Goal: Task Accomplishment & Management: Complete application form

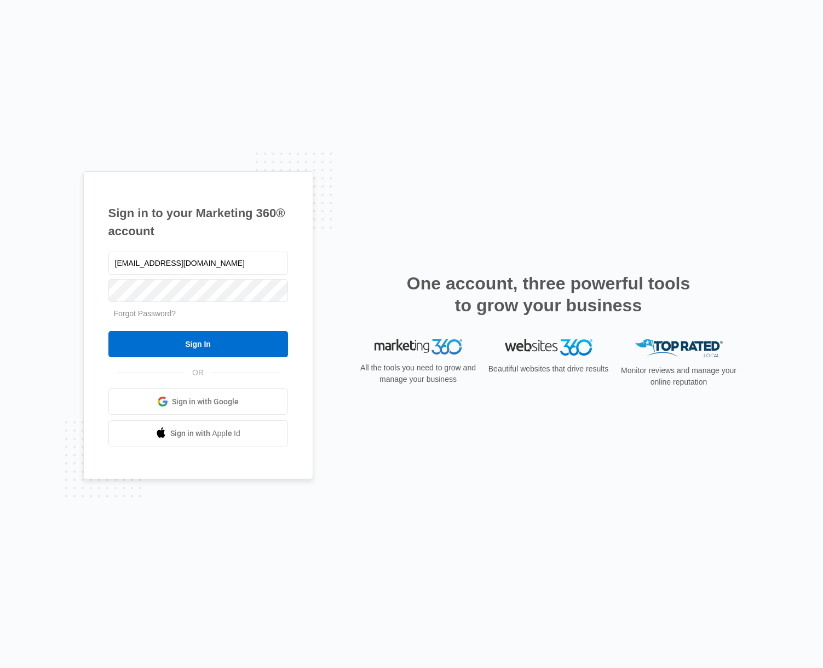
type input "[EMAIL_ADDRESS][DOMAIN_NAME]"
click at [159, 315] on link "Forgot Password?" at bounding box center [145, 313] width 62 height 9
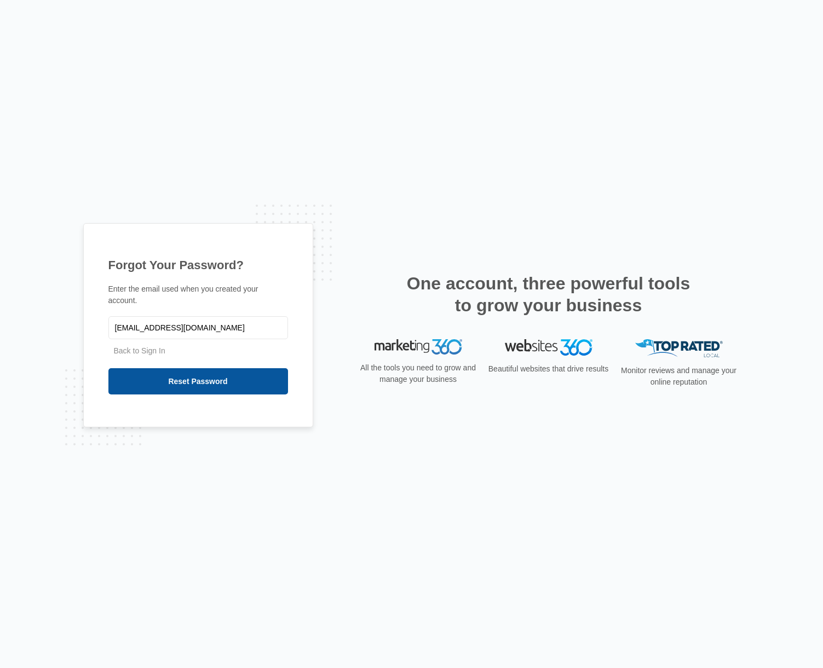
type input "[EMAIL_ADDRESS][DOMAIN_NAME]"
click at [164, 380] on input "Reset Password" at bounding box center [198, 381] width 180 height 26
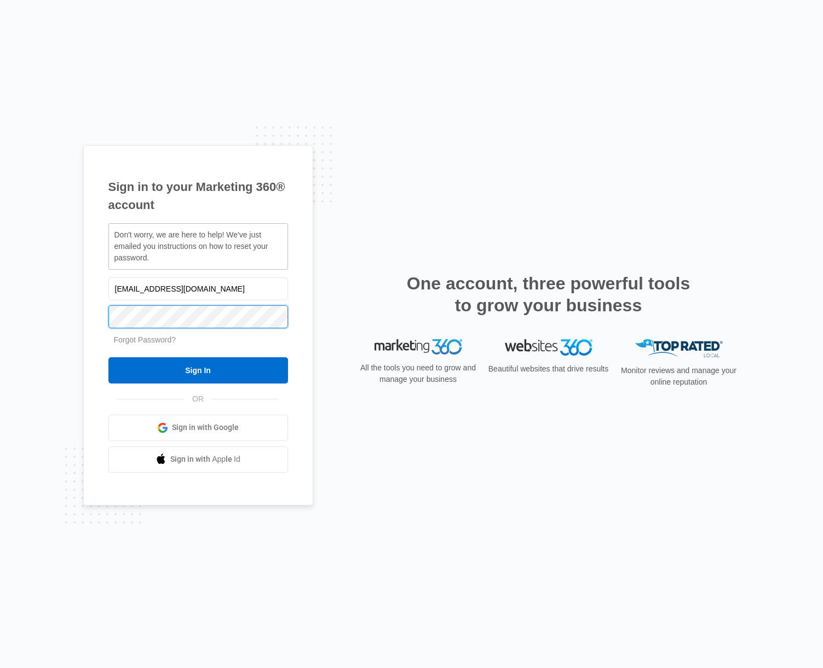
click at [108, 357] on input "Sign In" at bounding box center [198, 370] width 180 height 26
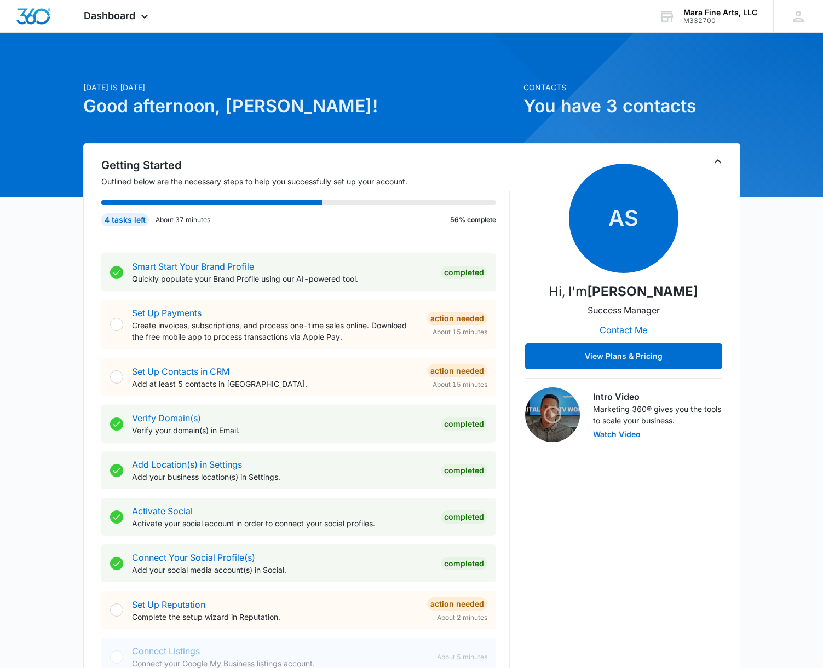
scroll to position [2, 0]
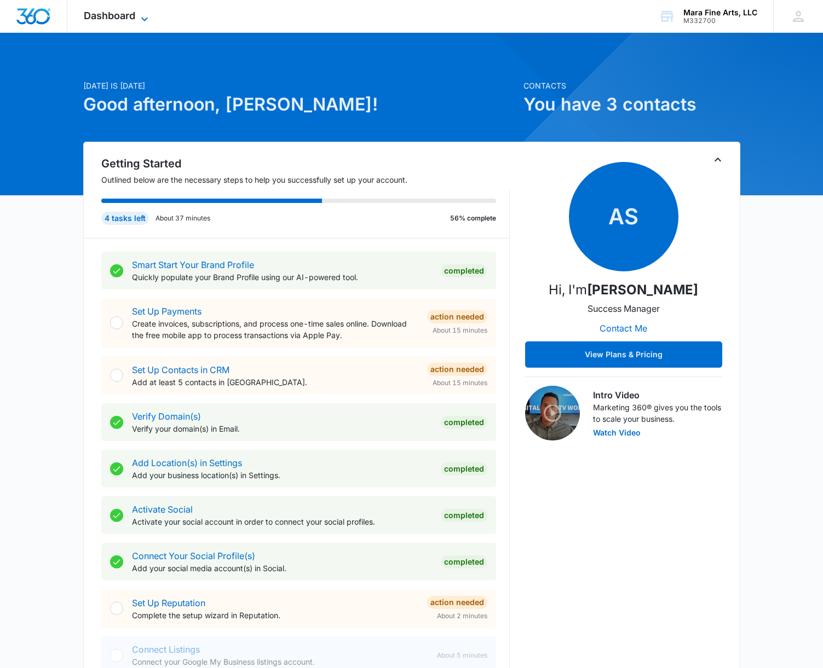
click at [113, 20] on span "Dashboard" at bounding box center [109, 15] width 51 height 11
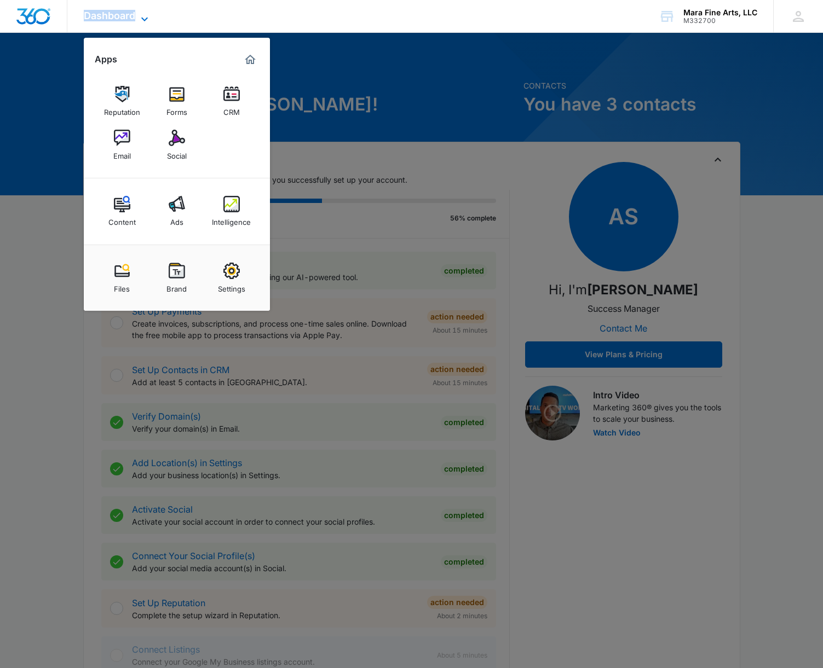
click at [113, 20] on span "Dashboard" at bounding box center [109, 15] width 51 height 11
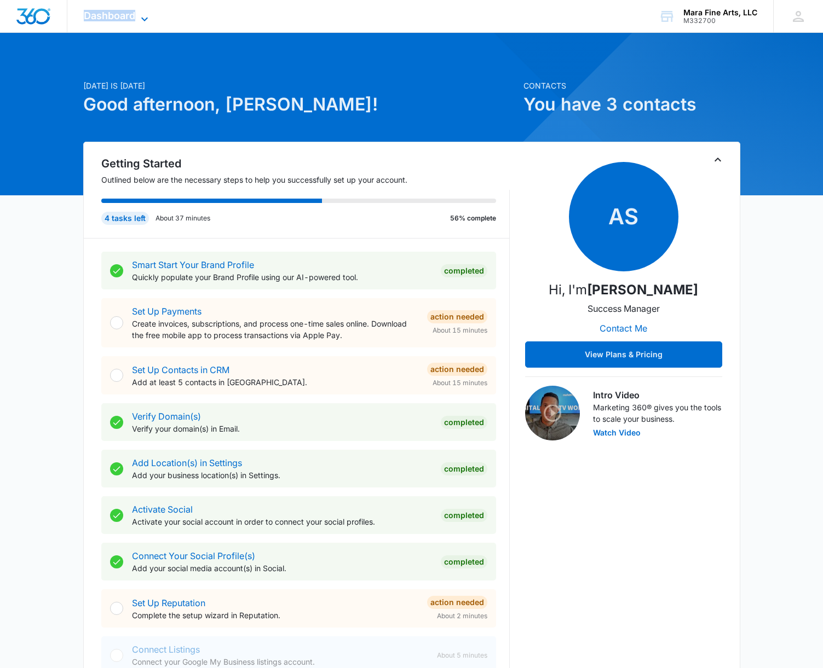
click at [113, 20] on span "Dashboard" at bounding box center [109, 15] width 51 height 11
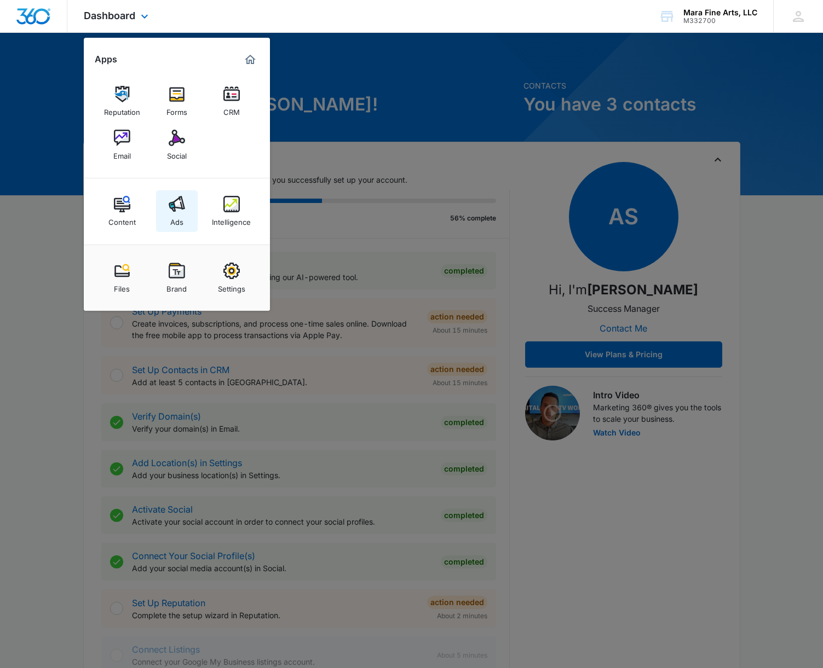
click at [178, 206] on img at bounding box center [177, 204] width 16 height 16
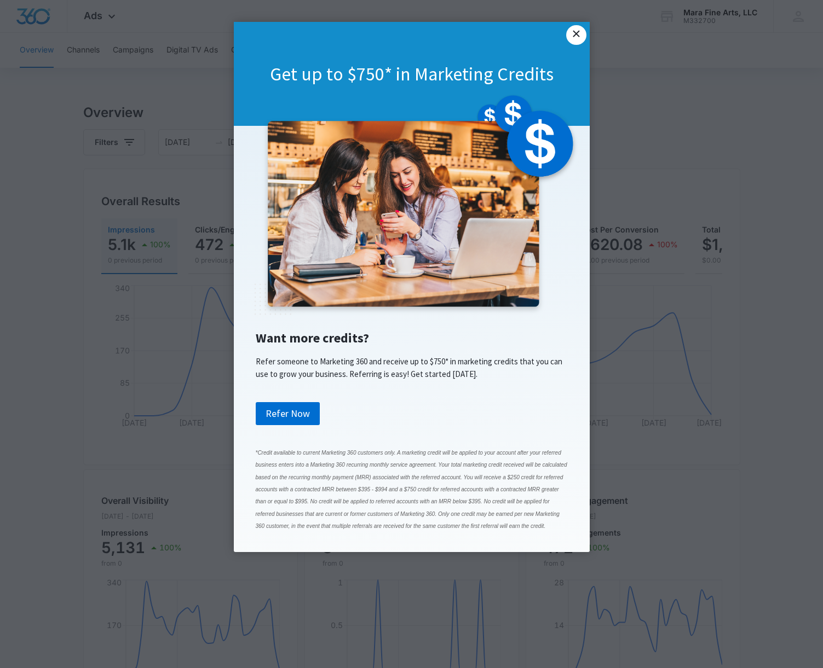
click at [575, 37] on link "×" at bounding box center [576, 35] width 20 height 20
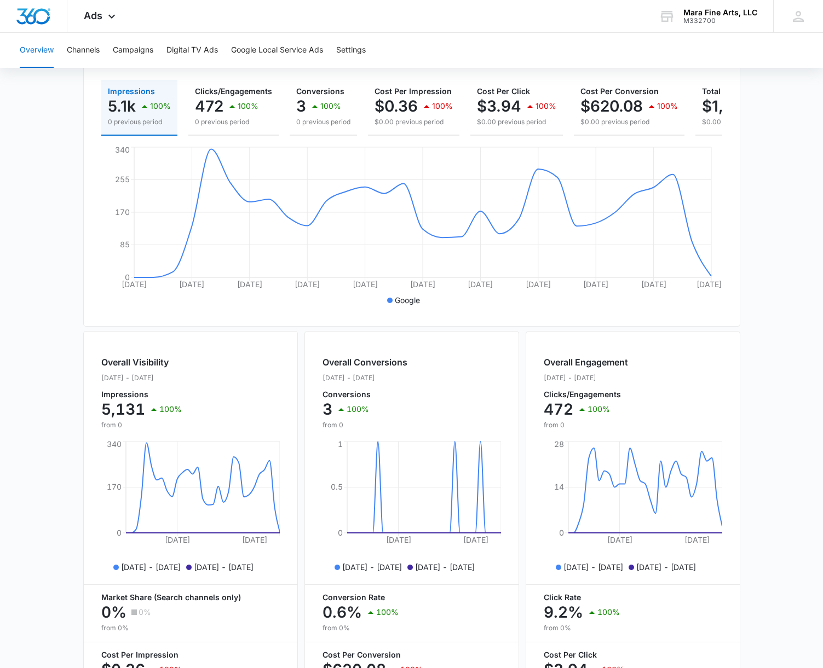
scroll to position [140, 0]
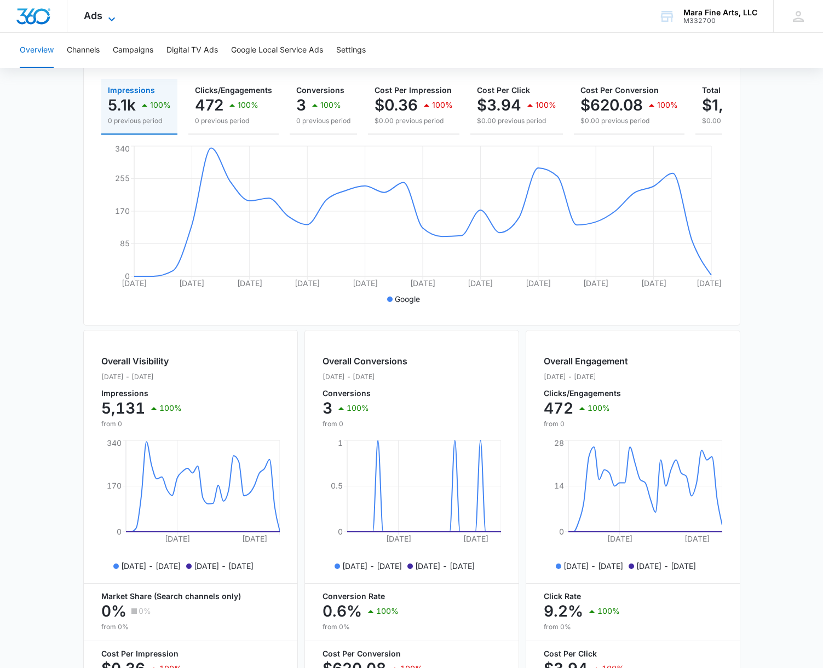
click at [98, 19] on span "Ads" at bounding box center [93, 15] width 19 height 11
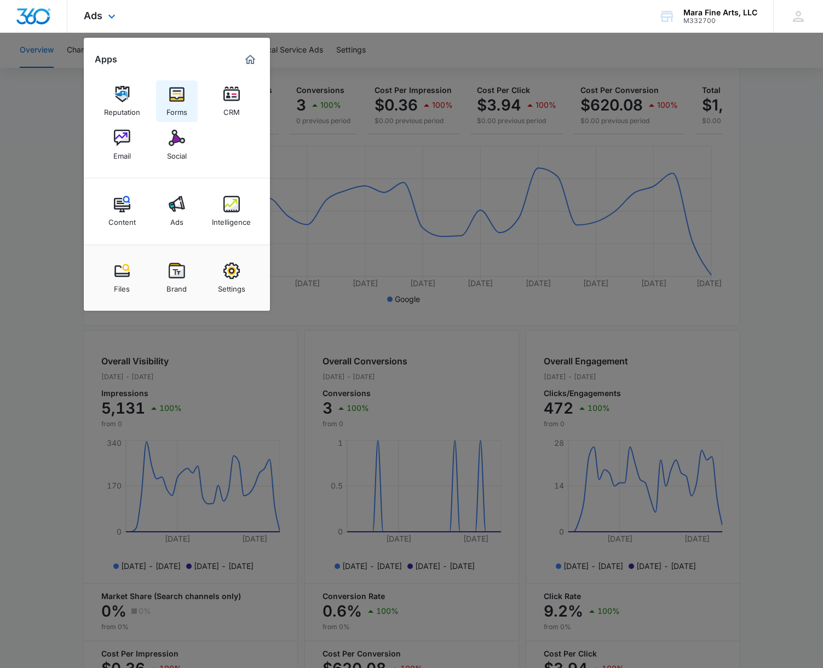
click at [180, 102] on img at bounding box center [177, 94] width 16 height 16
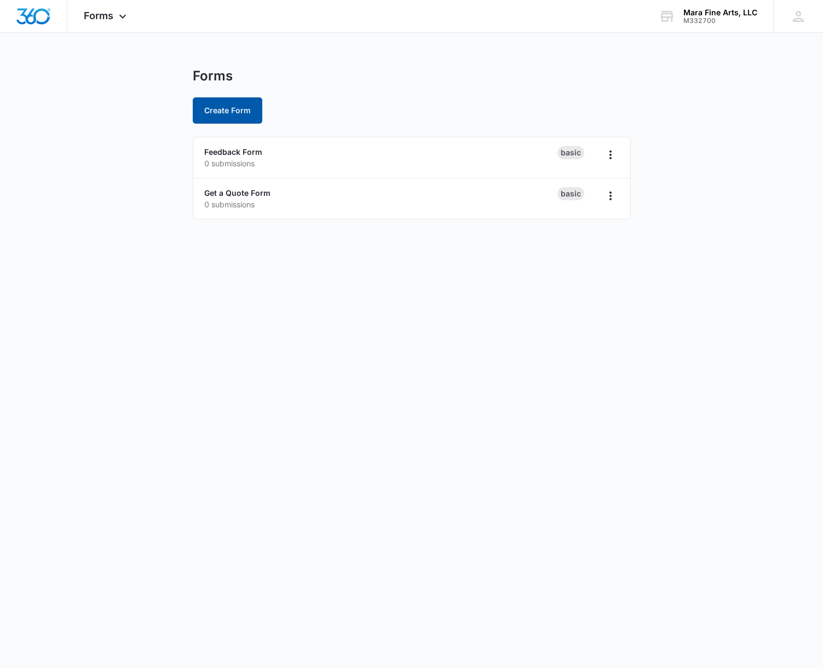
click at [227, 112] on button "Create Form" at bounding box center [228, 110] width 70 height 26
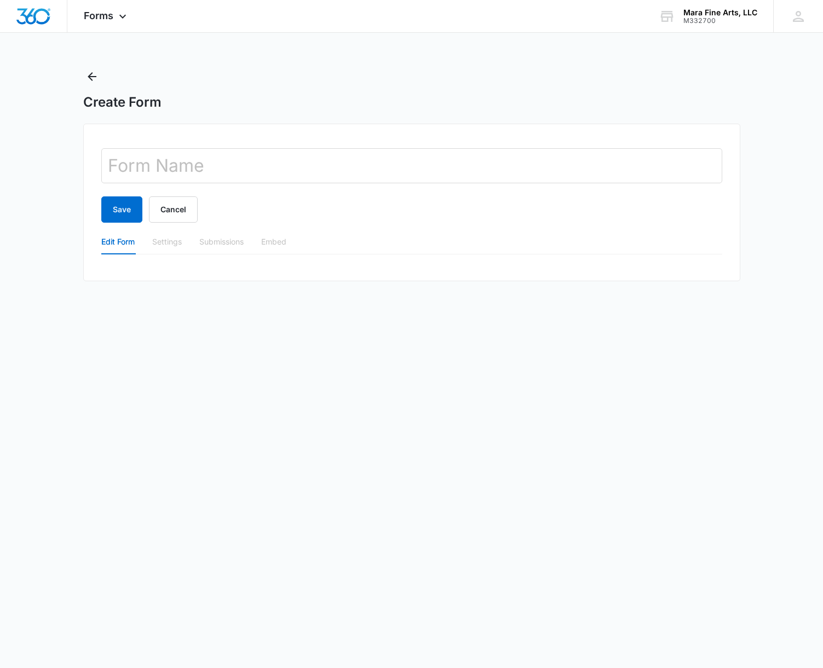
click at [169, 245] on div "Settings" at bounding box center [167, 242] width 30 height 12
click at [275, 247] on div "Embed" at bounding box center [273, 242] width 25 height 12
click at [272, 244] on div "Embed" at bounding box center [273, 242] width 25 height 12
click at [89, 78] on icon "Back" at bounding box center [92, 76] width 9 height 9
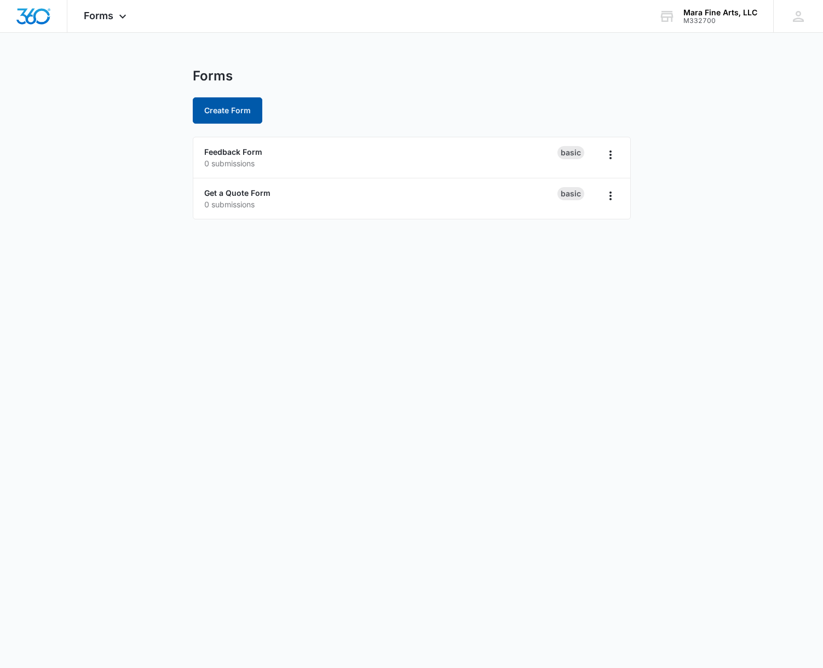
click at [216, 115] on button "Create Form" at bounding box center [228, 110] width 70 height 26
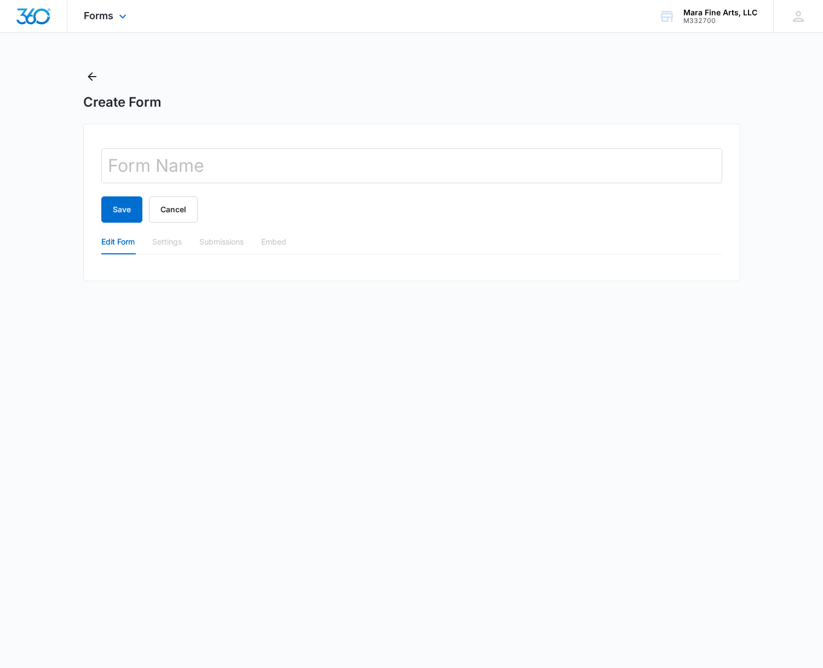
click at [47, 23] on img "Dashboard" at bounding box center [33, 16] width 35 height 16
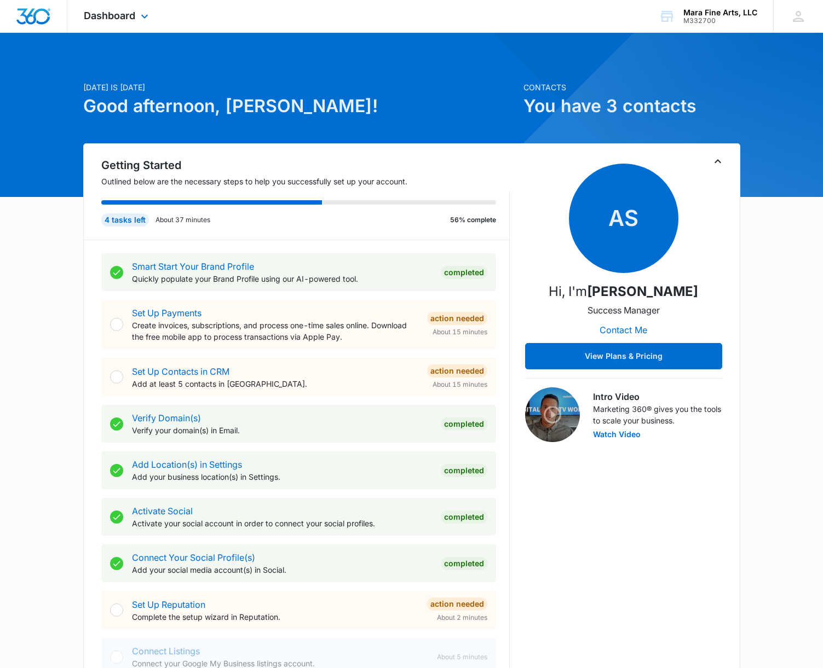
click at [113, 21] on div "Dashboard Apps Reputation Forms CRM Email Social Content Ads Intelligence Files…" at bounding box center [117, 16] width 100 height 32
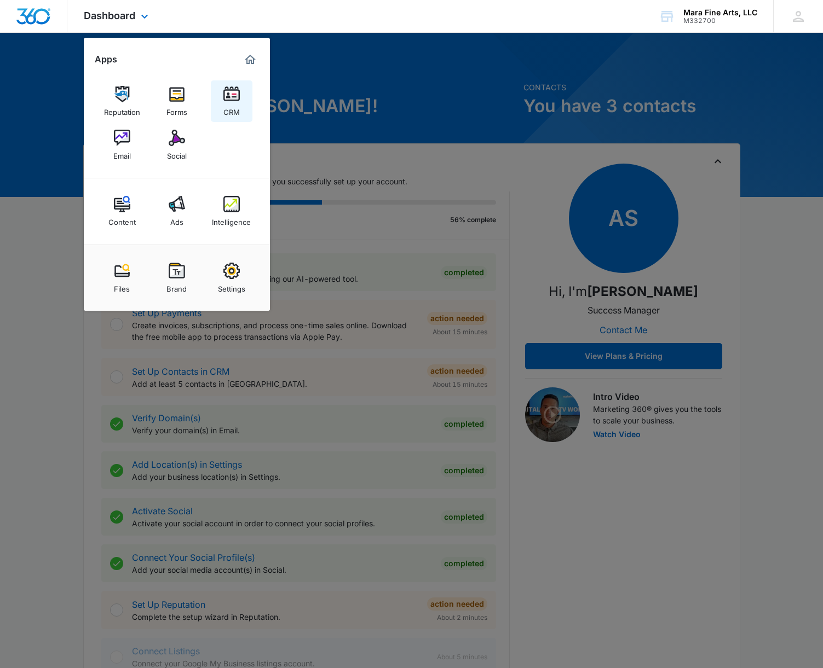
click at [234, 99] on img at bounding box center [231, 94] width 16 height 16
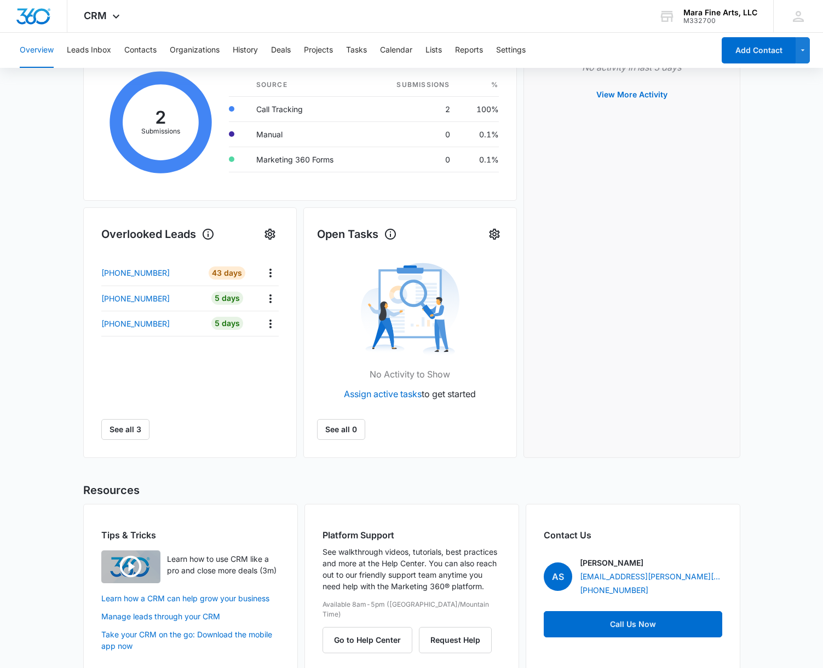
scroll to position [221, 0]
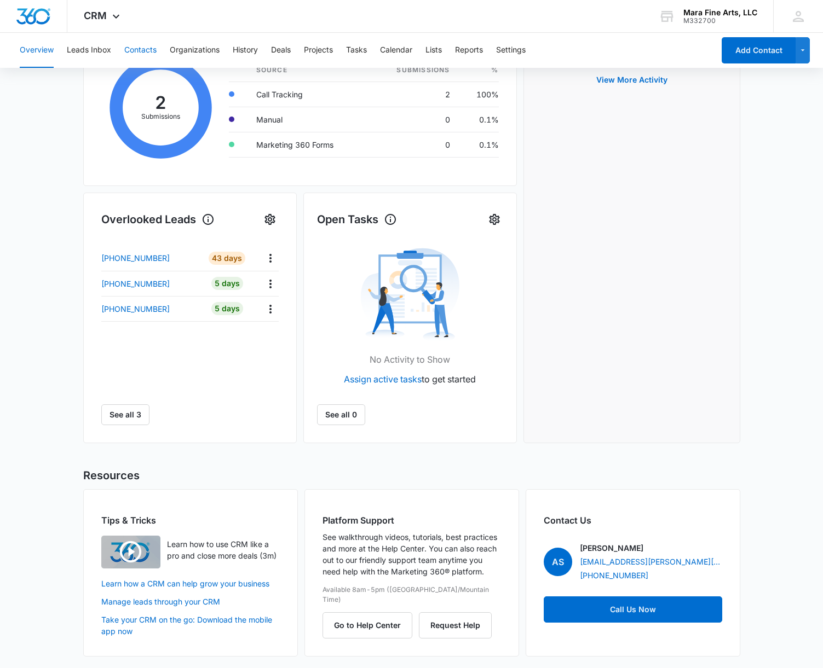
click at [134, 54] on button "Contacts" at bounding box center [140, 50] width 32 height 35
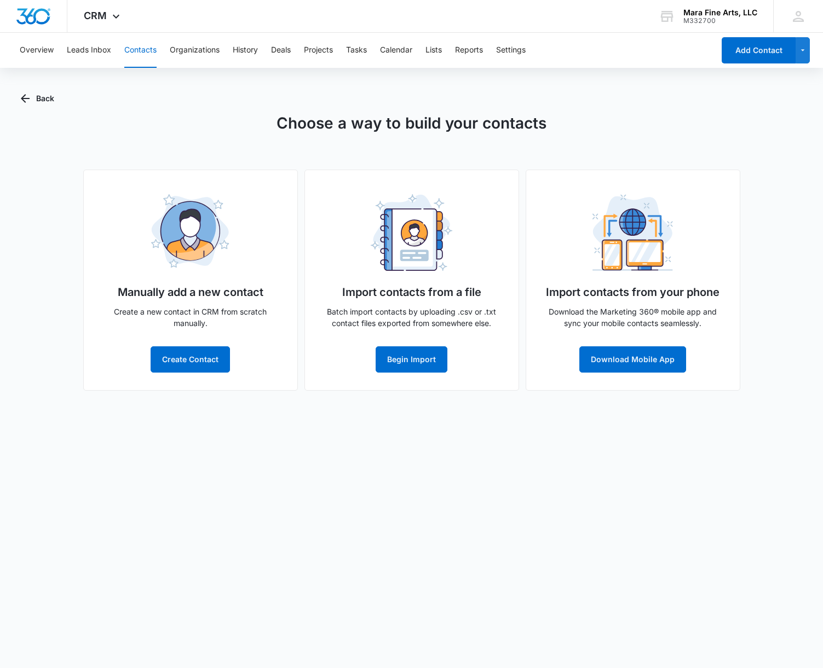
click at [142, 130] on div "Choose a way to build your contacts Manually add a new contact Create a new con…" at bounding box center [412, 251] width 782 height 279
click at [93, 16] on span "CRM" at bounding box center [95, 15] width 23 height 11
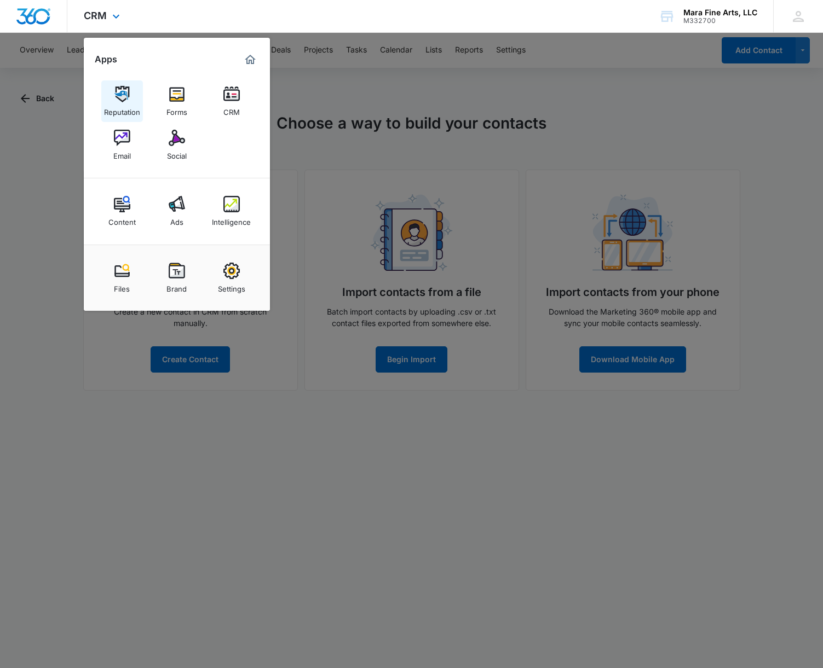
click at [119, 97] on img at bounding box center [122, 94] width 16 height 16
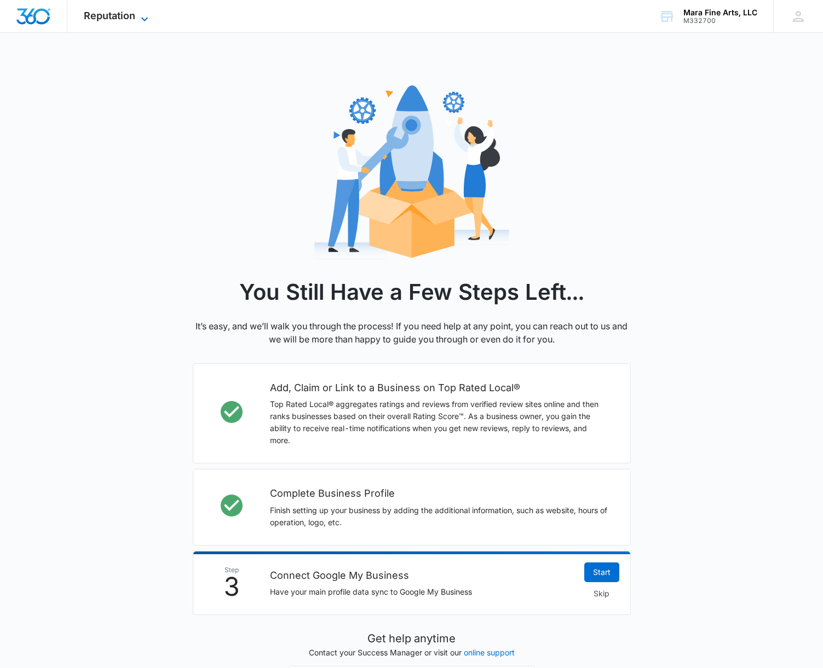
click at [99, 17] on span "Reputation" at bounding box center [109, 15] width 51 height 11
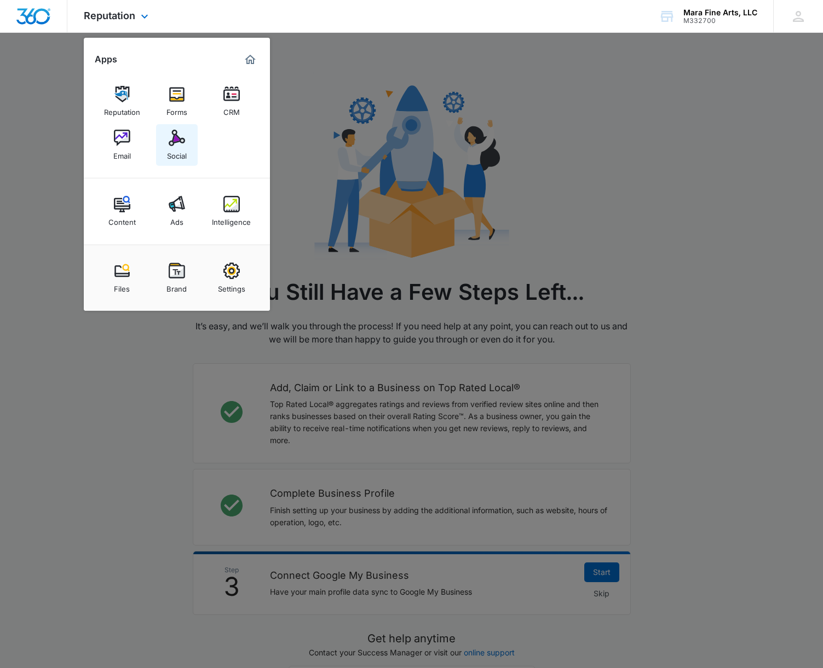
click at [177, 142] on img at bounding box center [177, 138] width 16 height 16
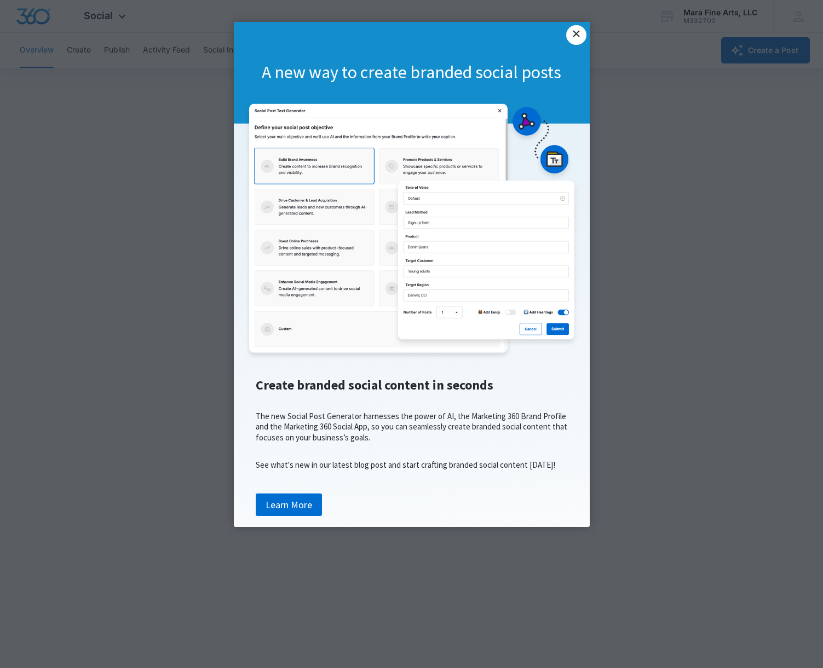
click at [577, 41] on link "×" at bounding box center [576, 35] width 20 height 20
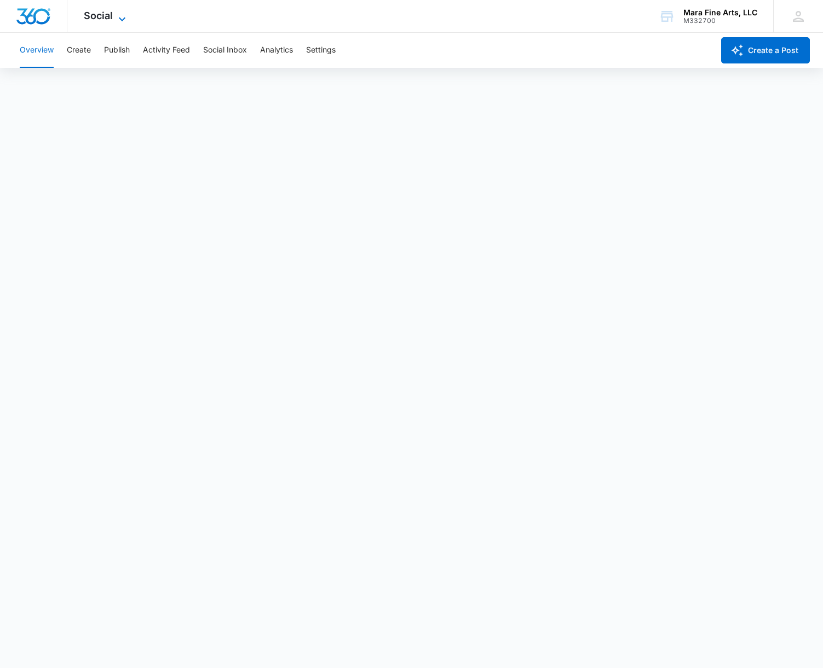
click at [97, 17] on span "Social" at bounding box center [98, 15] width 29 height 11
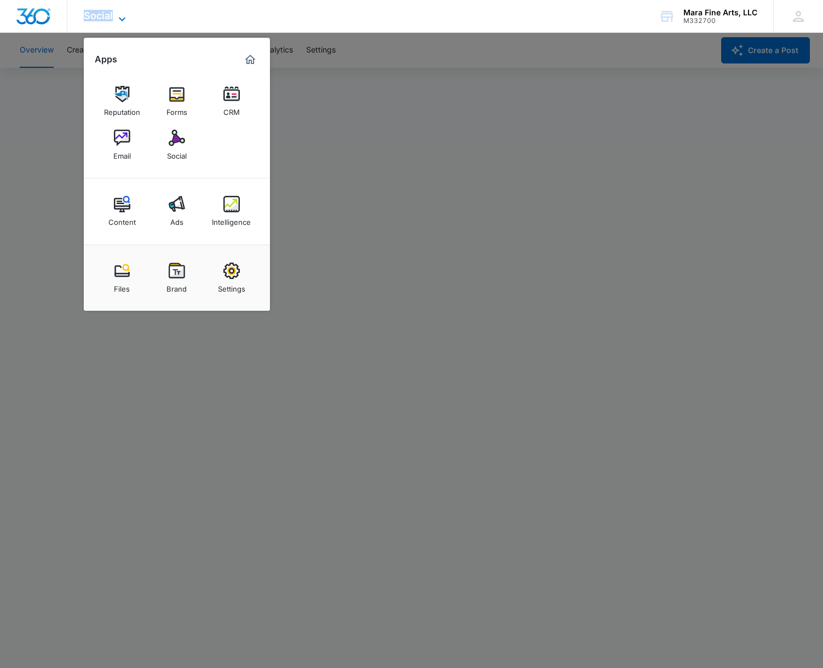
click at [97, 17] on span "Social" at bounding box center [98, 15] width 29 height 11
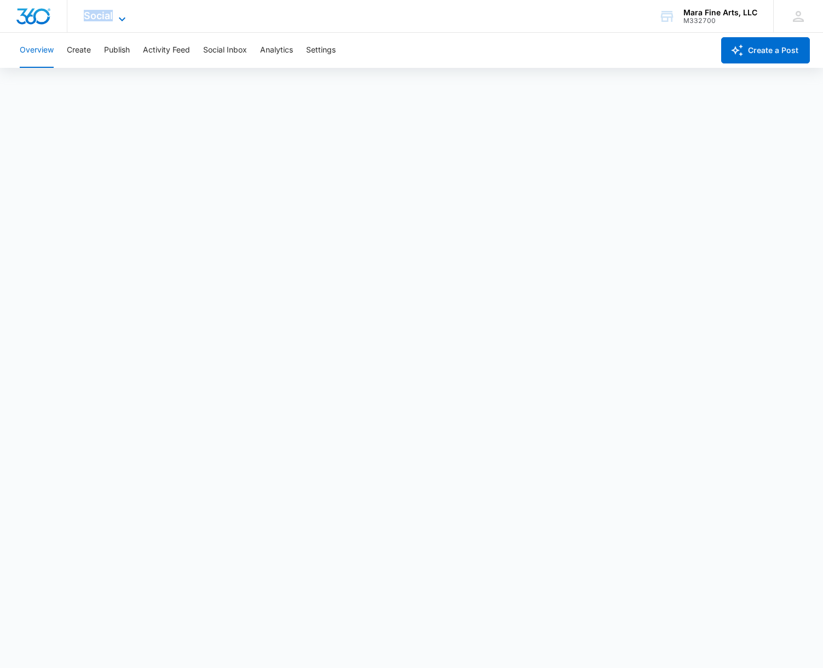
click at [97, 18] on span "Social" at bounding box center [98, 15] width 29 height 11
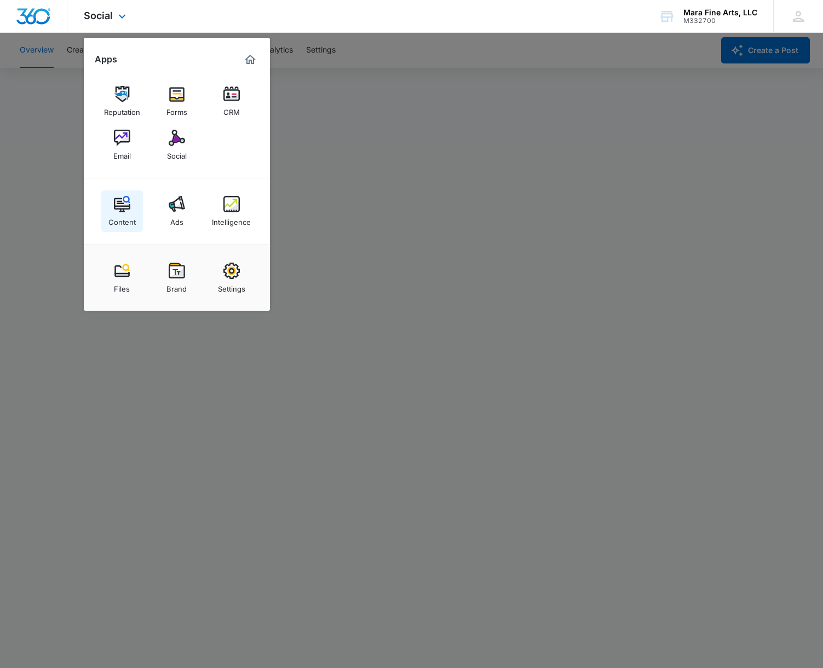
click at [119, 204] on img at bounding box center [122, 204] width 16 height 16
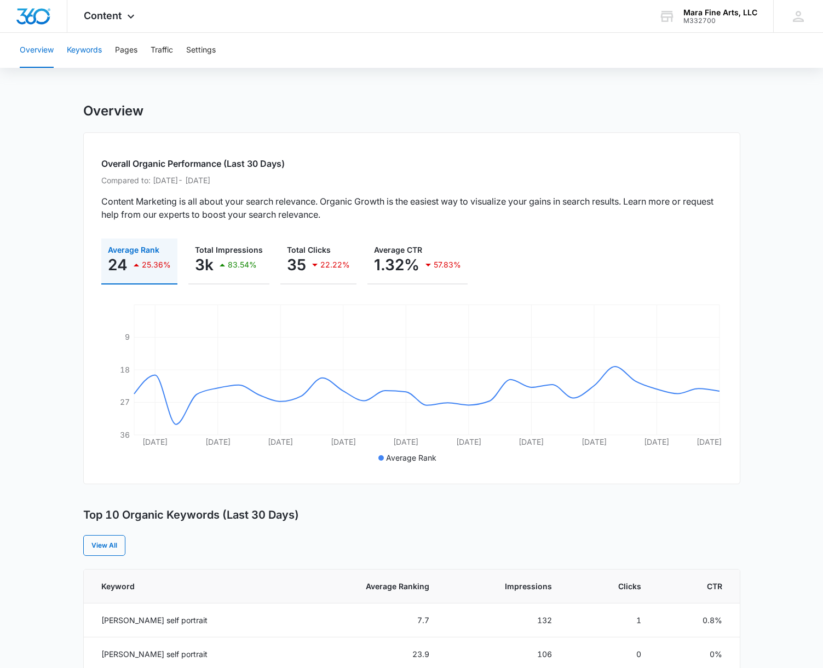
click at [79, 52] on button "Keywords" at bounding box center [84, 50] width 35 height 35
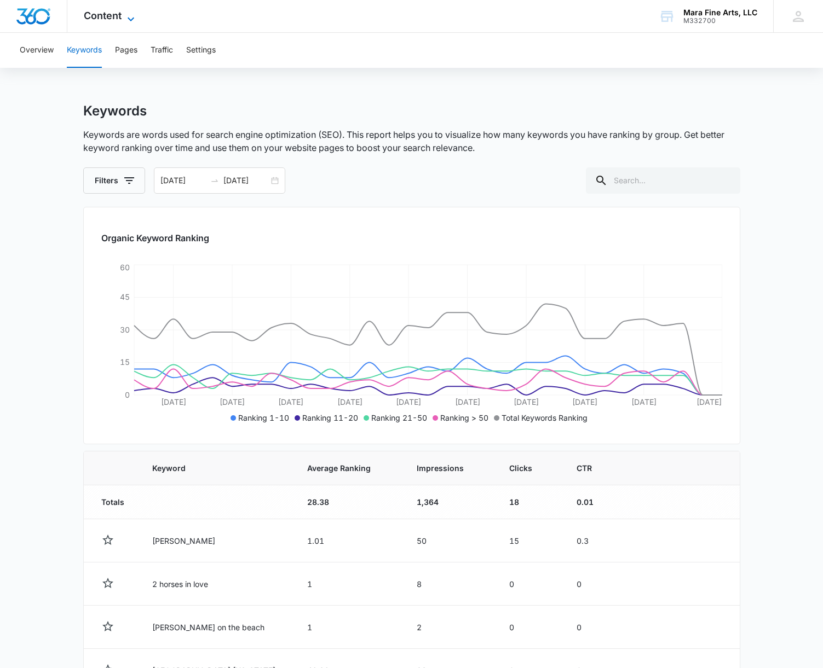
click at [113, 18] on span "Content" at bounding box center [103, 15] width 38 height 11
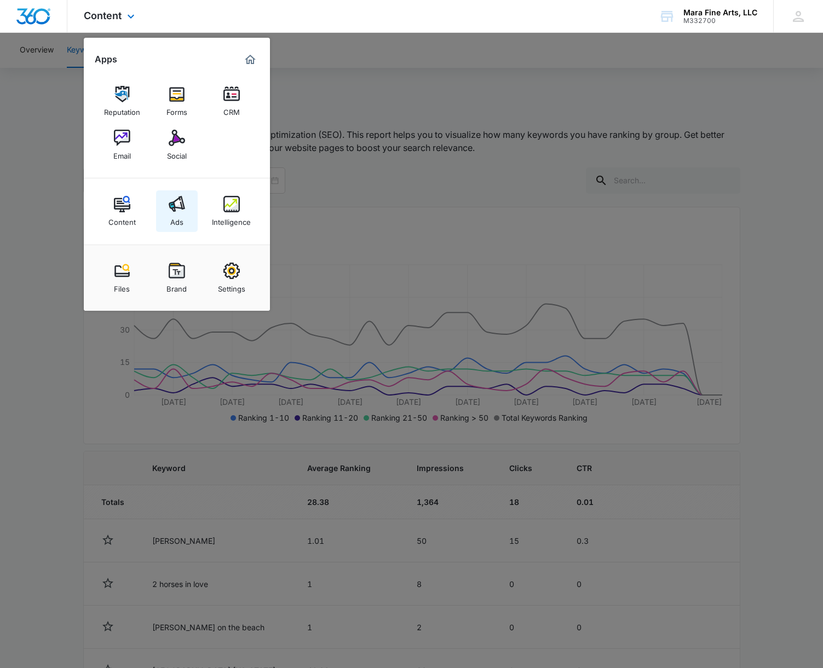
click at [175, 210] on img at bounding box center [177, 204] width 16 height 16
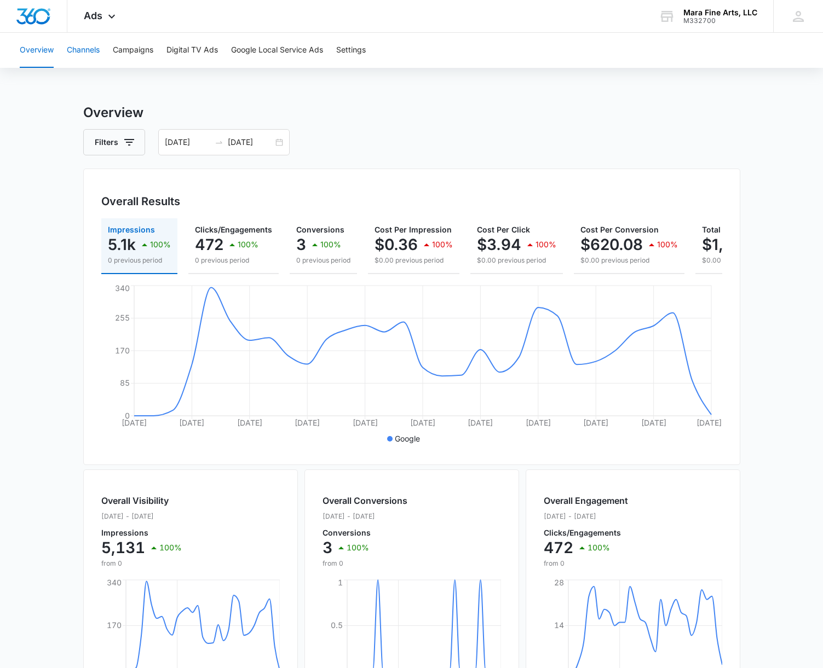
click at [89, 54] on button "Channels" at bounding box center [83, 50] width 33 height 35
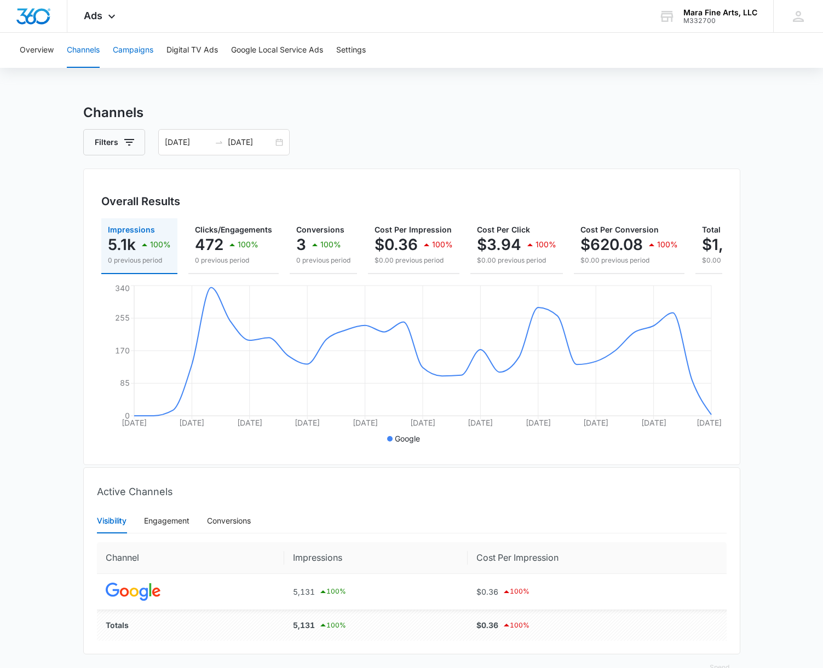
click at [126, 52] on button "Campaigns" at bounding box center [133, 50] width 41 height 35
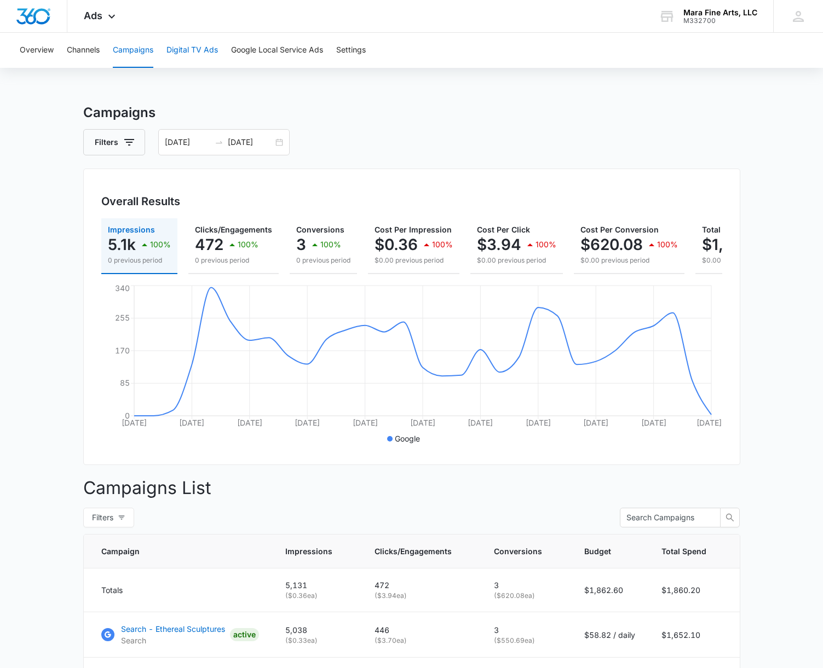
click at [192, 49] on button "Digital TV Ads" at bounding box center [191, 50] width 51 height 35
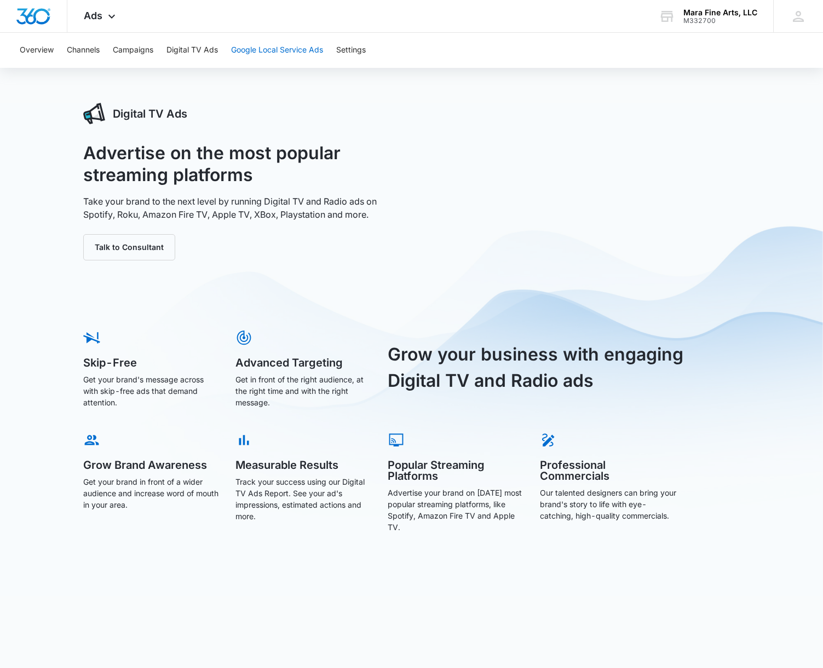
click at [255, 50] on button "Google Local Service Ads" at bounding box center [277, 50] width 92 height 35
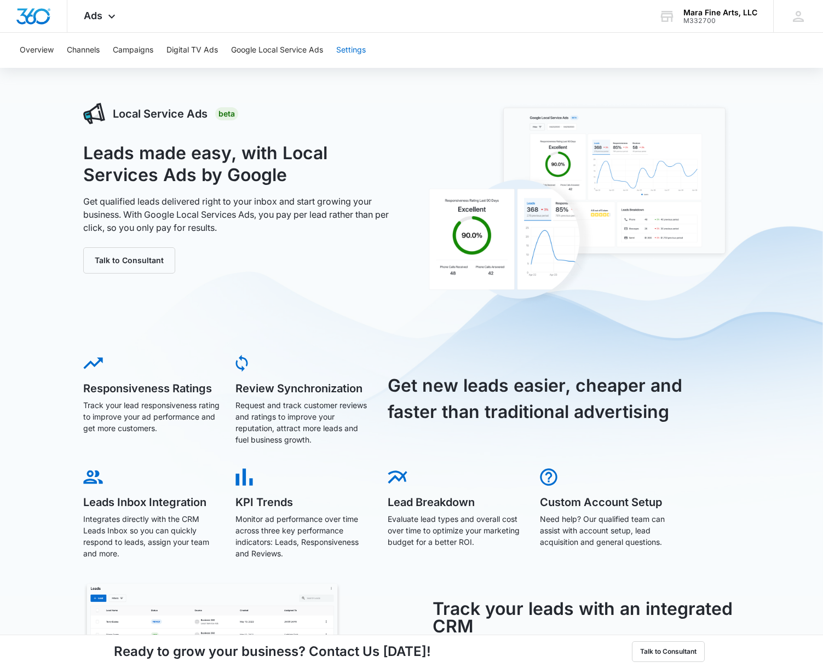
click at [345, 52] on button "Settings" at bounding box center [351, 50] width 30 height 35
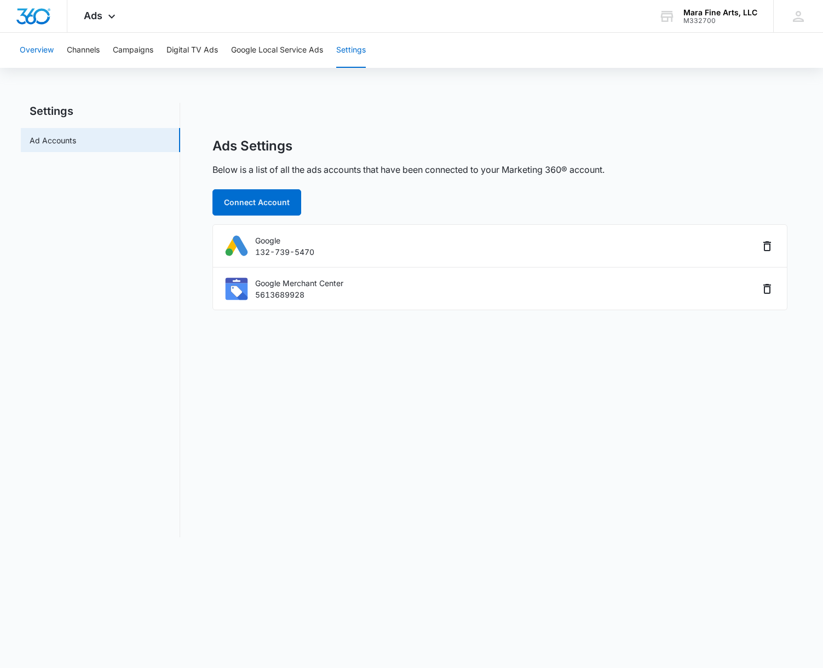
click at [32, 49] on button "Overview" at bounding box center [37, 50] width 34 height 35
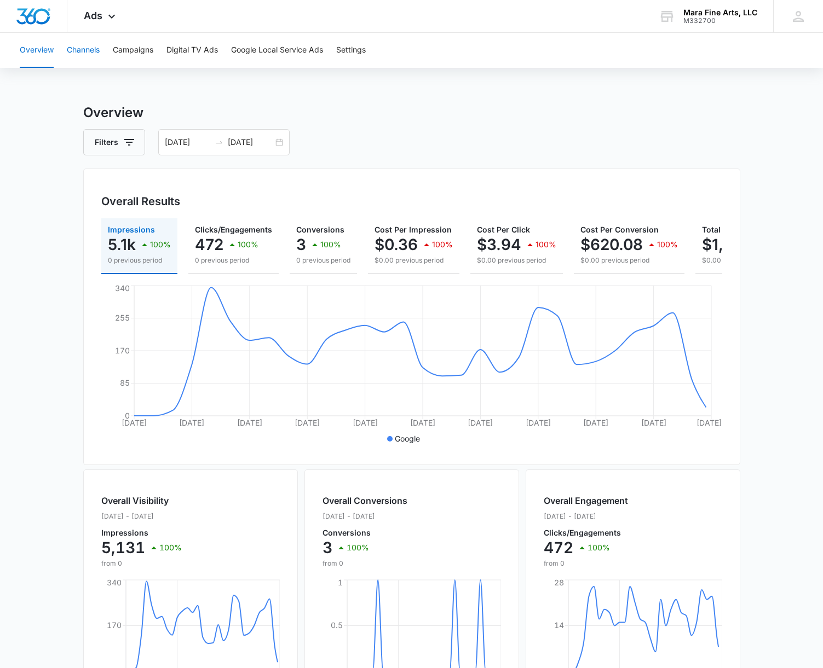
click at [79, 51] on button "Channels" at bounding box center [83, 50] width 33 height 35
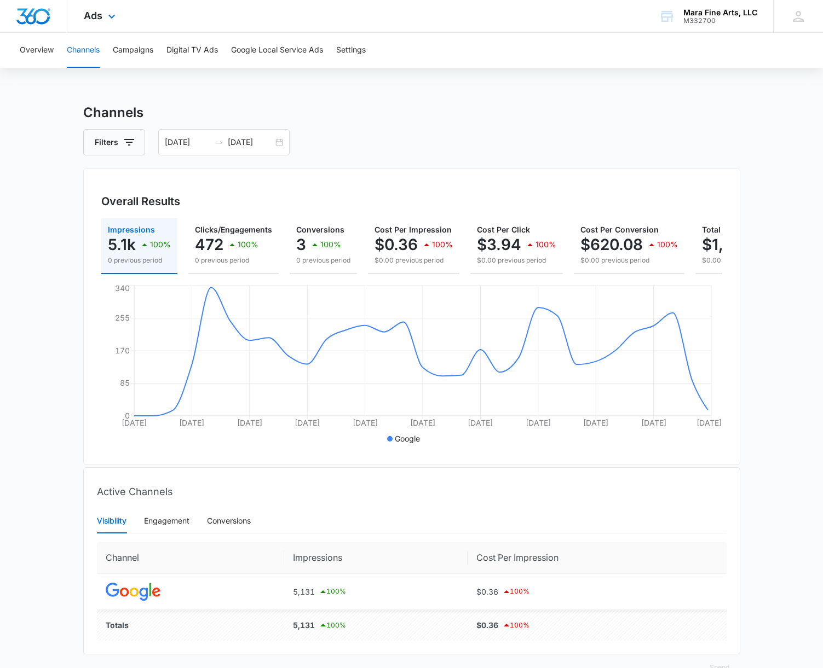
click at [95, 22] on div "Ads Apps Reputation Forms CRM Email Social Content Ads Intelligence Files Brand…" at bounding box center [100, 16] width 67 height 32
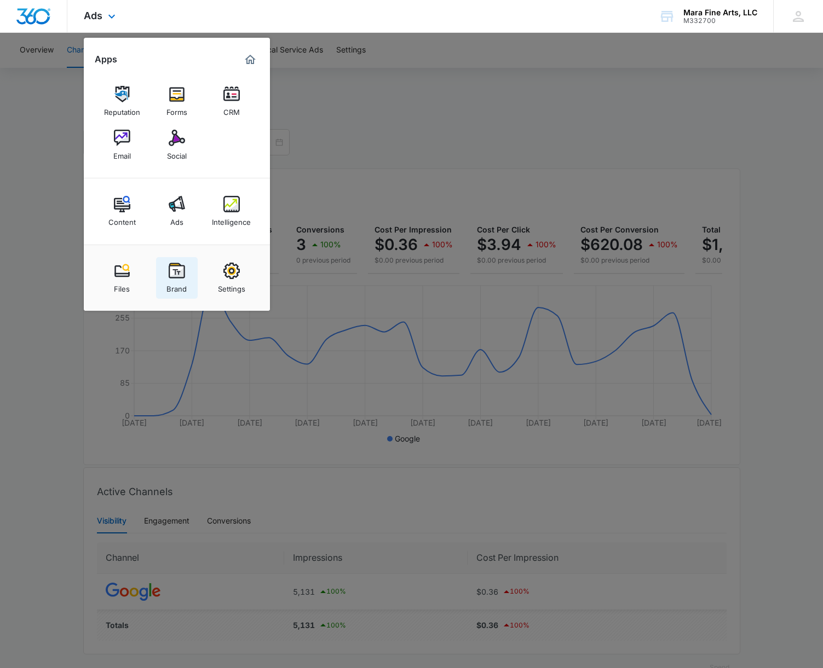
click at [177, 276] on img at bounding box center [177, 271] width 16 height 16
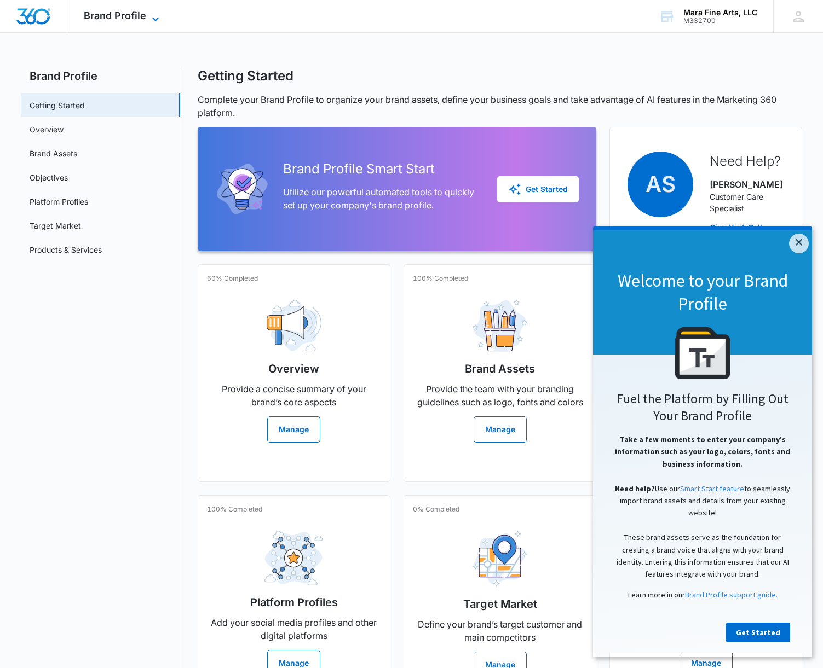
click at [119, 18] on span "Brand Profile" at bounding box center [115, 15] width 62 height 11
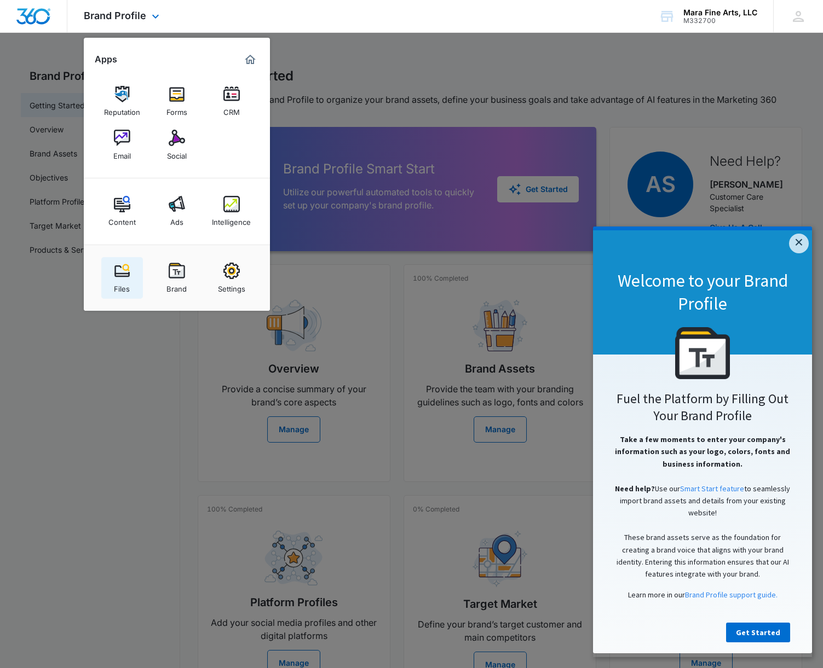
click at [120, 273] on img at bounding box center [122, 271] width 16 height 16
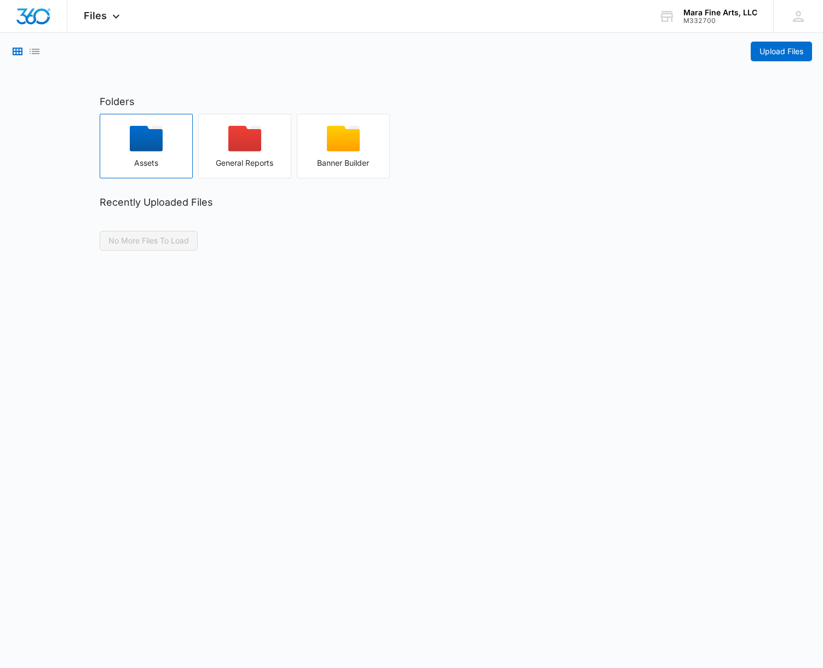
click at [144, 137] on icon "button" at bounding box center [146, 139] width 33 height 26
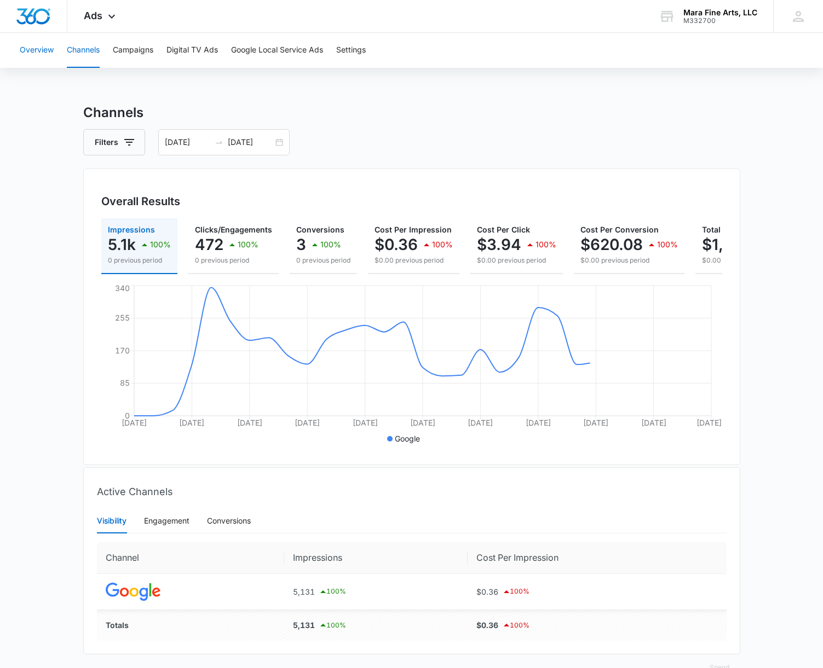
click at [46, 51] on button "Overview" at bounding box center [37, 50] width 34 height 35
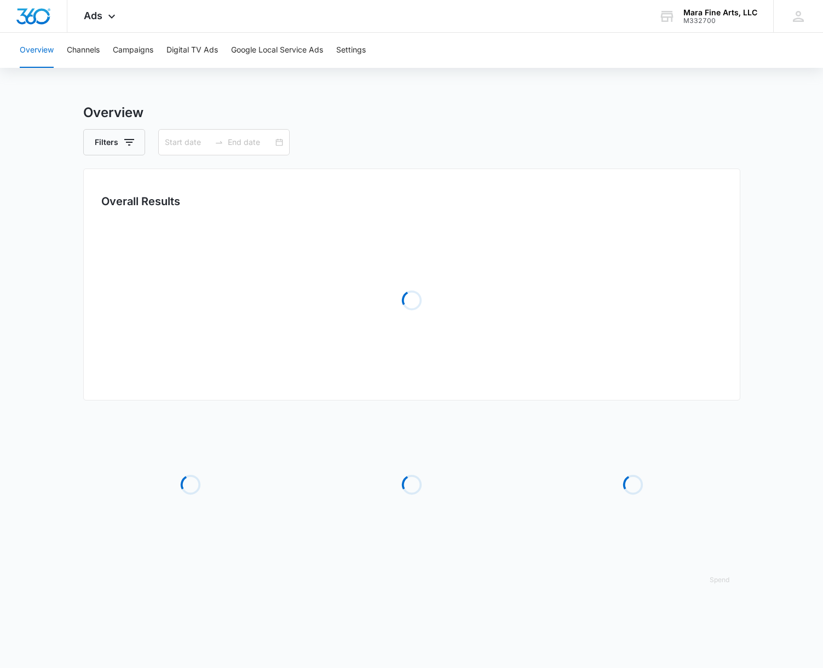
type input "07/13/2025"
type input "08/12/2025"
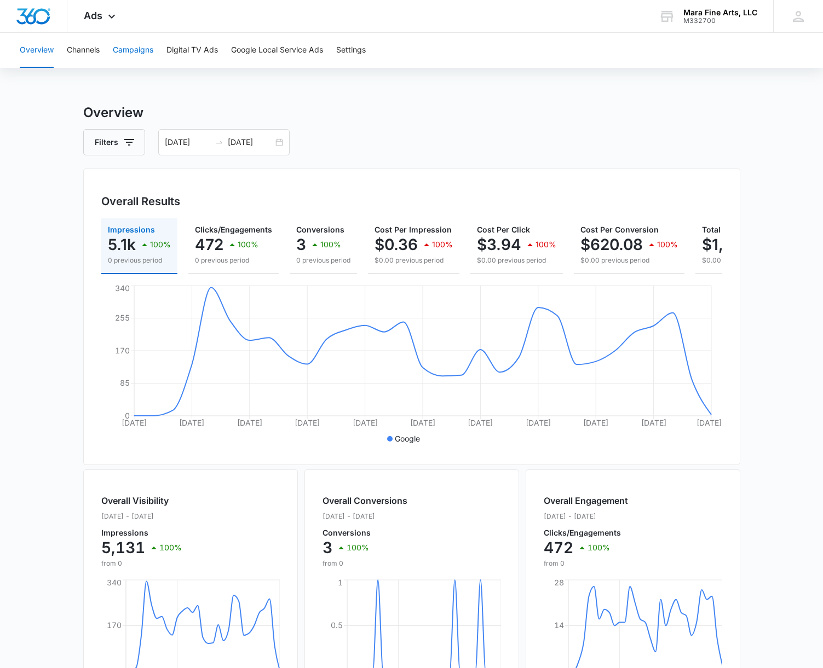
click at [123, 53] on button "Campaigns" at bounding box center [133, 50] width 41 height 35
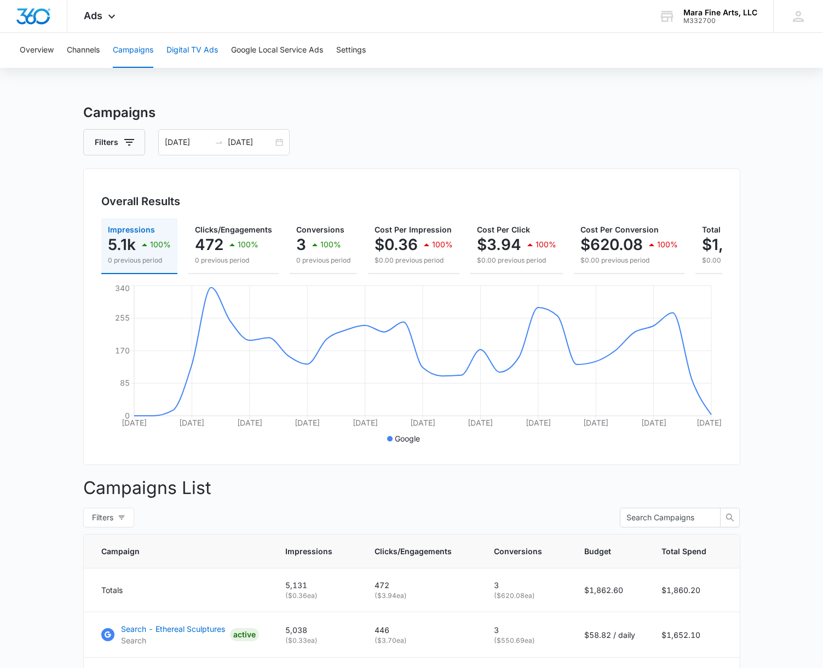
click at [194, 54] on button "Digital TV Ads" at bounding box center [191, 50] width 51 height 35
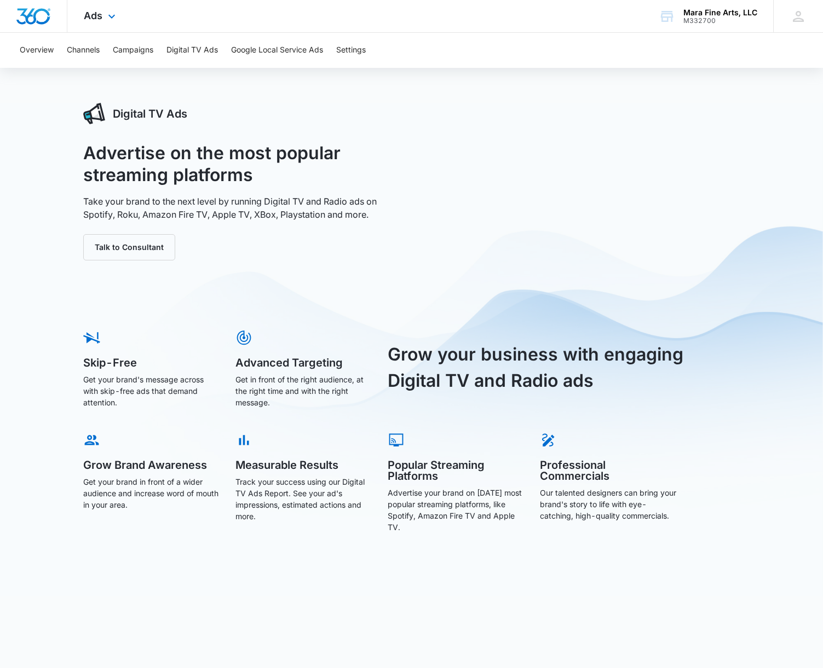
click at [103, 23] on div "Ads Apps Reputation Forms CRM Email Social Content Ads Intelligence Files Brand…" at bounding box center [100, 16] width 67 height 32
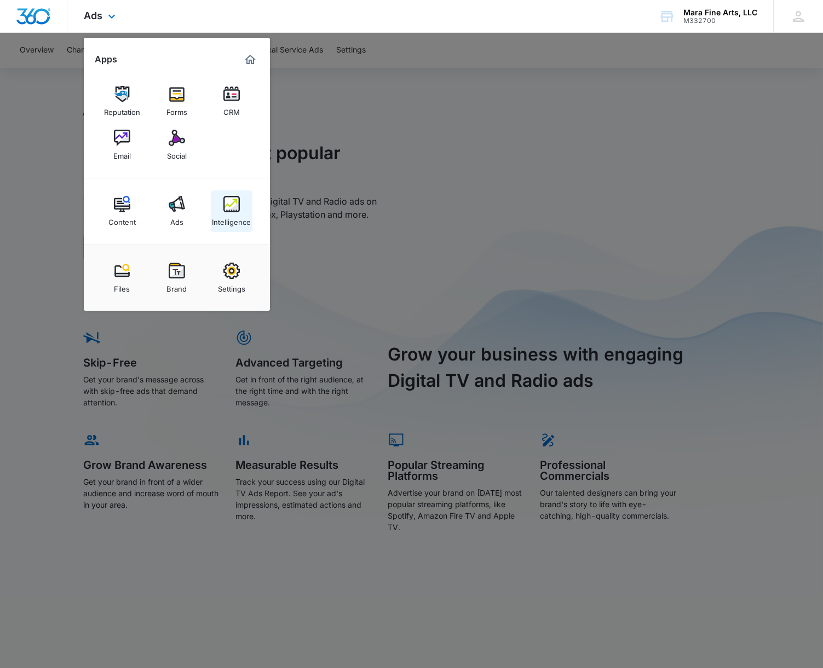
click at [228, 212] on img at bounding box center [231, 204] width 16 height 16
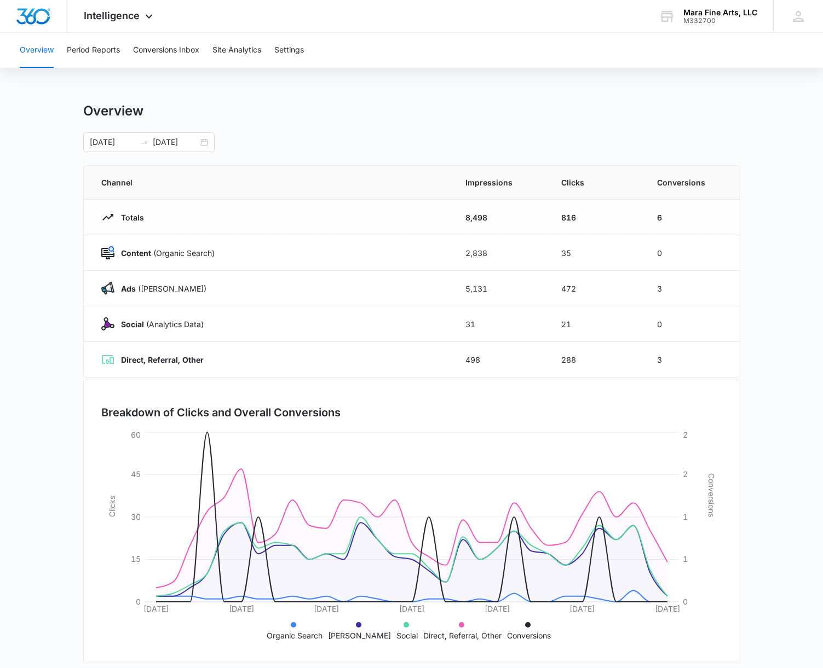
scroll to position [9, 0]
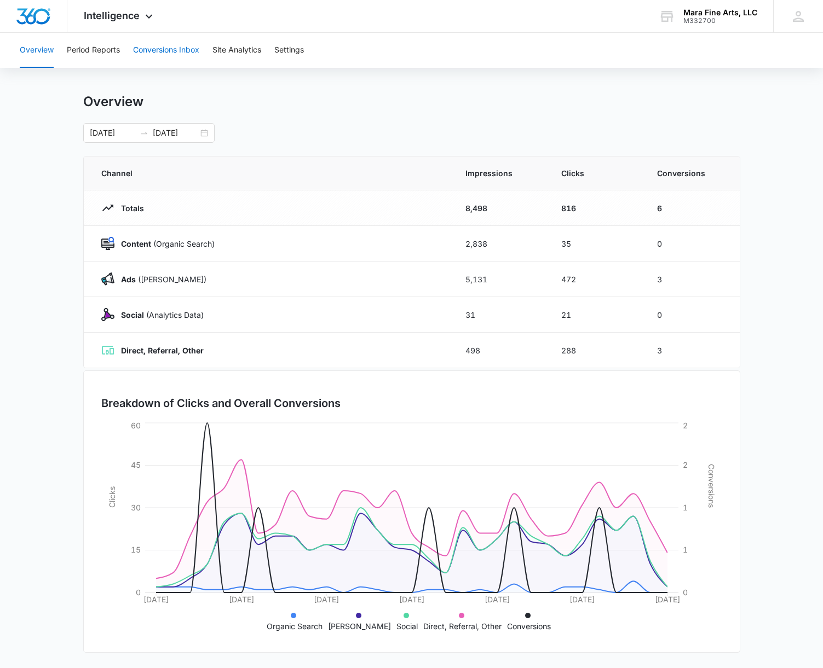
click at [175, 53] on button "Conversions Inbox" at bounding box center [166, 50] width 66 height 35
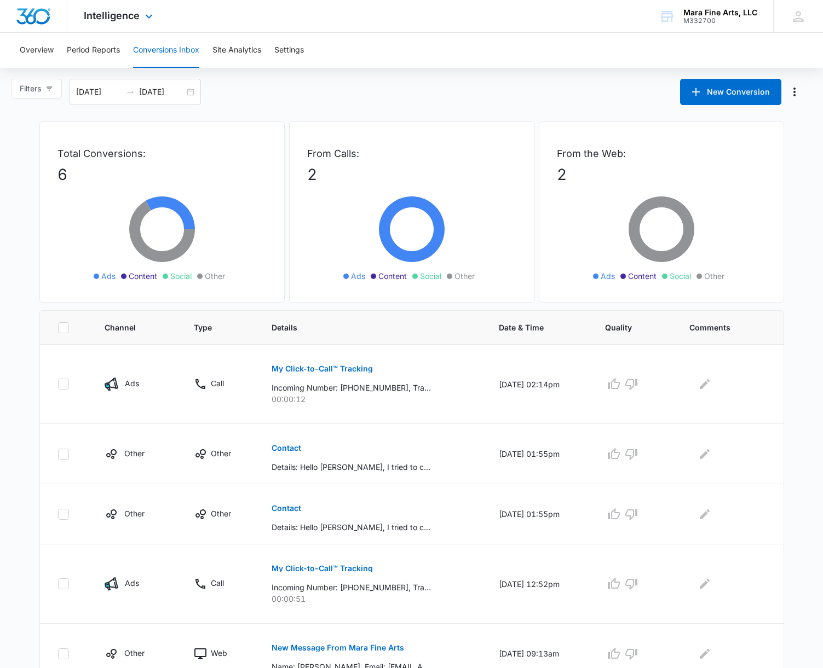
click at [112, 22] on div "Intelligence Apps Reputation Forms CRM Email Social Content Ads Intelligence Fi…" at bounding box center [119, 16] width 105 height 32
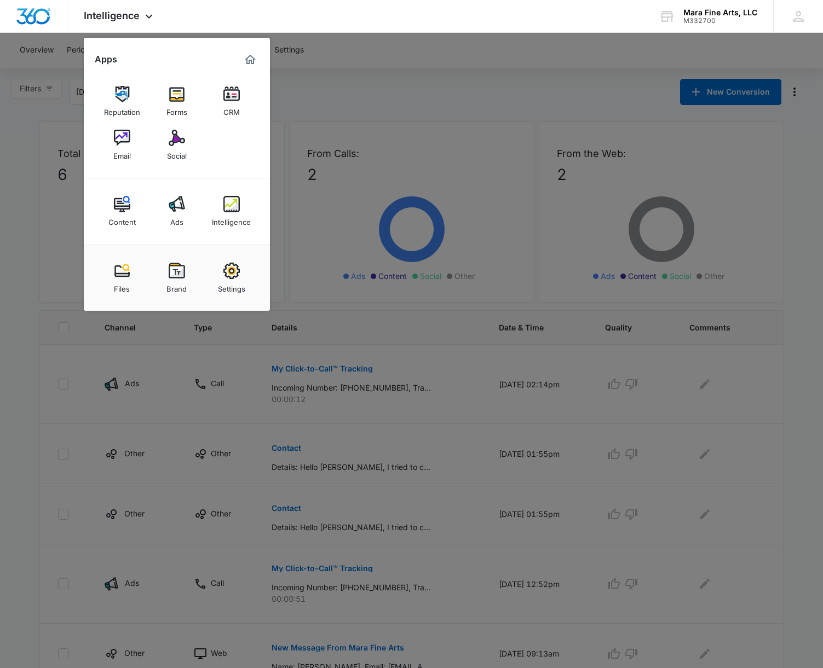
click at [172, 133] on img at bounding box center [177, 138] width 16 height 16
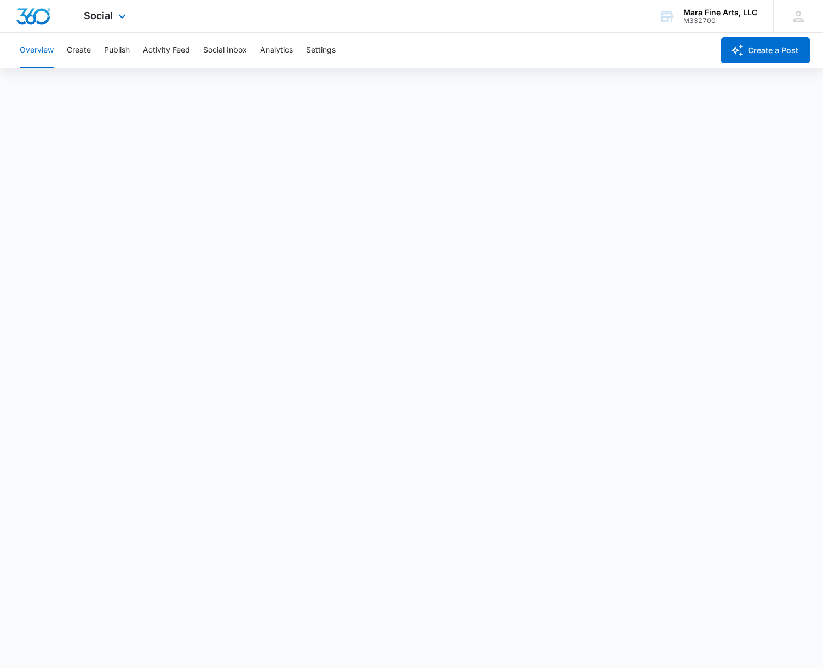
click at [107, 21] on div "Social Apps Reputation Forms CRM Email Social Content Ads Intelligence Files Br…" at bounding box center [106, 16] width 78 height 32
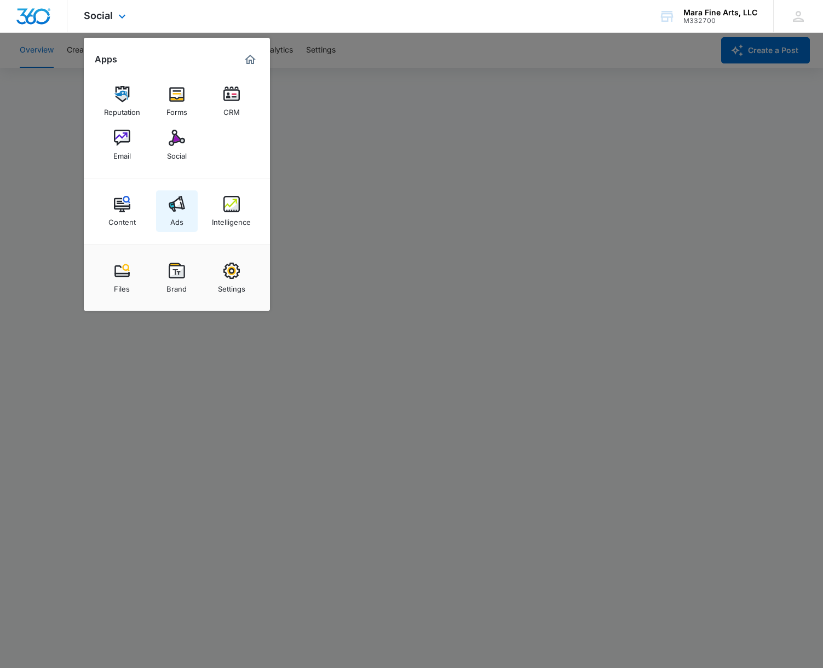
click at [183, 210] on img at bounding box center [177, 204] width 16 height 16
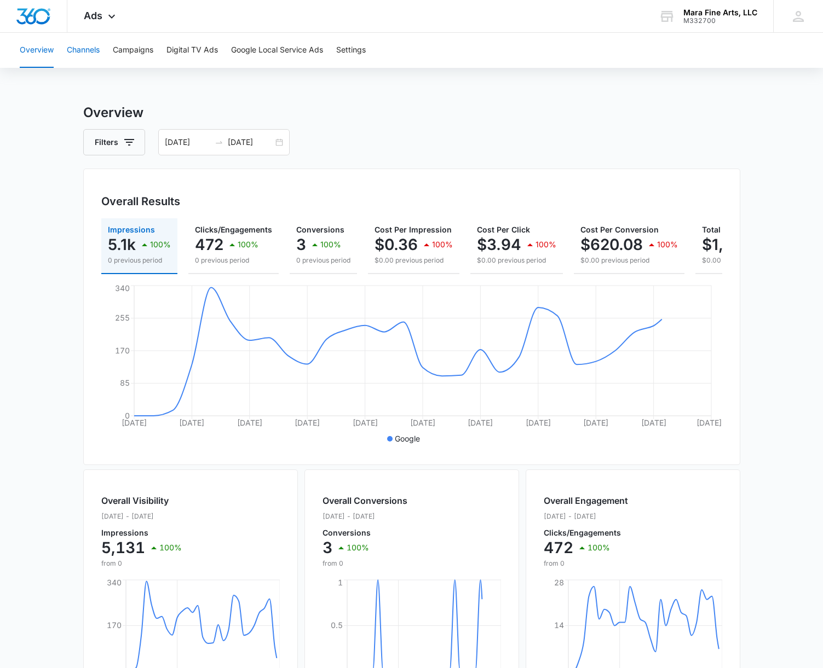
click at [94, 49] on button "Channels" at bounding box center [83, 50] width 33 height 35
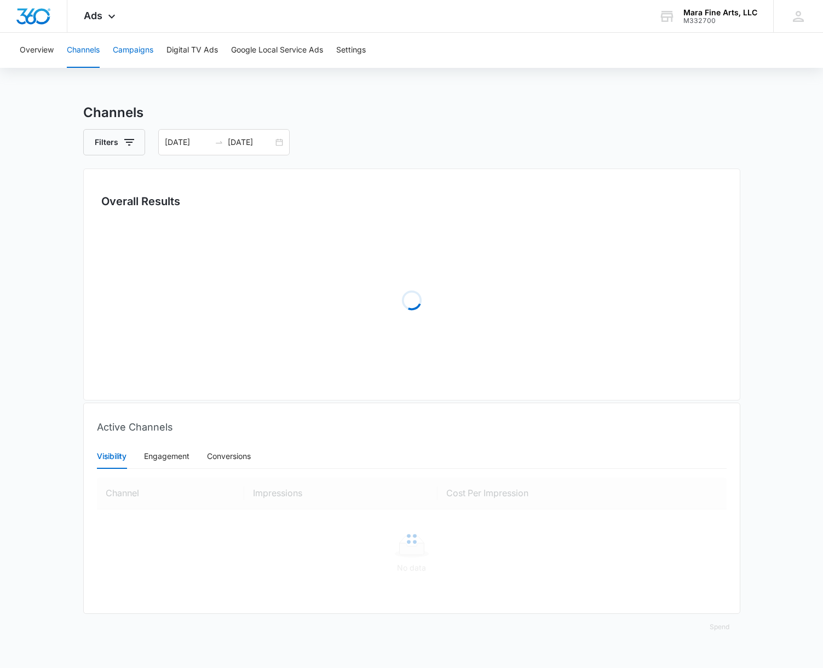
click at [130, 52] on button "Campaigns" at bounding box center [133, 50] width 41 height 35
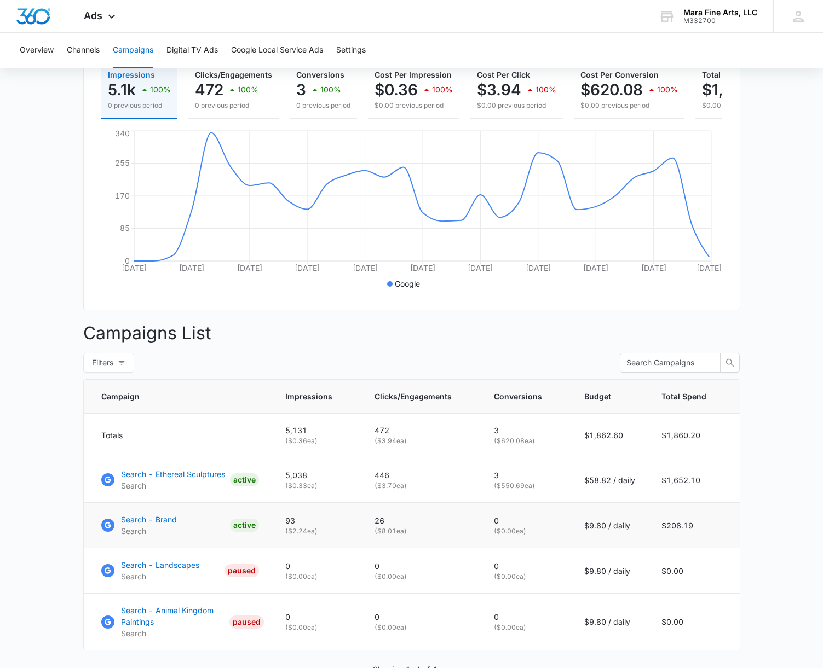
scroll to position [164, 0]
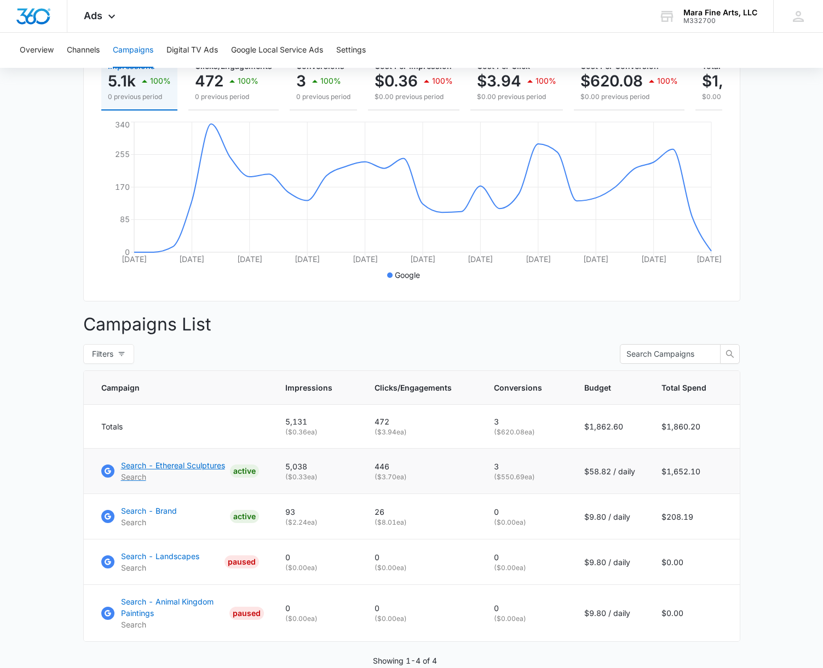
click at [178, 469] on p "Search - Ethereal Sculptures" at bounding box center [173, 465] width 104 height 11
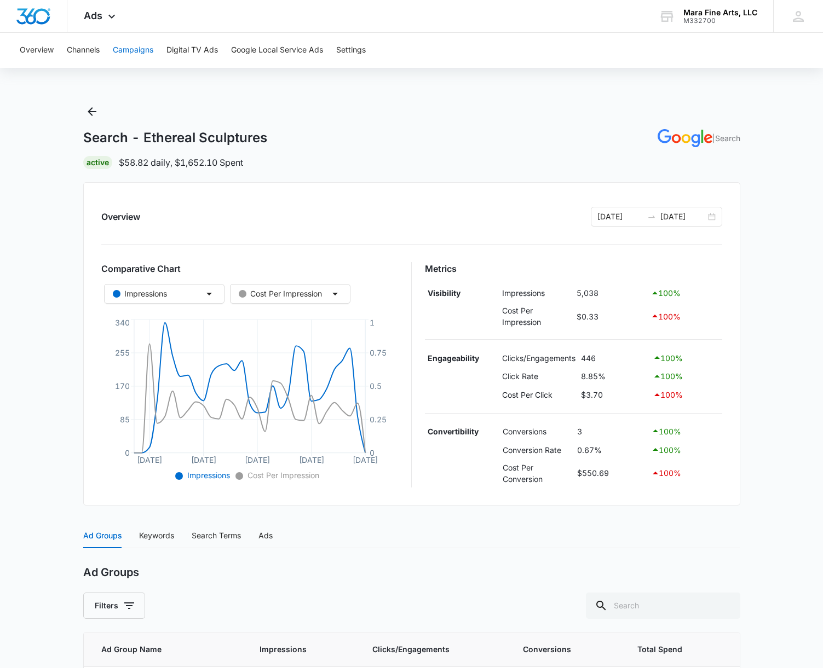
click at [128, 50] on button "Campaigns" at bounding box center [133, 50] width 41 height 35
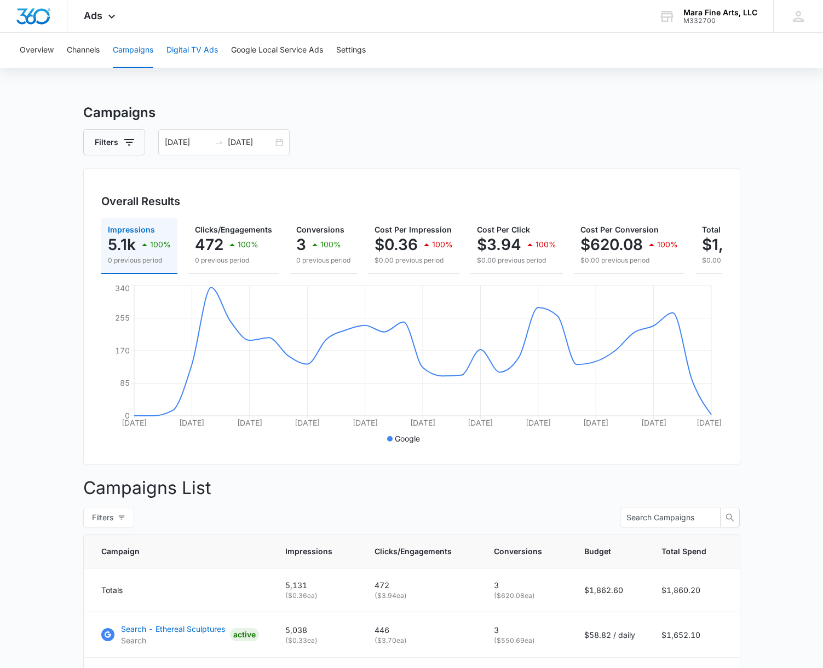
click at [201, 51] on button "Digital TV Ads" at bounding box center [191, 50] width 51 height 35
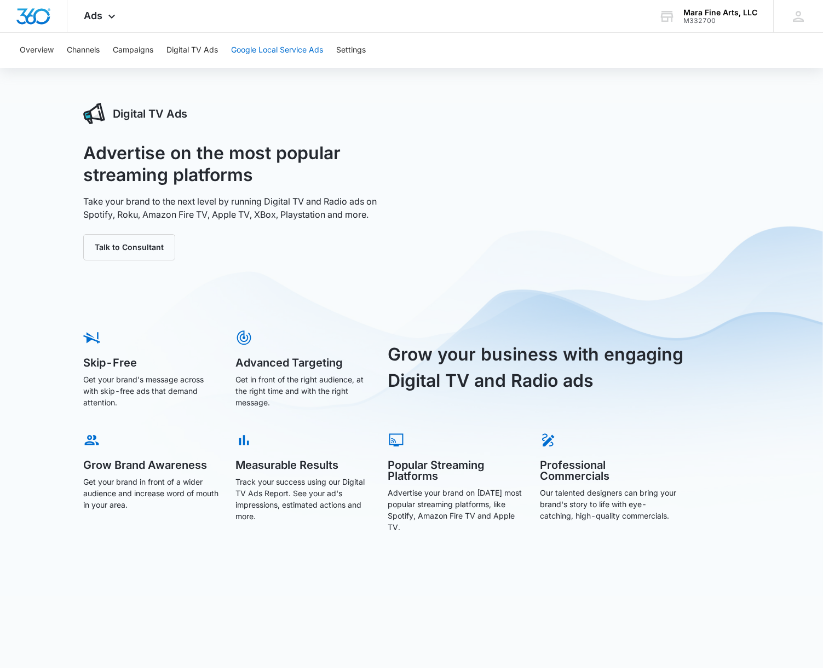
click at [279, 50] on button "Google Local Service Ads" at bounding box center [277, 50] width 92 height 35
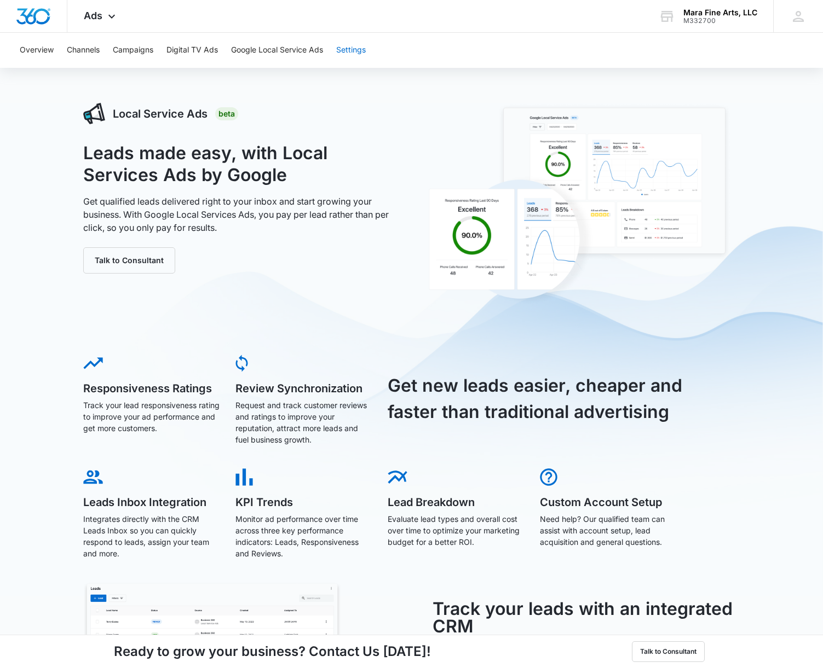
click at [348, 52] on button "Settings" at bounding box center [351, 50] width 30 height 35
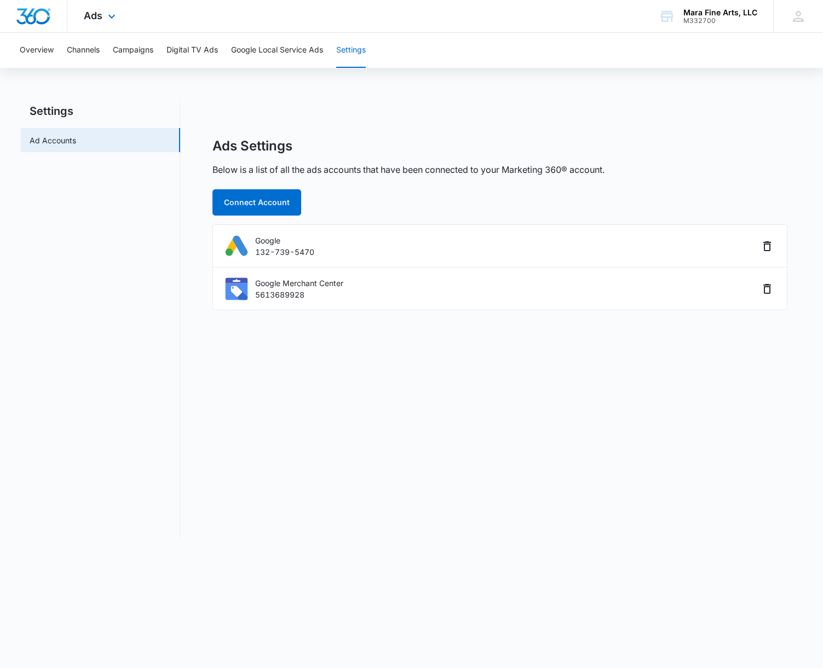
click at [103, 19] on div "Ads Apps Reputation Forms CRM Email Social Content Ads Intelligence Files Brand…" at bounding box center [100, 16] width 67 height 32
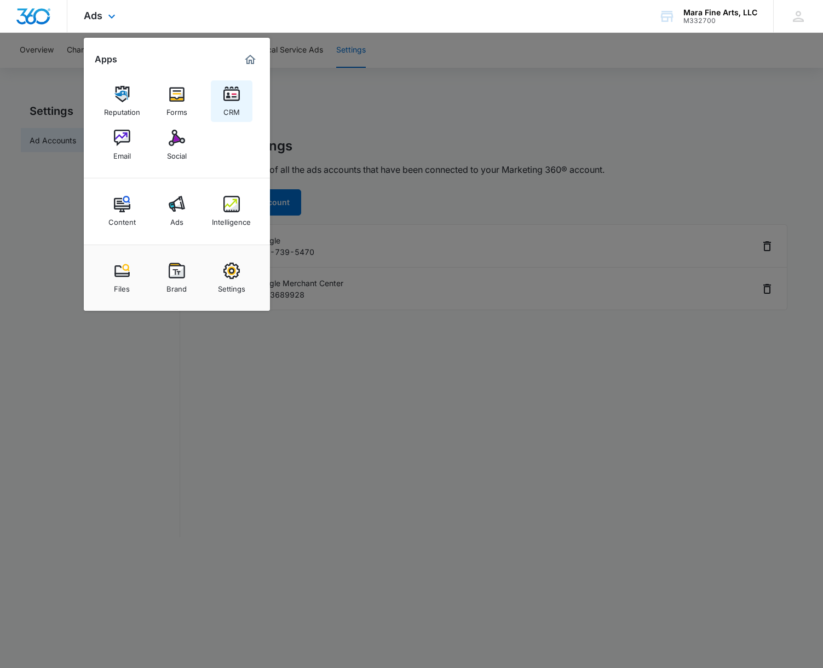
click at [233, 100] on img at bounding box center [231, 94] width 16 height 16
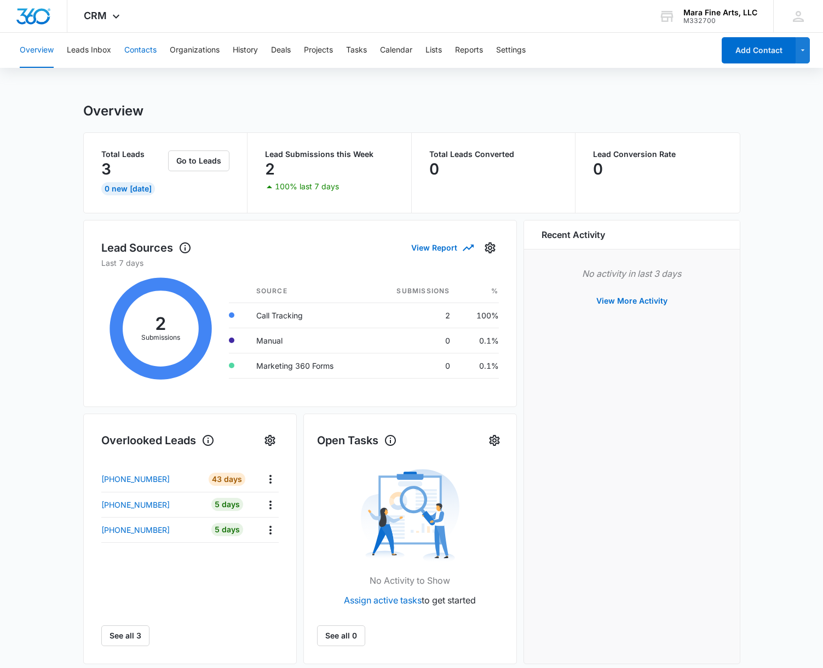
click at [138, 51] on button "Contacts" at bounding box center [140, 50] width 32 height 35
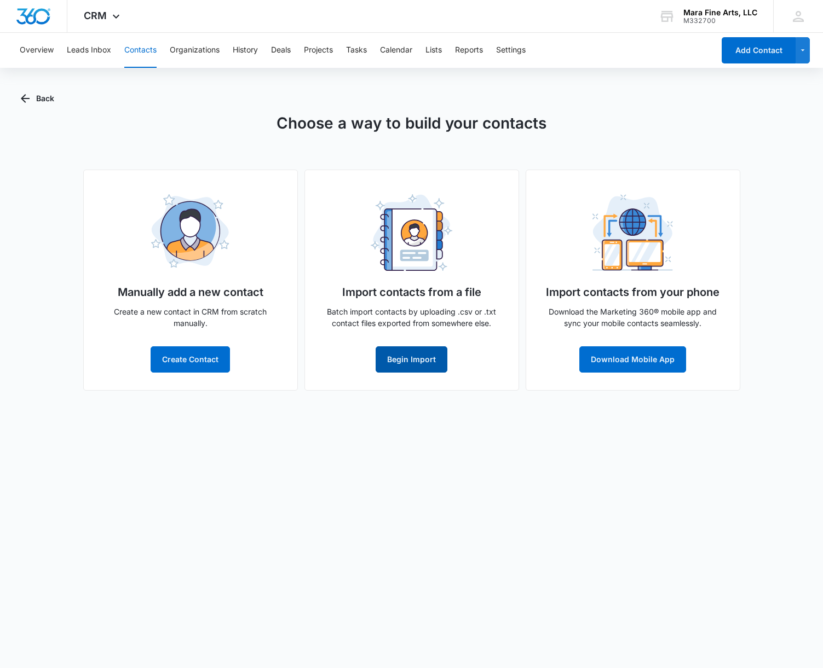
click at [410, 365] on button "Begin Import" at bounding box center [412, 360] width 72 height 26
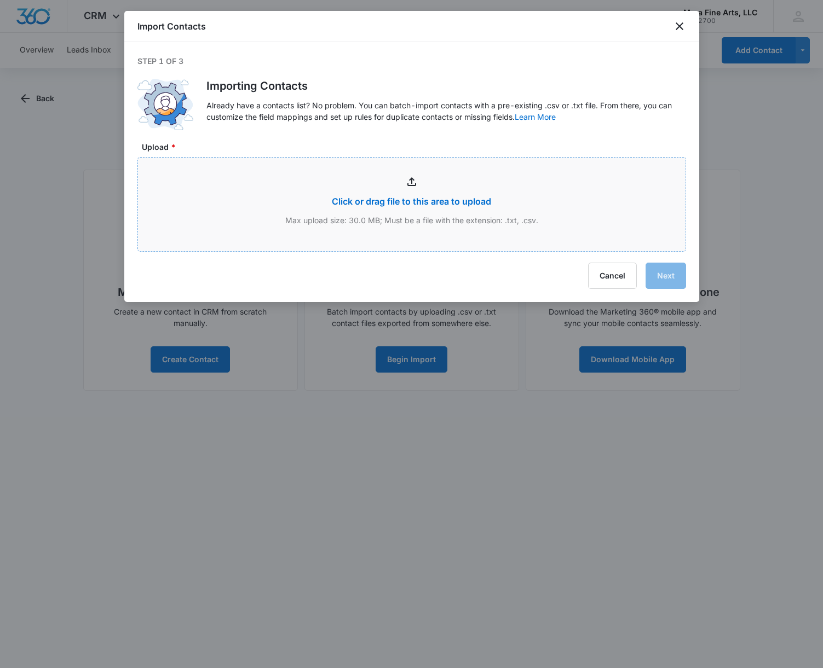
type input "C:\fakepath\subscribed_segment_export_ccefd9f588.csv"
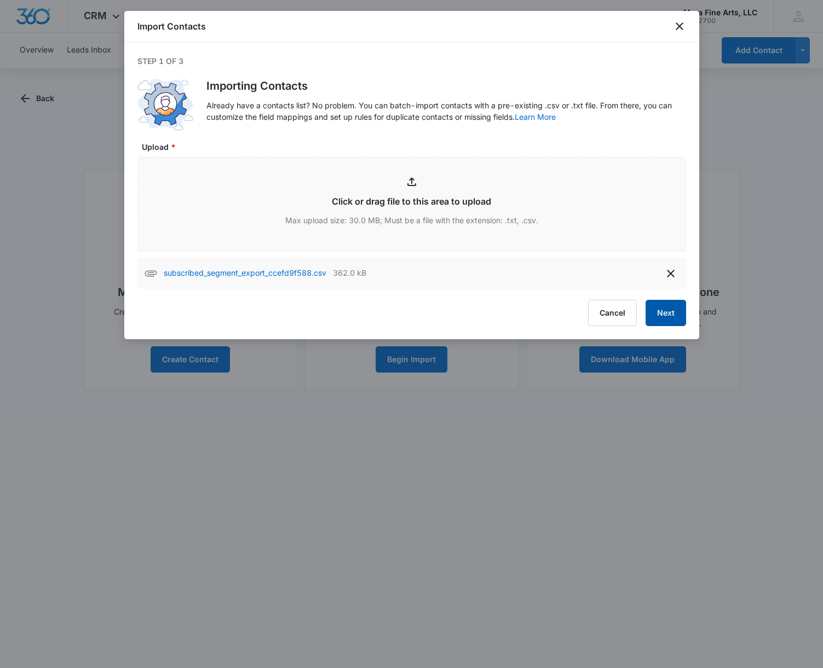
click at [668, 314] on button "Next" at bounding box center [665, 313] width 41 height 26
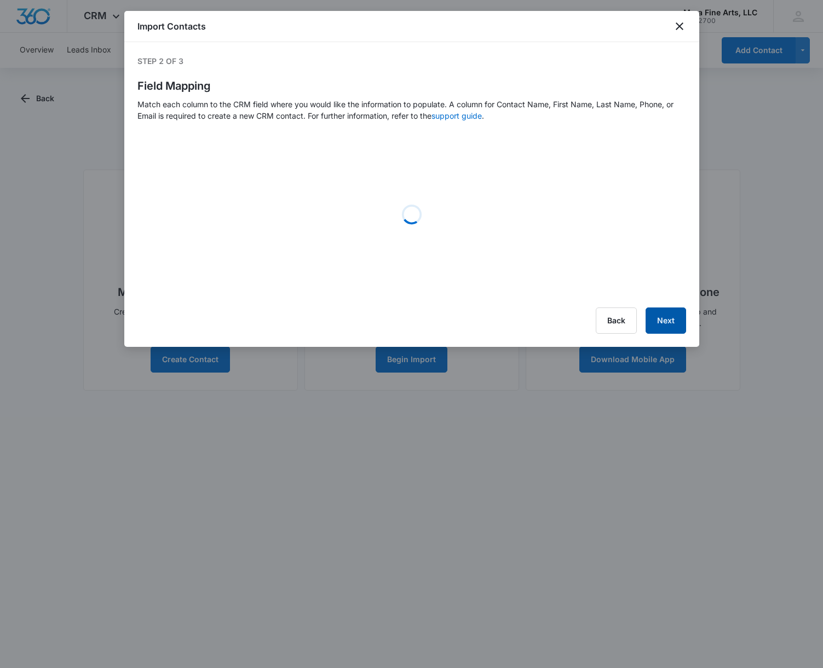
select select "185"
select select "78"
select select "79"
select select "ipAddress"
select select "184"
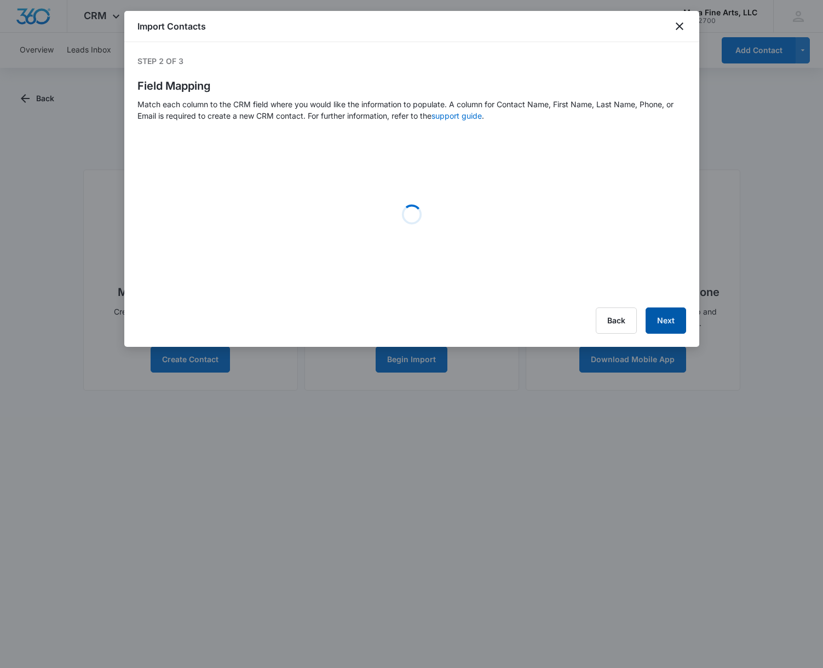
select select "300"
select select "tags"
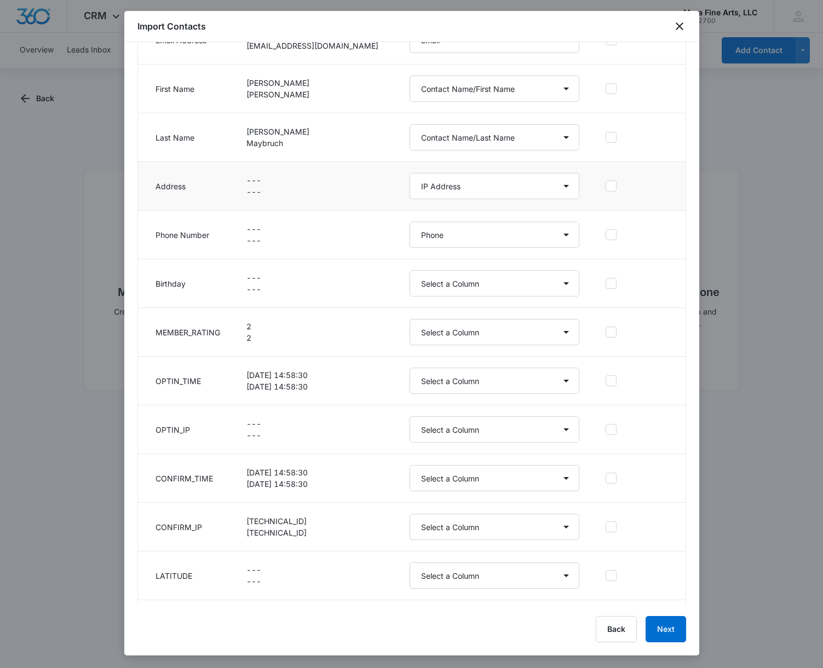
scroll to position [186, 0]
click at [546, 377] on select "Select a Column Address/City Address/Country Address/State Address/Street Addre…" at bounding box center [494, 380] width 170 height 26
click at [512, 291] on select "Select a Column Address/City Address/Country Address/State Address/Street Addre…" at bounding box center [494, 283] width 170 height 26
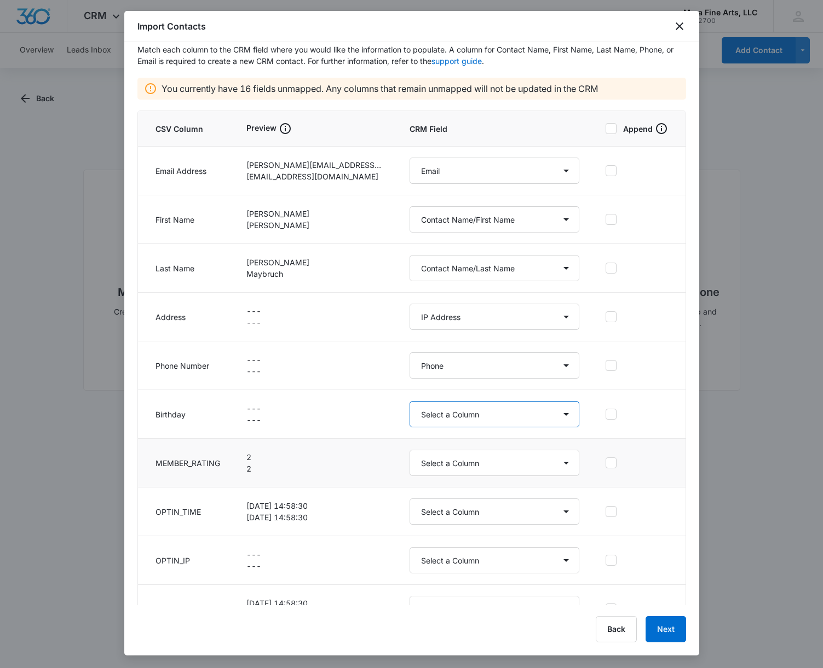
scroll to position [0, 0]
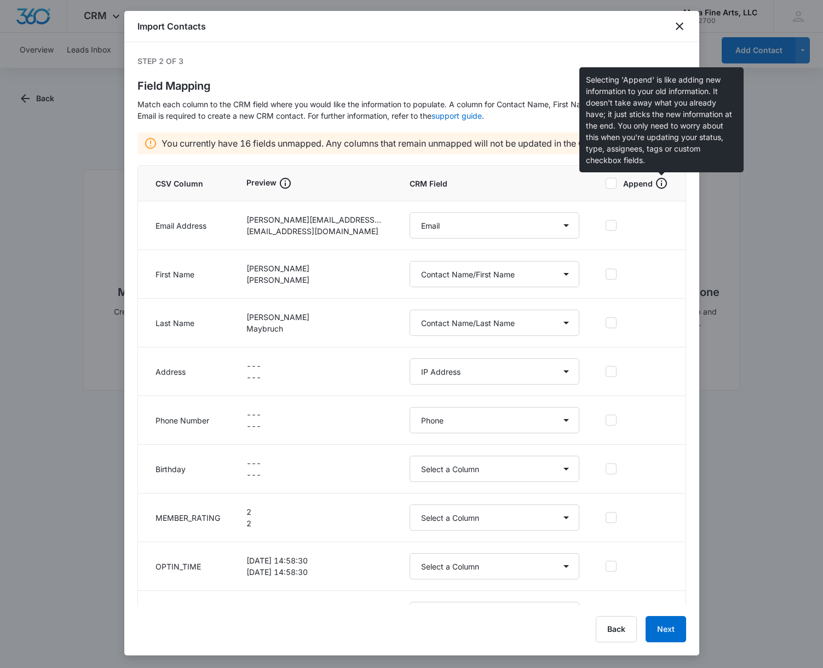
click at [661, 186] on icon at bounding box center [661, 183] width 11 height 11
click at [605, 186] on input "Append" at bounding box center [605, 184] width 0 height 8
click at [661, 186] on icon at bounding box center [661, 183] width 11 height 11
click at [605, 186] on input "Append" at bounding box center [605, 184] width 0 height 8
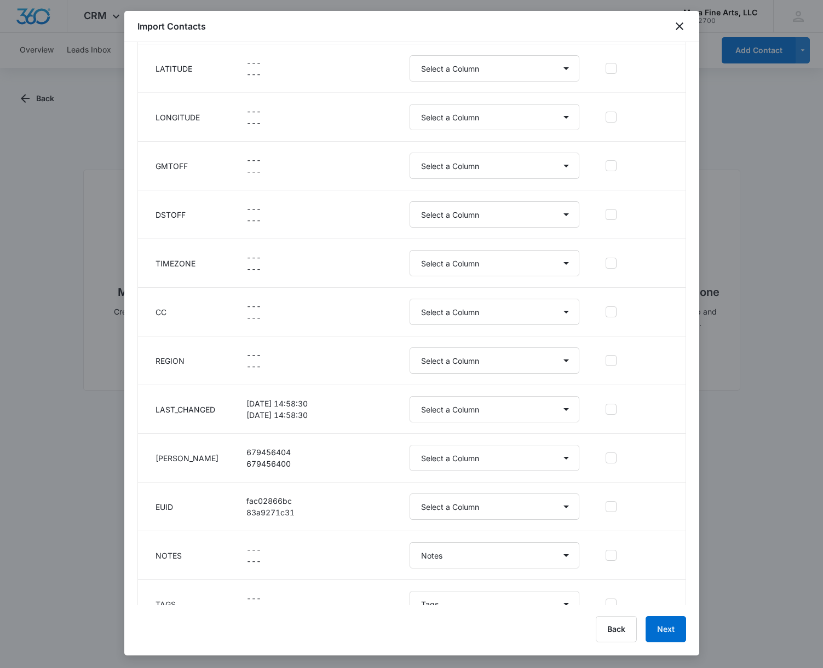
scroll to position [717, 0]
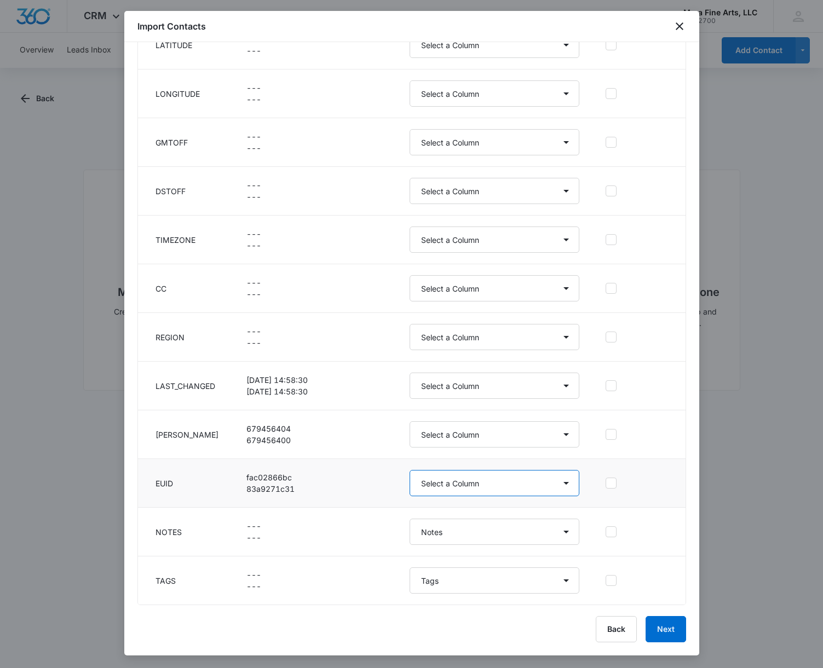
click at [532, 487] on select "Select a Column Address/City Address/Country Address/State Address/Street Addre…" at bounding box center [494, 483] width 170 height 26
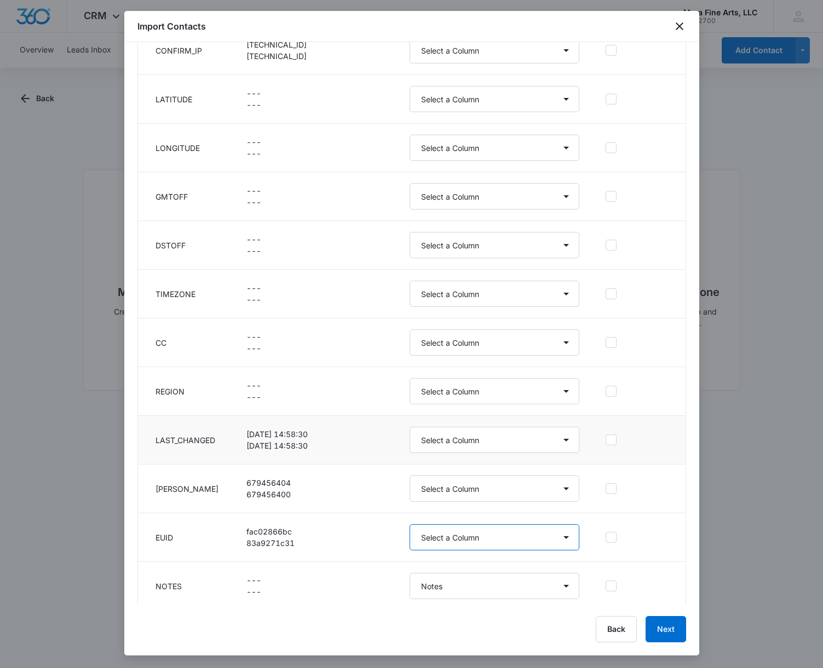
scroll to position [663, 0]
click at [515, 299] on select "Select a Column Address/City Address/Country Address/State Address/Street Addre…" at bounding box center [494, 293] width 170 height 26
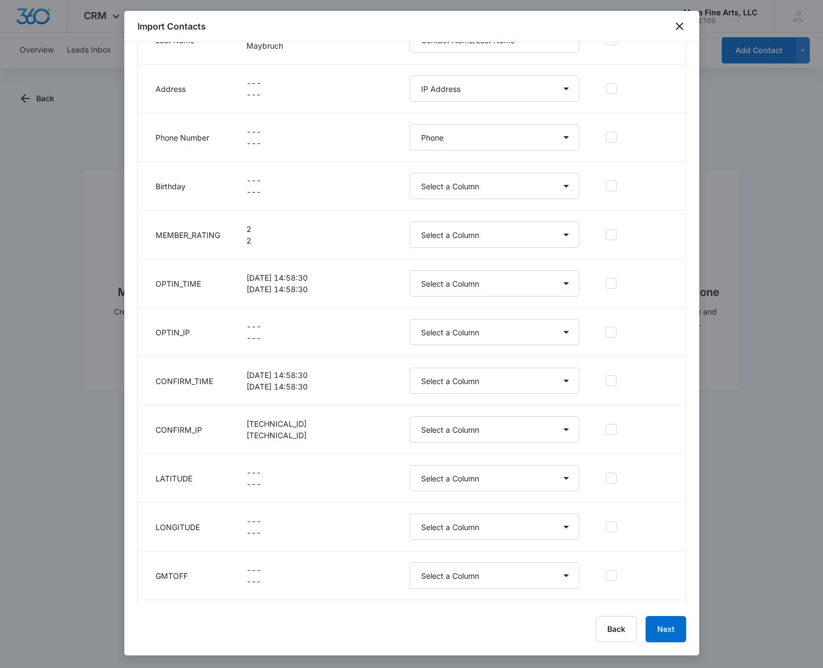
scroll to position [330, 0]
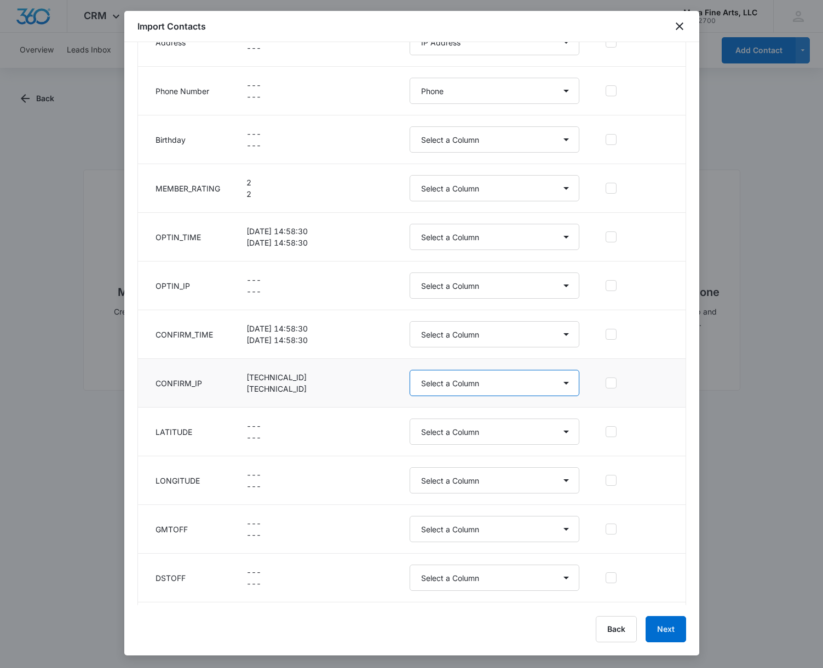
click at [568, 384] on select "Select a Column Address/City Address/Country Address/State Address/Street Addre…" at bounding box center [494, 383] width 170 height 26
select select "ipAddress"
click at [409, 370] on select "Select a Column Address/City Address/Country Address/State Address/Street Addre…" at bounding box center [494, 383] width 170 height 26
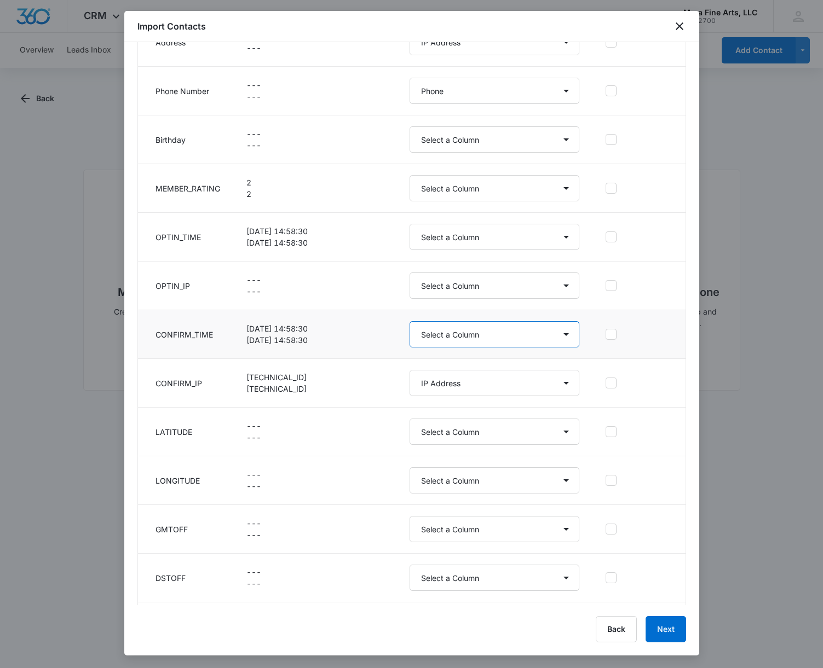
click at [556, 336] on select "Select a Column Address/City Address/Country Address/State Address/Street Addre…" at bounding box center [494, 334] width 170 height 26
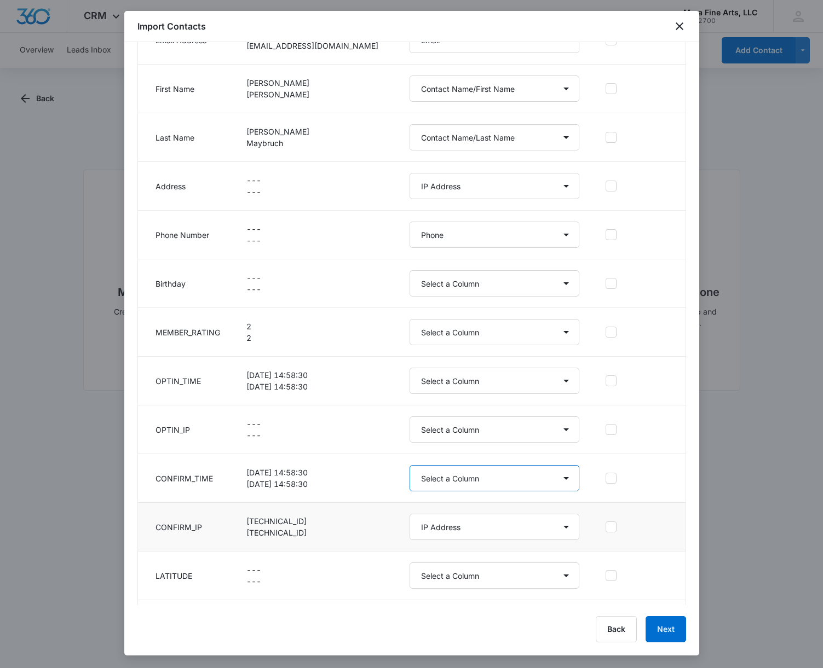
scroll to position [188, 0]
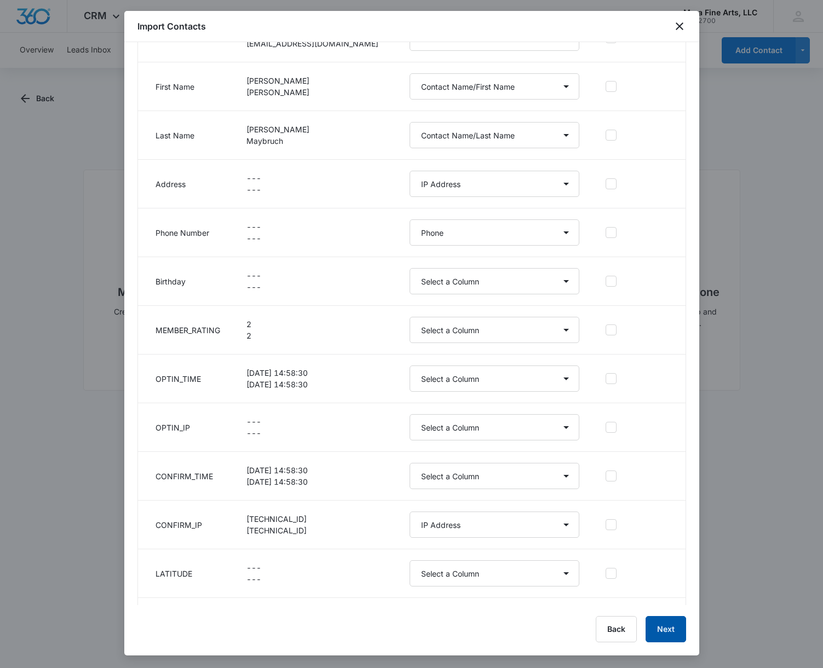
click at [666, 634] on button "Next" at bounding box center [665, 629] width 41 height 26
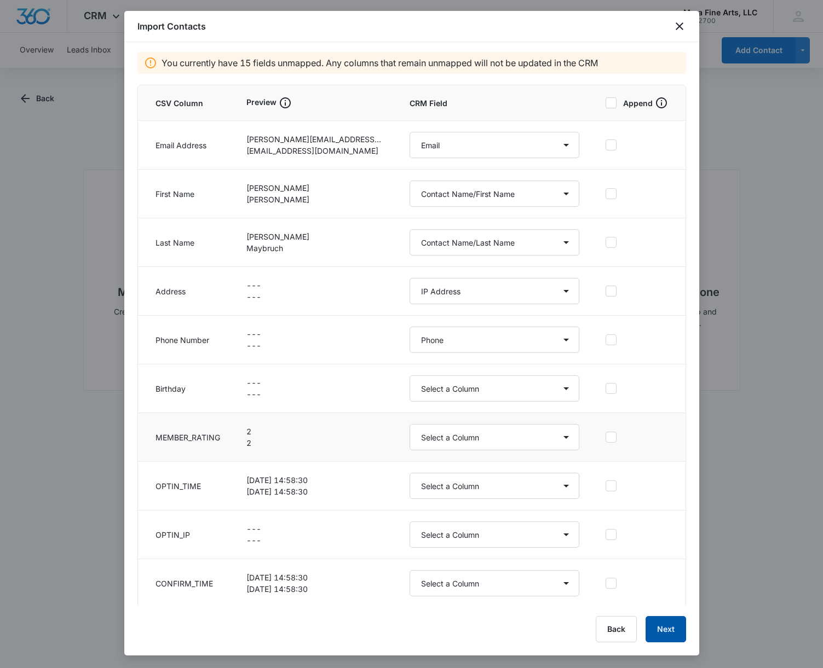
scroll to position [0, 0]
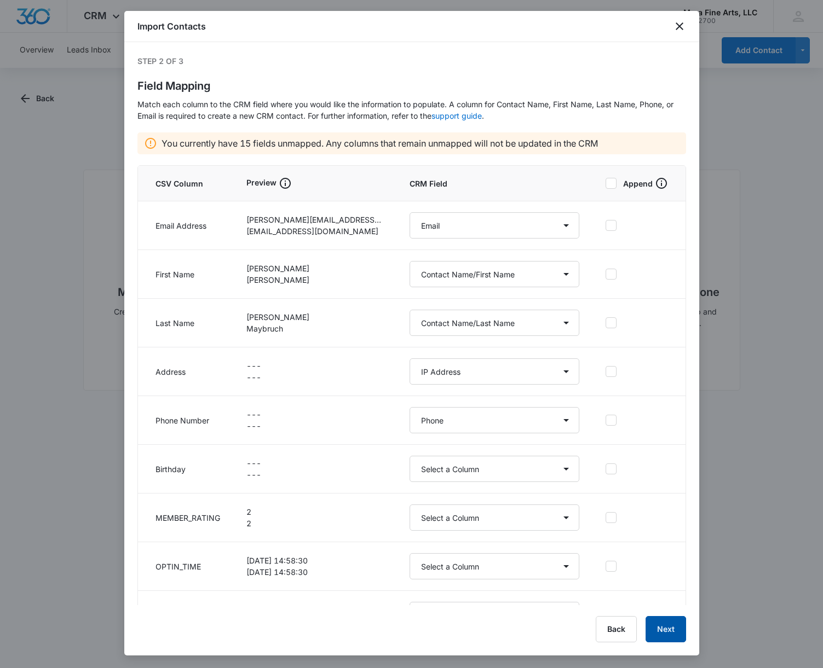
click at [667, 631] on button "Next" at bounding box center [665, 629] width 41 height 26
click at [532, 374] on select "Select a Column Address/City Address/Country Address/State Address/Street Addre…" at bounding box center [494, 372] width 170 height 26
click at [567, 374] on select "Select a Column Address/City Address/Country Address/State Address/Street Addre…" at bounding box center [494, 372] width 170 height 26
select select
click at [409, 359] on select "Select a Column Address/City Address/Country Address/State Address/Street Addre…" at bounding box center [494, 372] width 170 height 26
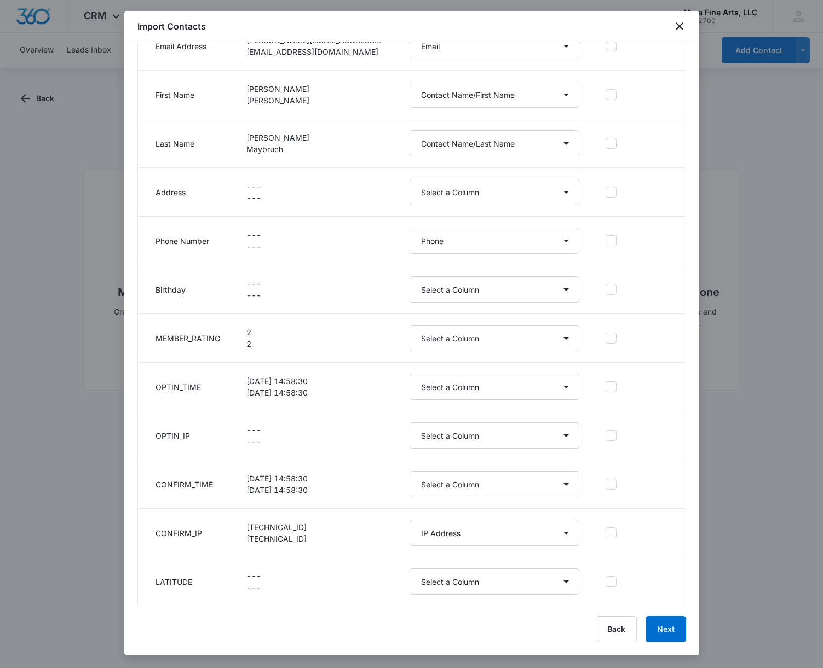
scroll to position [216, 0]
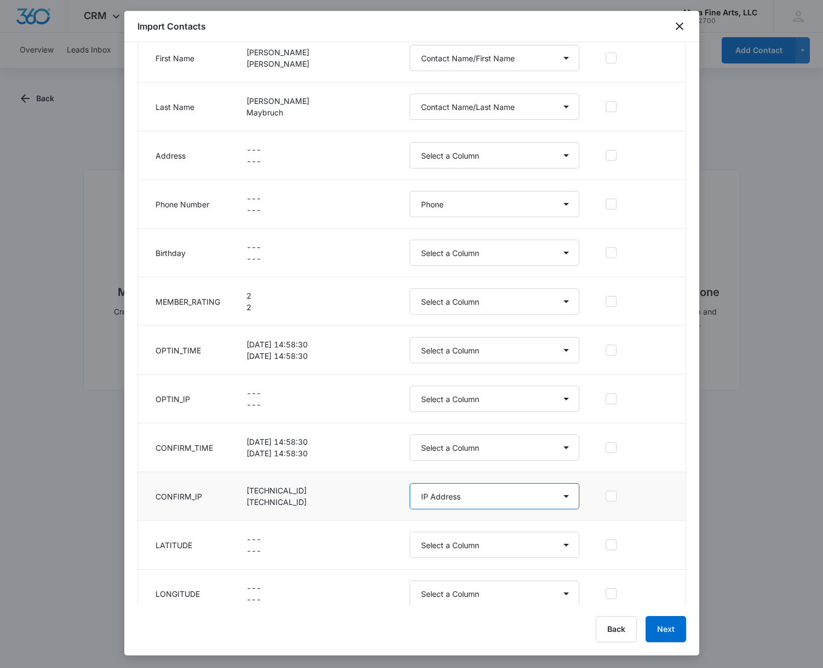
click at [510, 500] on select "Select a Column Address/City Address/Country Address/State Address/Street Addre…" at bounding box center [494, 496] width 170 height 26
select select
click at [409, 483] on select "Select a Column Address/City Address/Country Address/State Address/Street Addre…" at bounding box center [494, 496] width 170 height 26
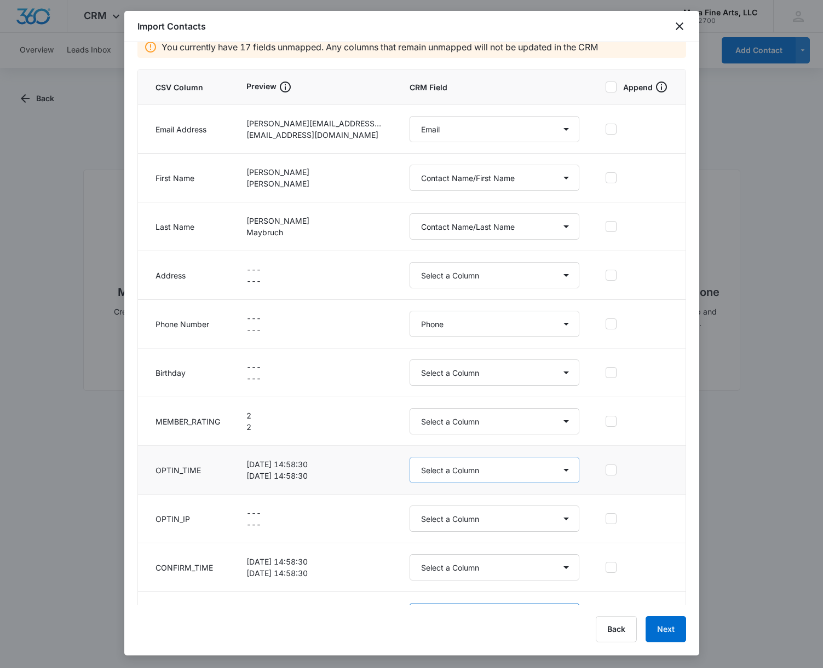
scroll to position [49, 0]
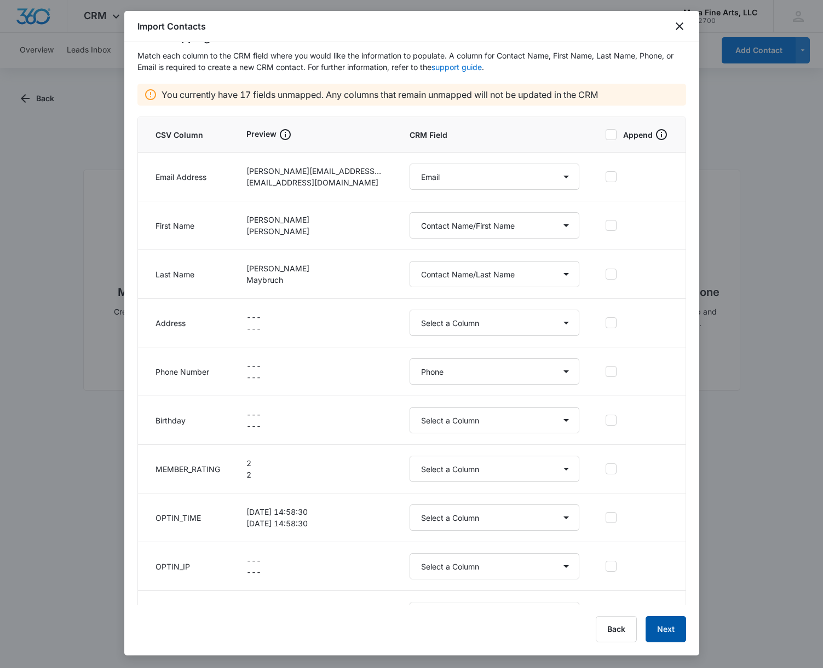
click at [663, 629] on button "Next" at bounding box center [665, 629] width 41 height 26
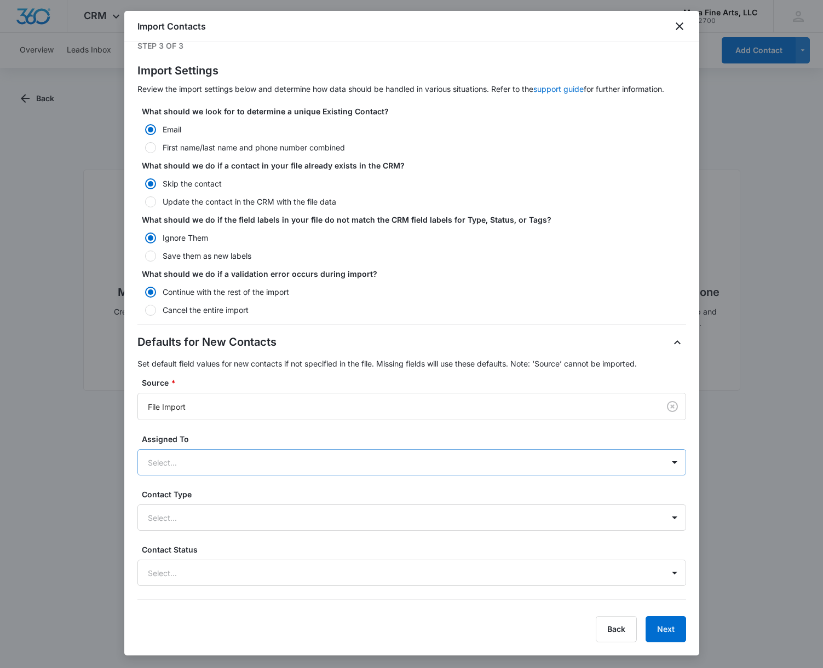
scroll to position [17, 0]
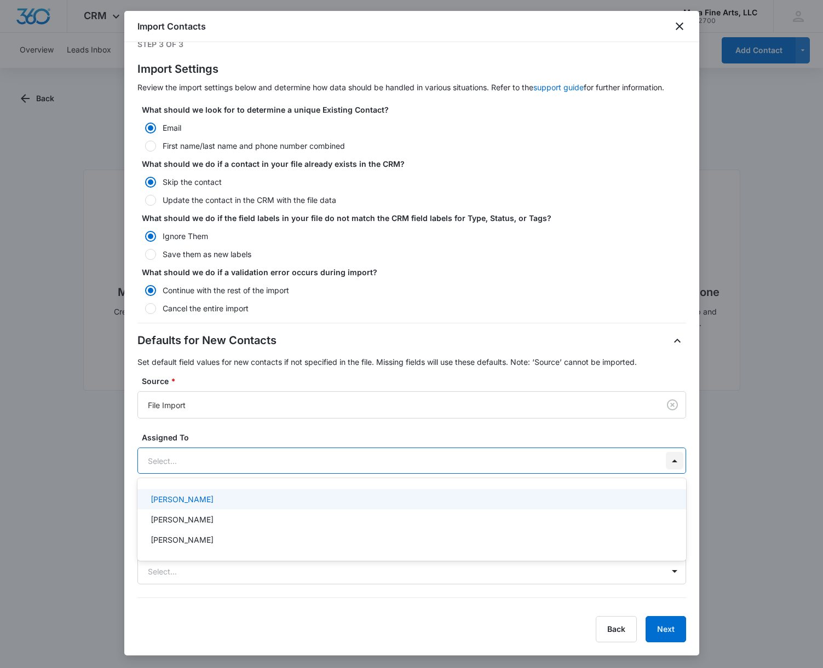
click at [666, 459] on div at bounding box center [675, 461] width 18 height 18
click at [182, 503] on p "[PERSON_NAME]" at bounding box center [182, 499] width 63 height 11
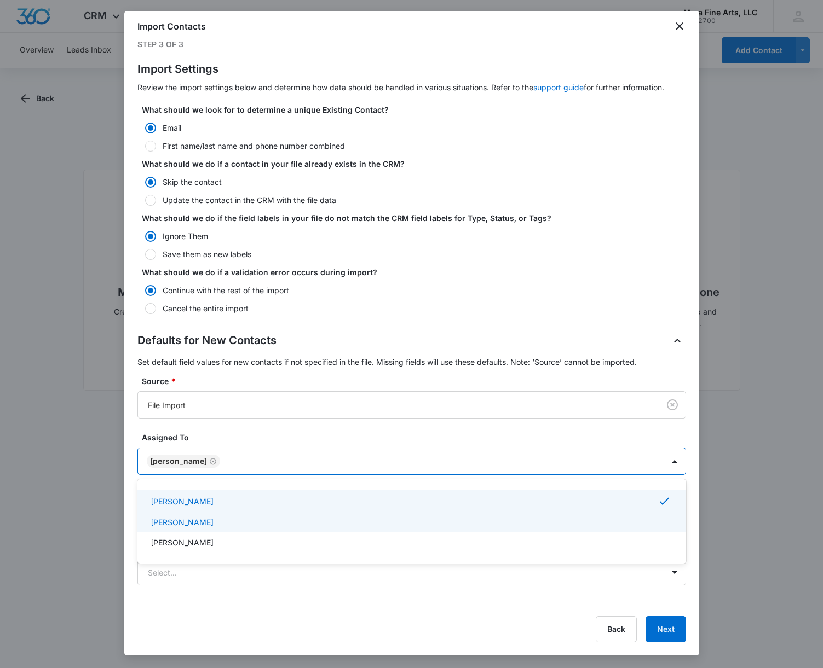
click at [188, 525] on p "Mara Sfara" at bounding box center [182, 522] width 63 height 11
click at [285, 461] on icon "Remove Mara Sfara" at bounding box center [288, 461] width 7 height 7
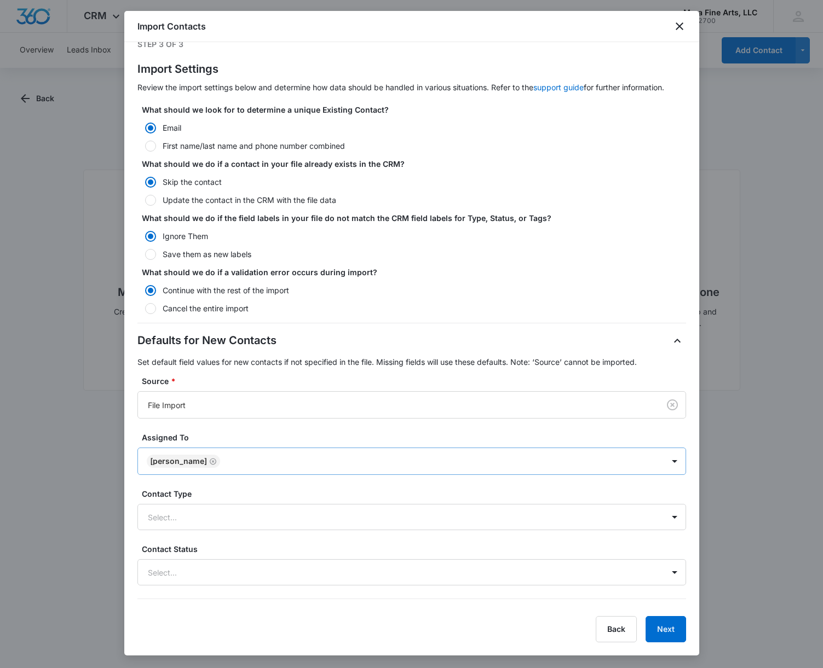
click at [676, 438] on label "Assigned To" at bounding box center [416, 437] width 548 height 11
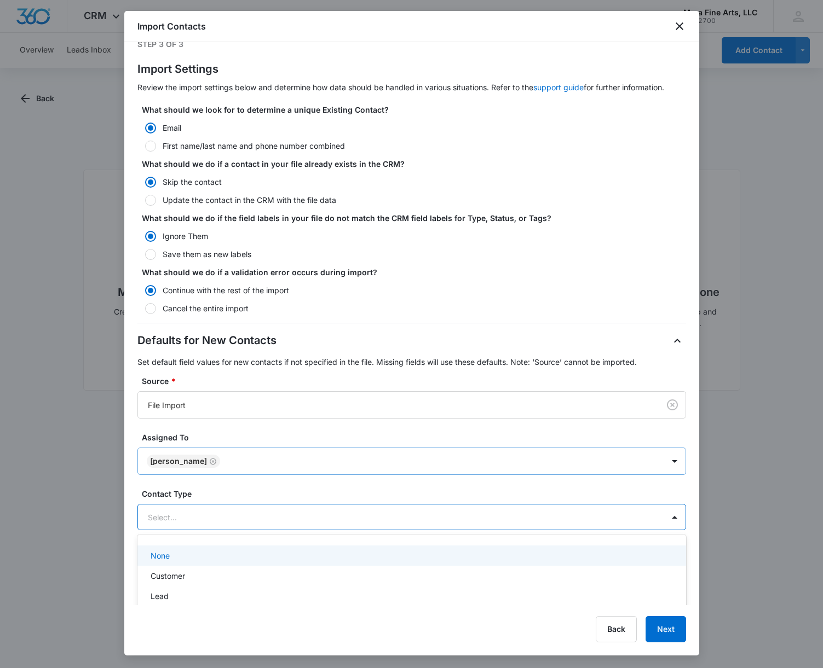
click at [246, 524] on div "Select..." at bounding box center [401, 517] width 526 height 25
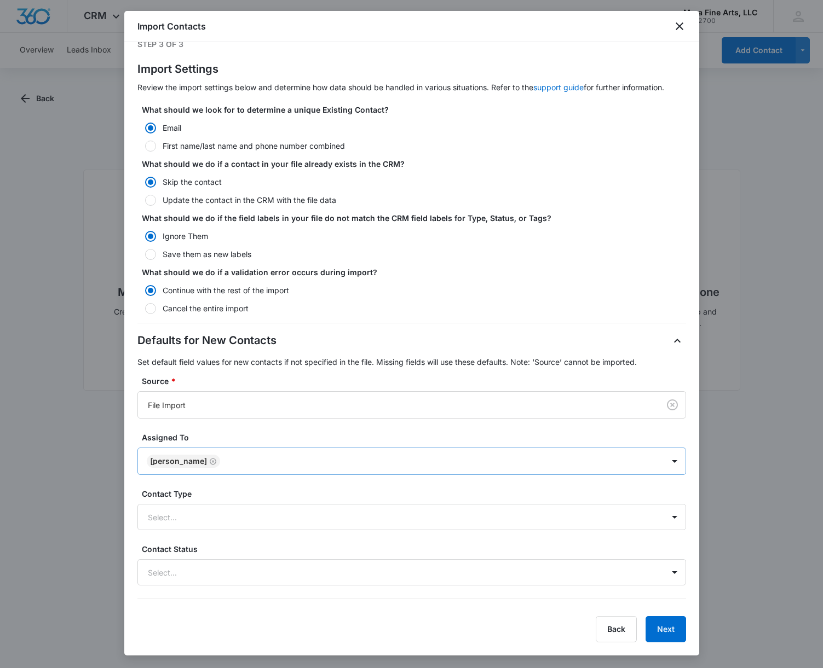
click at [412, 490] on label "Contact Type" at bounding box center [416, 493] width 548 height 11
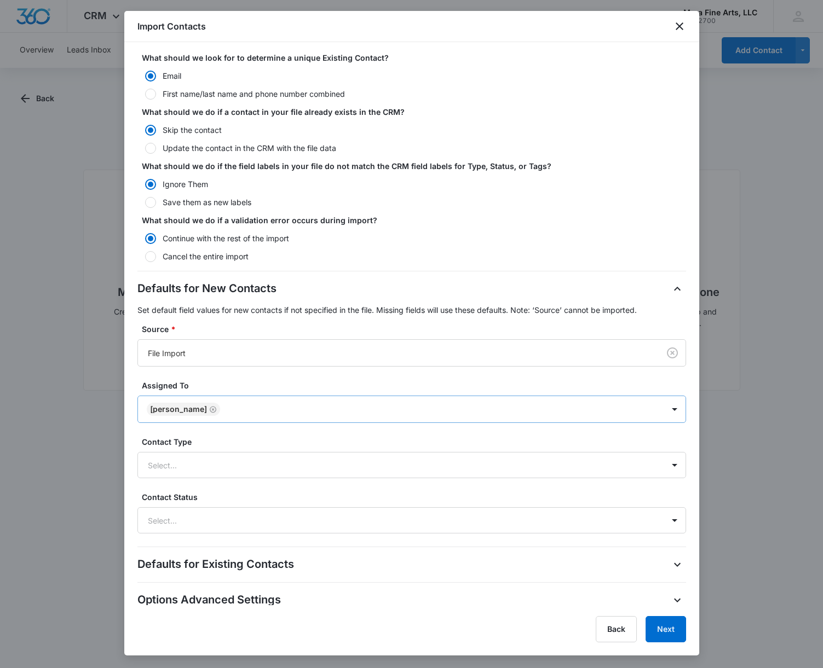
scroll to position [73, 0]
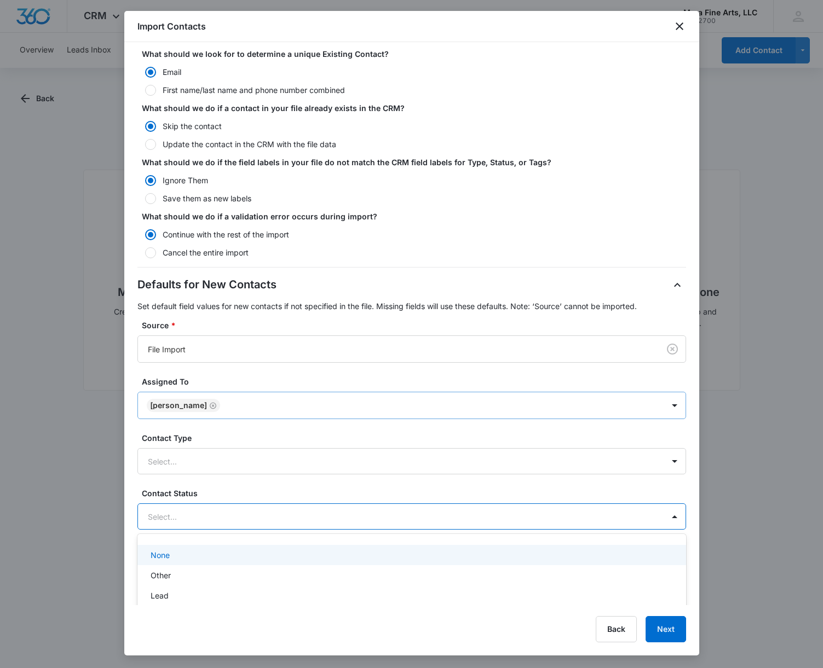
click at [559, 515] on div at bounding box center [398, 517] width 501 height 14
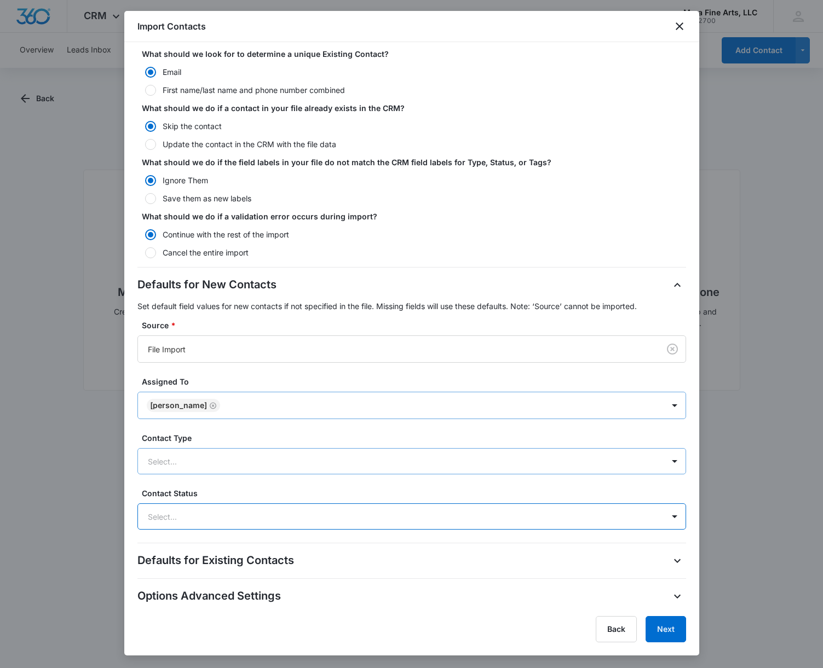
click at [538, 465] on div at bounding box center [398, 462] width 501 height 14
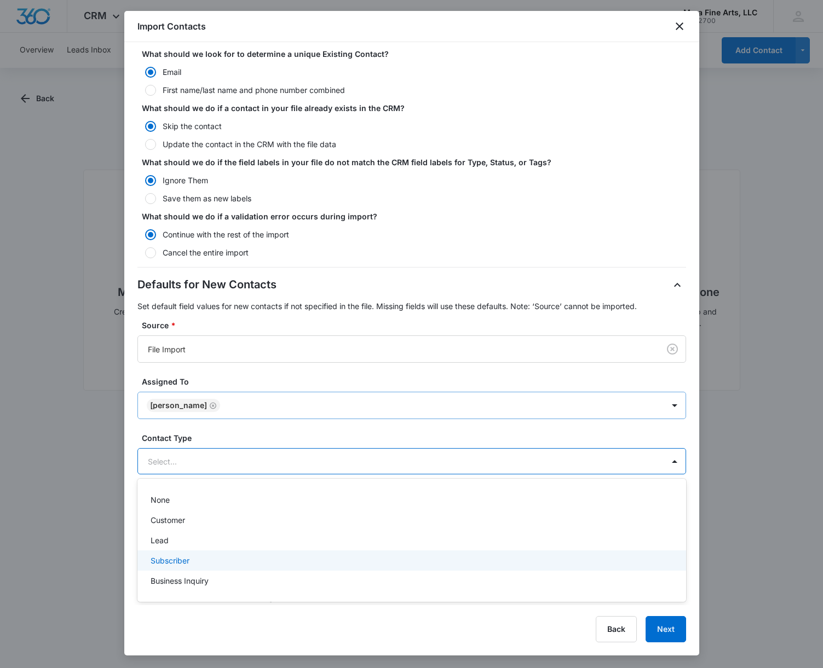
click at [225, 561] on div "Subscriber" at bounding box center [411, 560] width 520 height 11
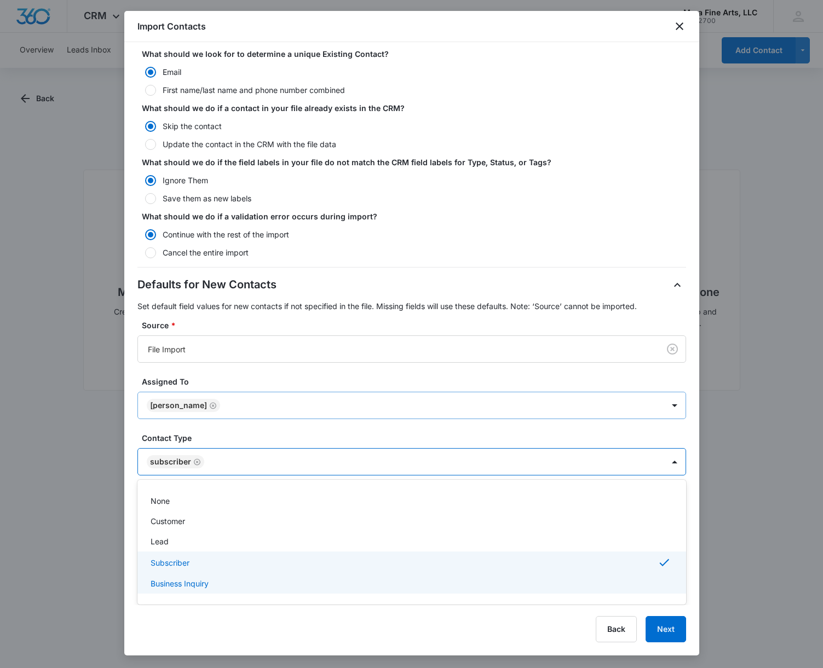
scroll to position [69, 0]
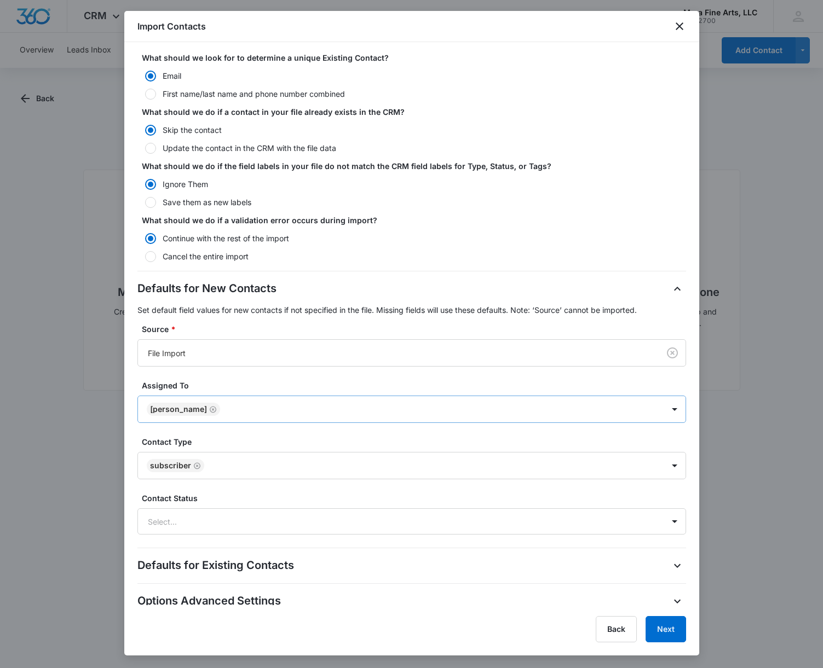
click at [677, 440] on label "Contact Type" at bounding box center [416, 441] width 548 height 11
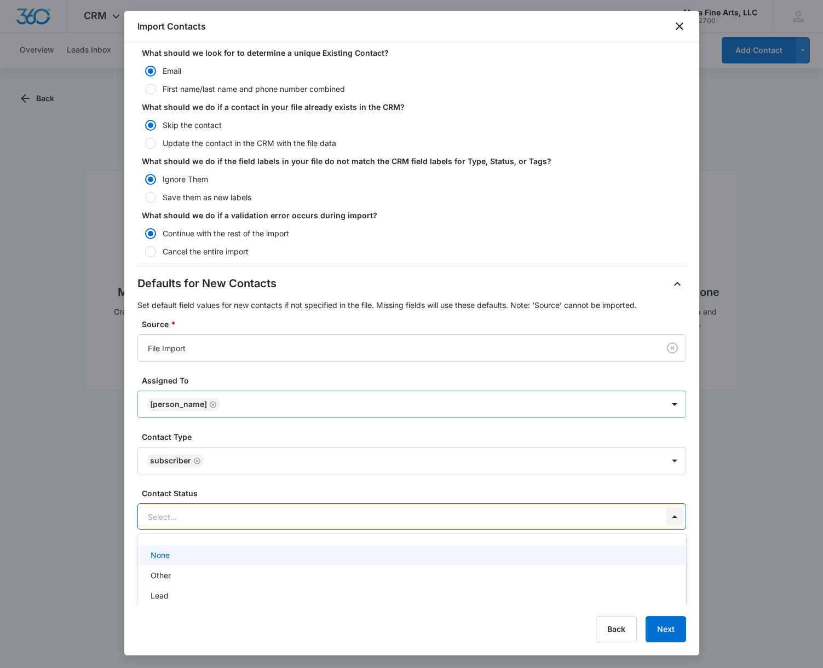
click at [669, 518] on div at bounding box center [675, 517] width 18 height 18
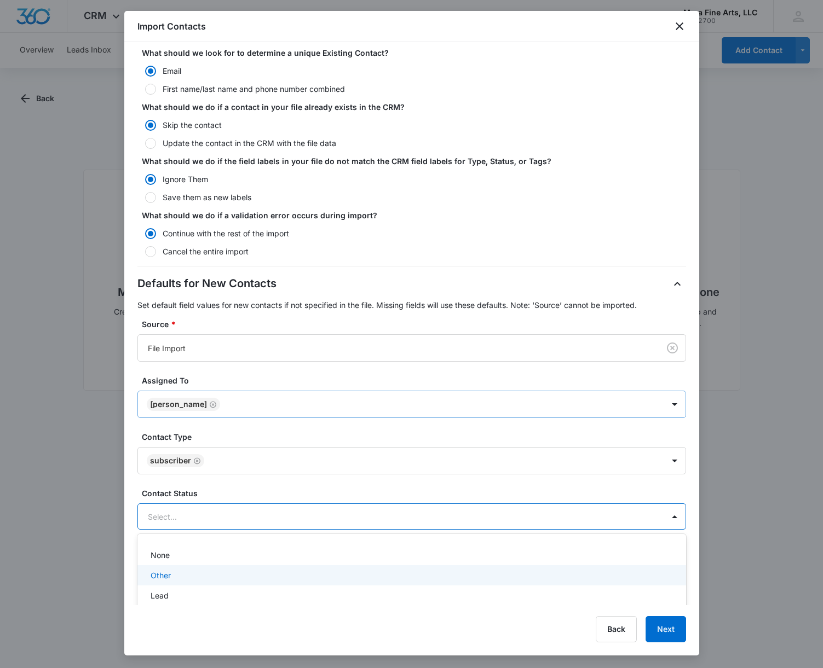
click at [170, 578] on div "Other" at bounding box center [411, 575] width 520 height 11
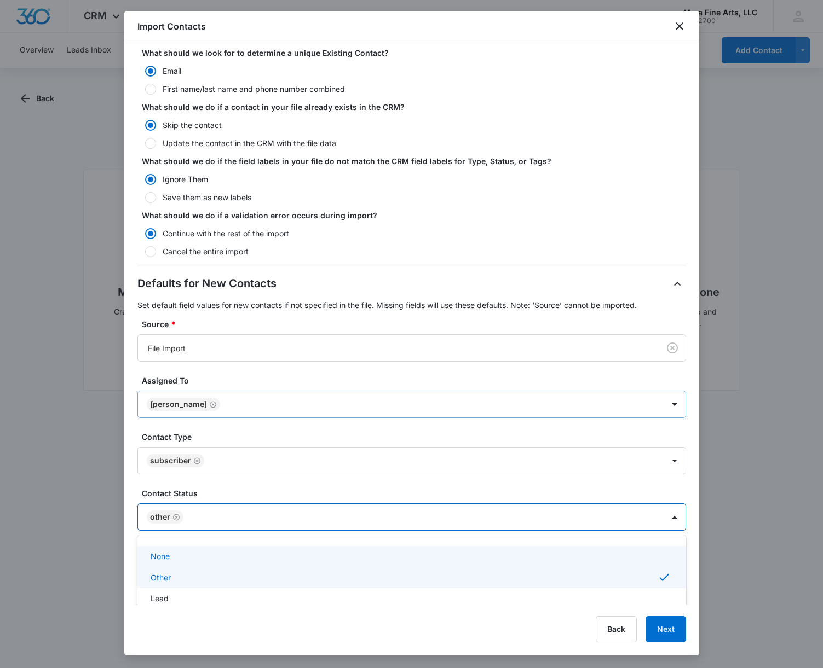
click at [174, 518] on icon "Remove Other" at bounding box center [176, 517] width 7 height 7
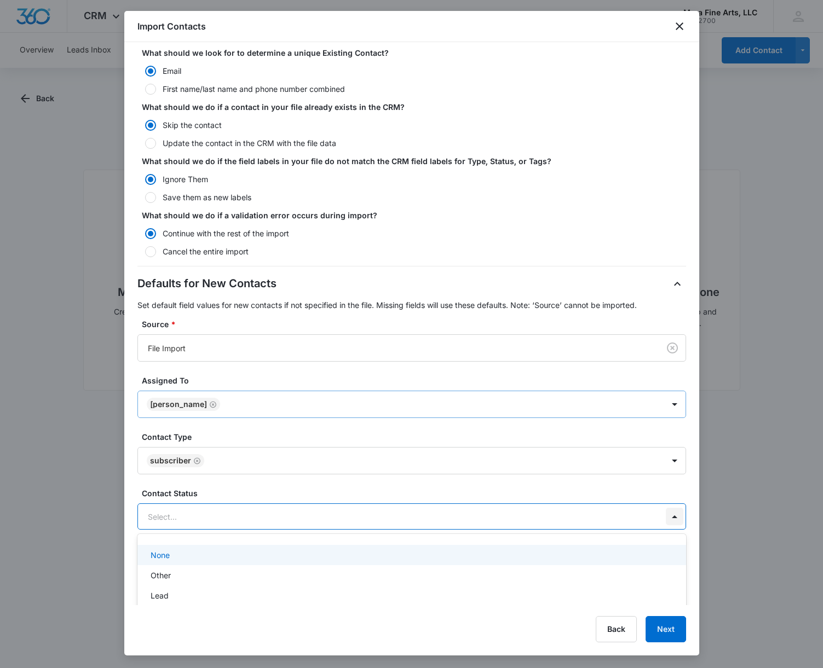
click at [677, 520] on div at bounding box center [675, 517] width 18 height 18
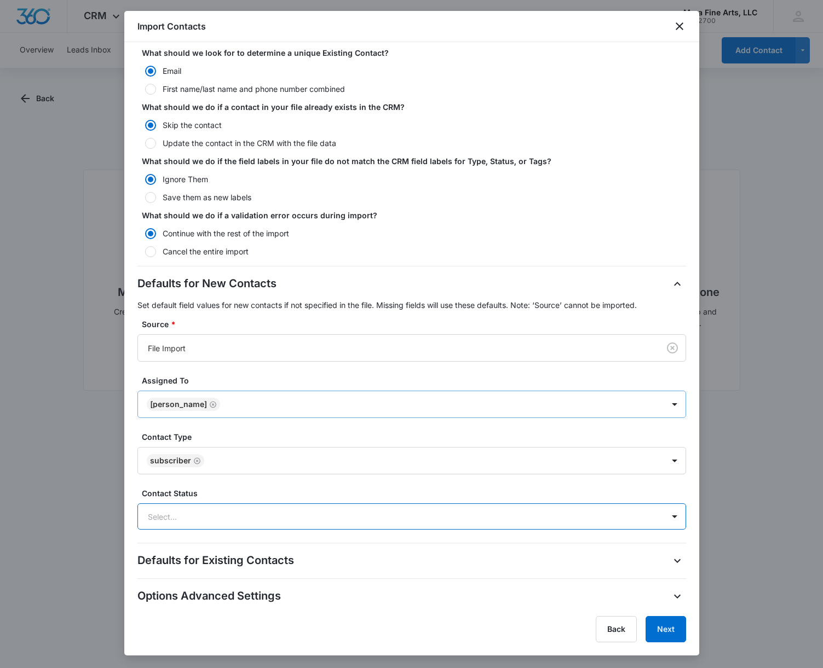
click at [488, 560] on div "Defaults for Existing Contacts" at bounding box center [411, 561] width 548 height 18
click at [675, 563] on icon "button" at bounding box center [677, 561] width 13 height 13
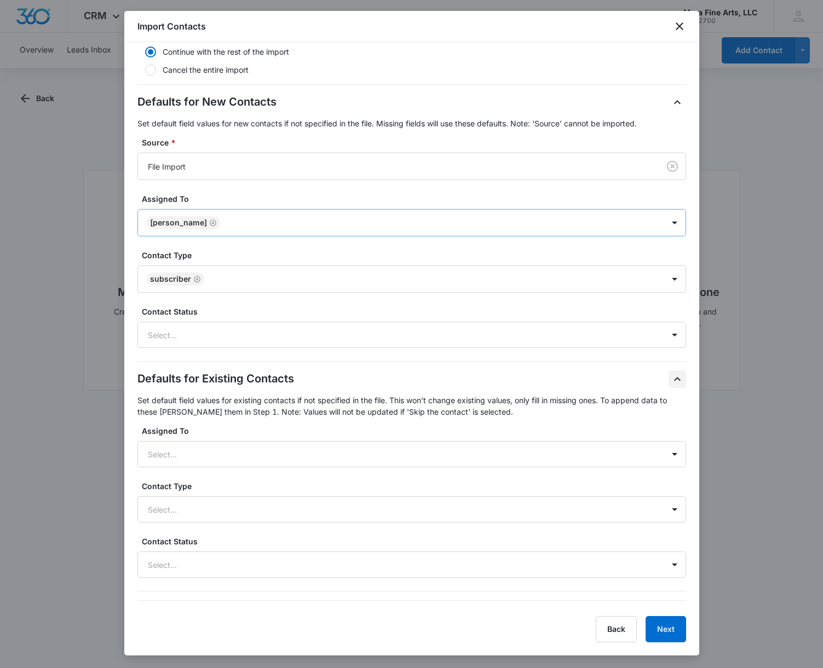
scroll to position [278, 0]
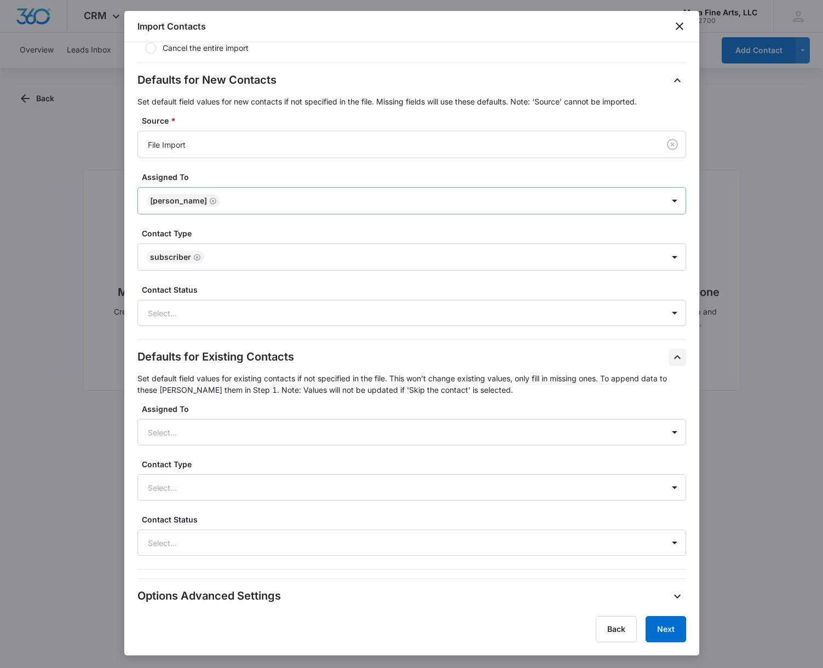
click at [677, 355] on icon "button" at bounding box center [677, 357] width 13 height 13
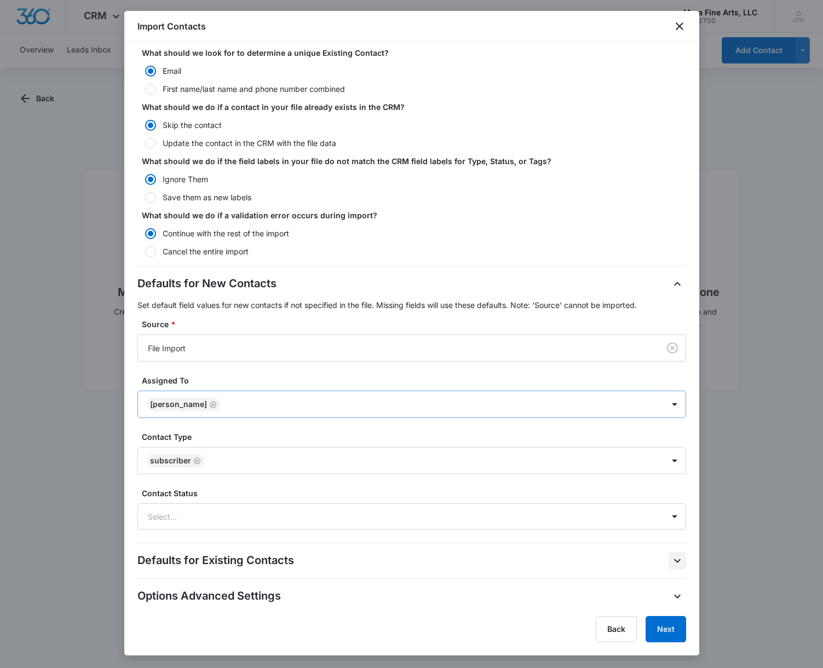
scroll to position [74, 0]
drag, startPoint x: 678, startPoint y: 597, endPoint x: 655, endPoint y: 591, distance: 23.6
click at [678, 597] on icon "button" at bounding box center [677, 597] width 7 height 4
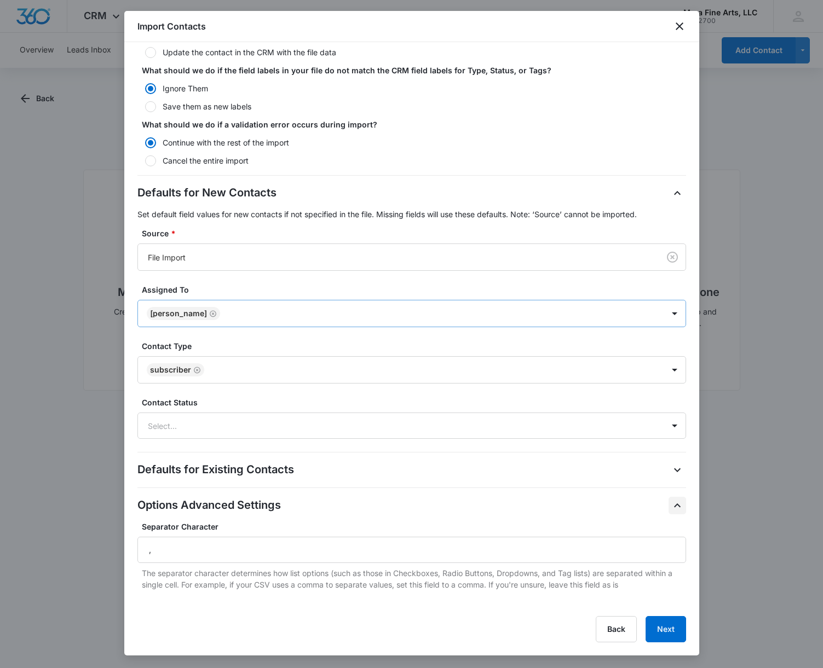
scroll to position [246, 0]
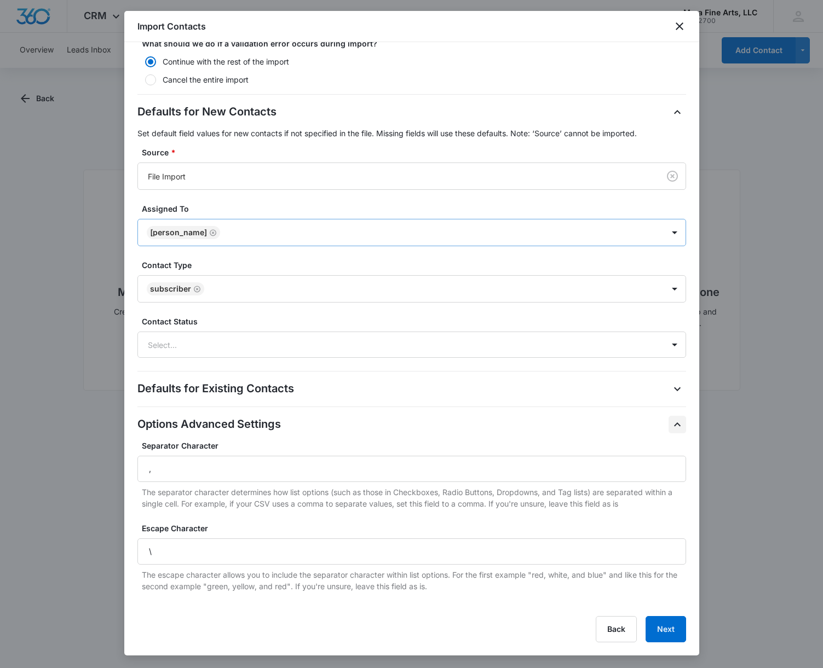
click at [679, 425] on icon "button" at bounding box center [677, 425] width 7 height 4
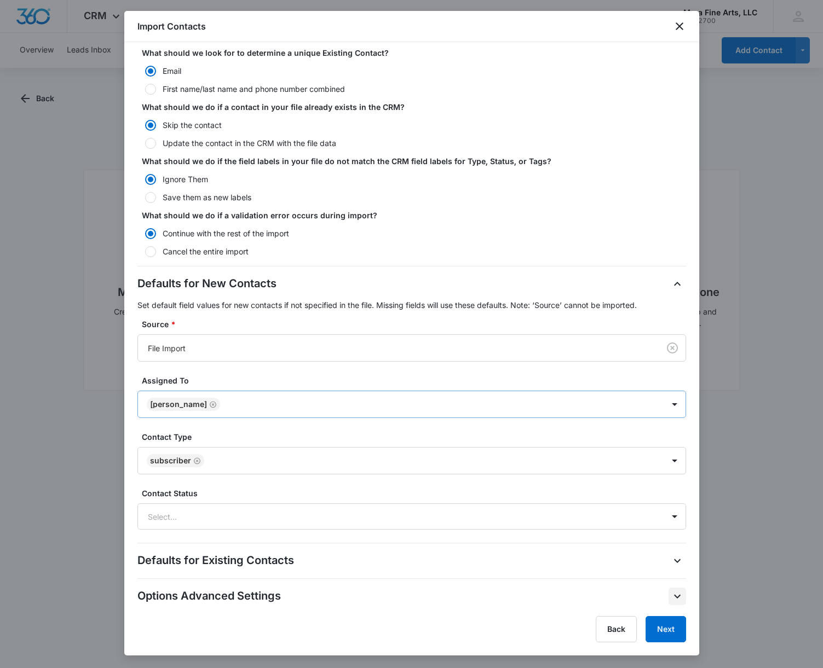
scroll to position [74, 0]
click at [666, 629] on button "Next" at bounding box center [665, 629] width 41 height 26
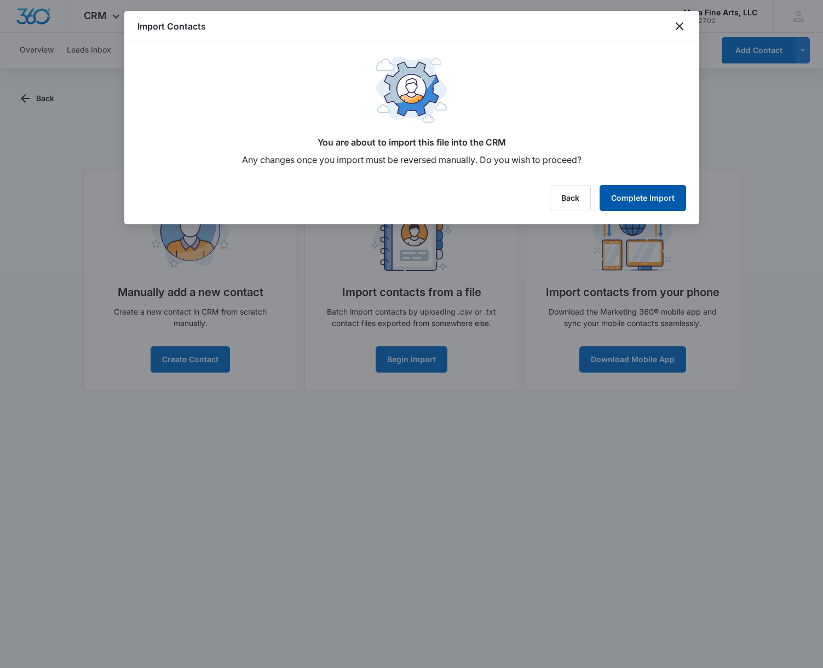
click at [639, 198] on button "Complete Import" at bounding box center [642, 198] width 86 height 26
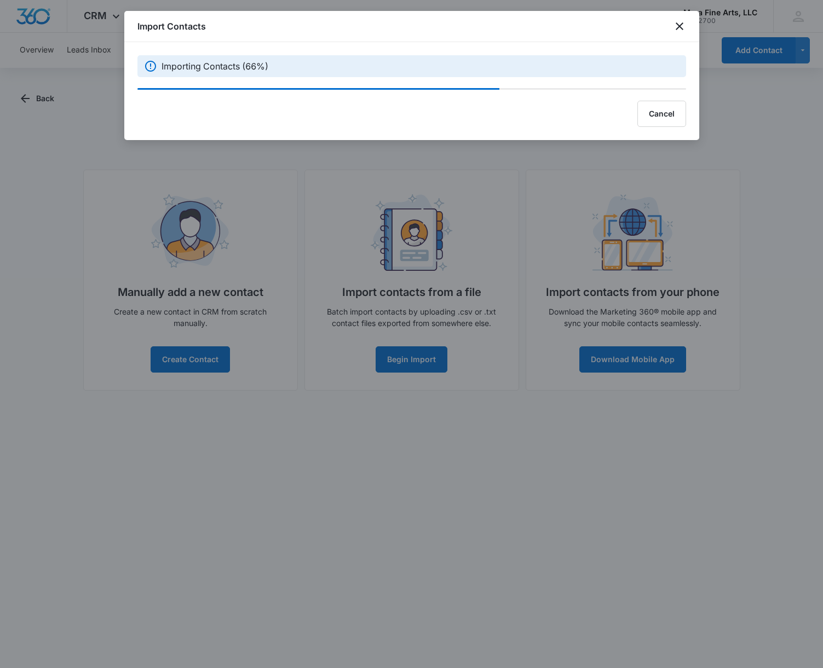
click at [70, 154] on div at bounding box center [411, 334] width 823 height 668
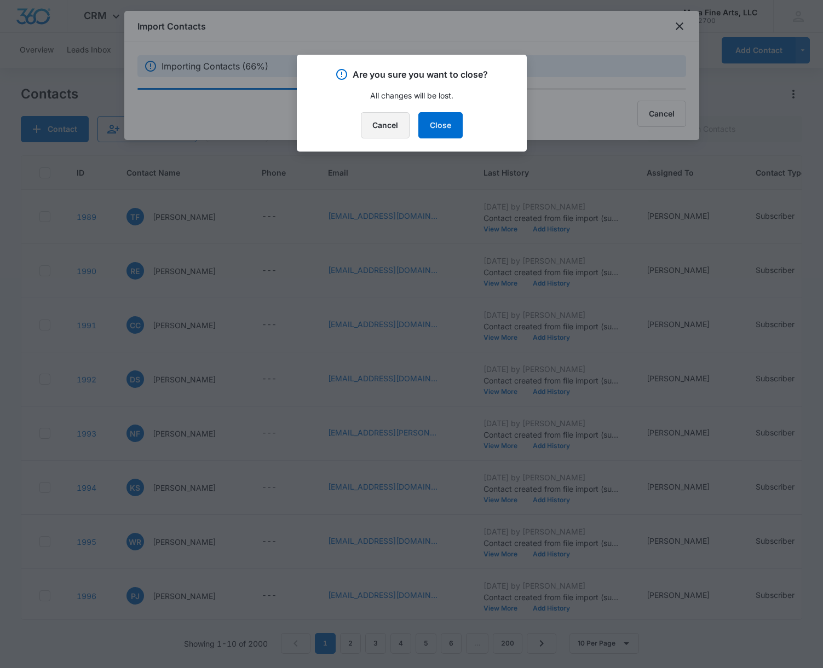
click at [391, 130] on button "Cancel" at bounding box center [385, 125] width 49 height 26
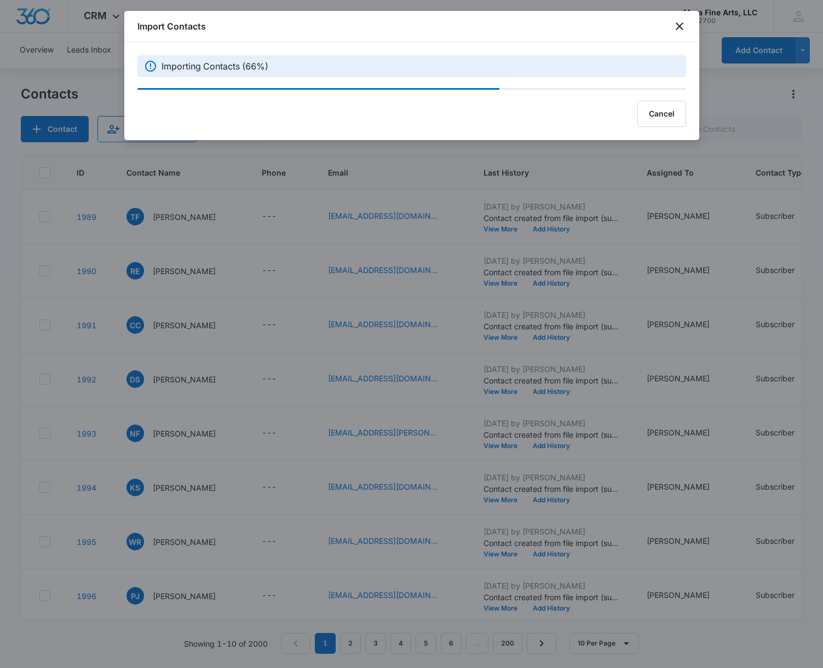
click at [338, 40] on div "Import Contacts" at bounding box center [411, 26] width 575 height 31
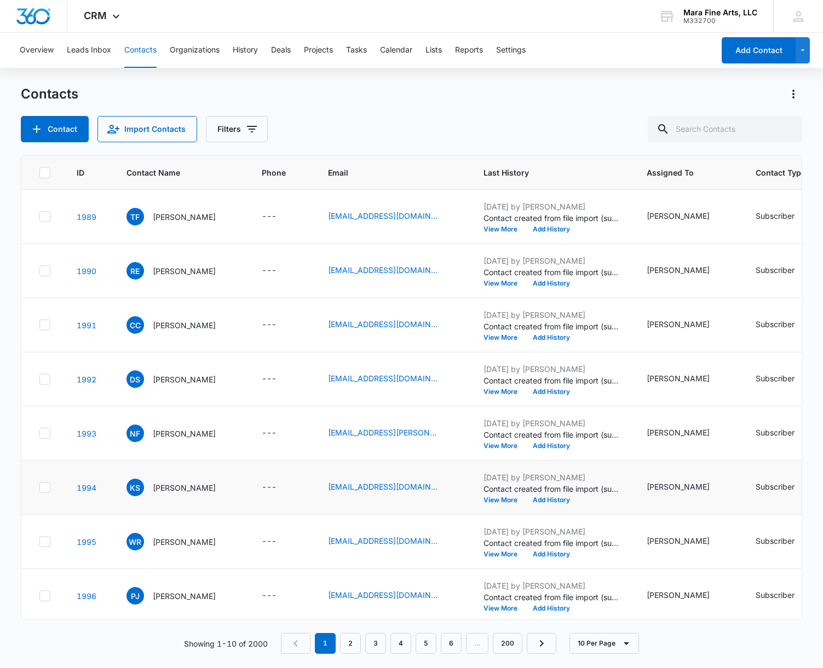
scroll to position [112, 0]
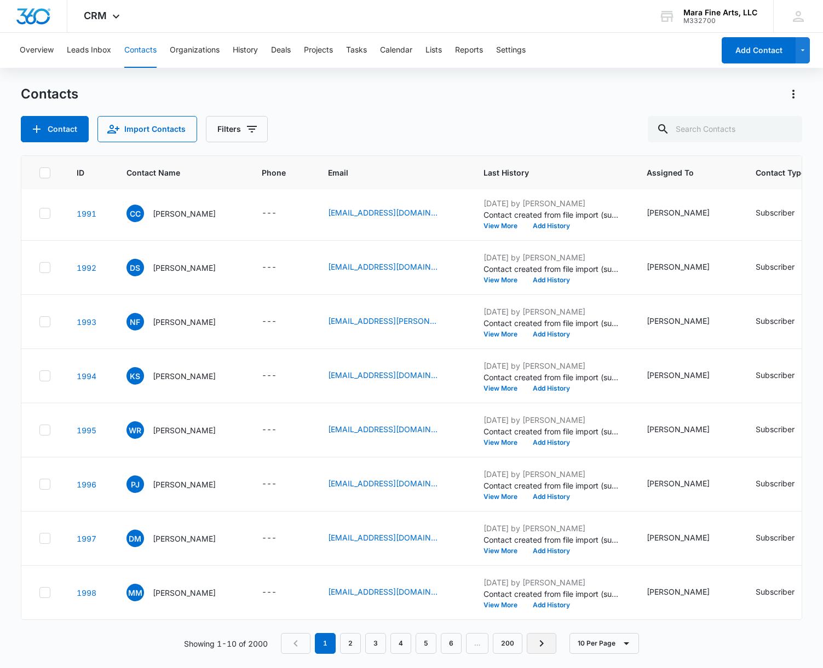
click at [543, 648] on icon "Next Page" at bounding box center [541, 643] width 13 height 13
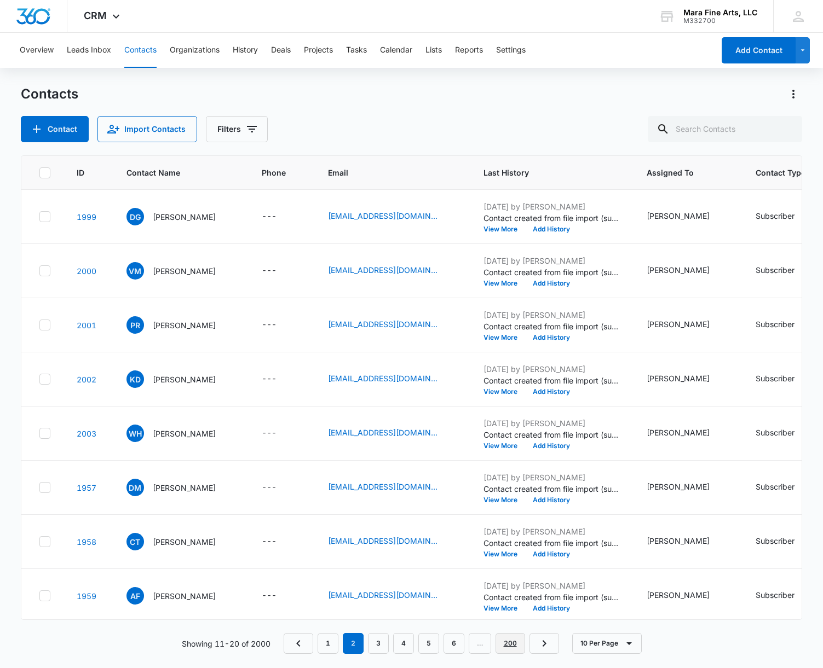
click at [515, 645] on link "200" at bounding box center [510, 643] width 30 height 21
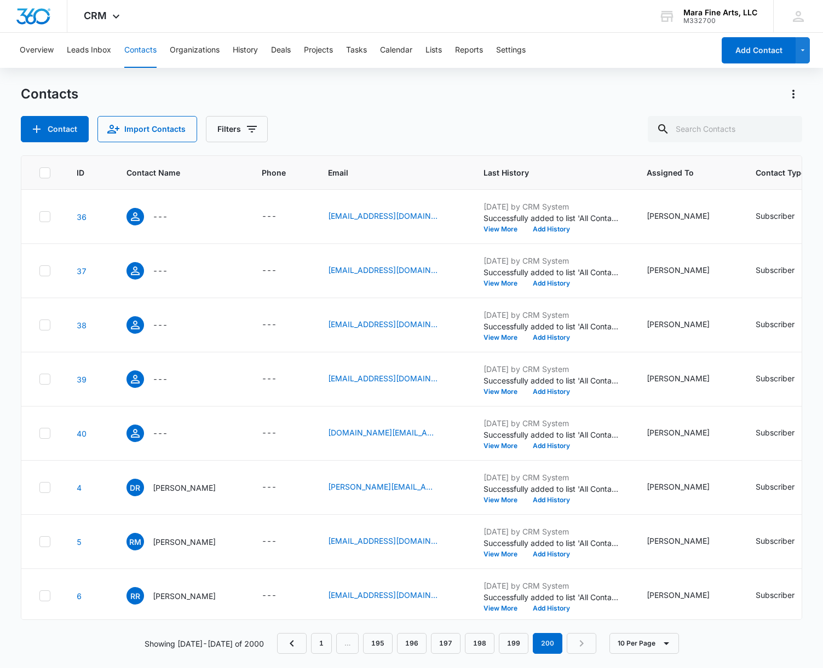
click at [571, 645] on nav "1 … 195 196 197 198 199 200" at bounding box center [436, 643] width 319 height 21
drag, startPoint x: 579, startPoint y: 648, endPoint x: 570, endPoint y: 646, distance: 8.8
click at [579, 648] on nav "1 … 195 196 197 198 199 200" at bounding box center [436, 643] width 319 height 21
click at [235, 134] on button "Filters" at bounding box center [237, 129] width 62 height 26
click at [367, 117] on div "Contact Import Contacts Filters" at bounding box center [412, 129] width 782 height 26
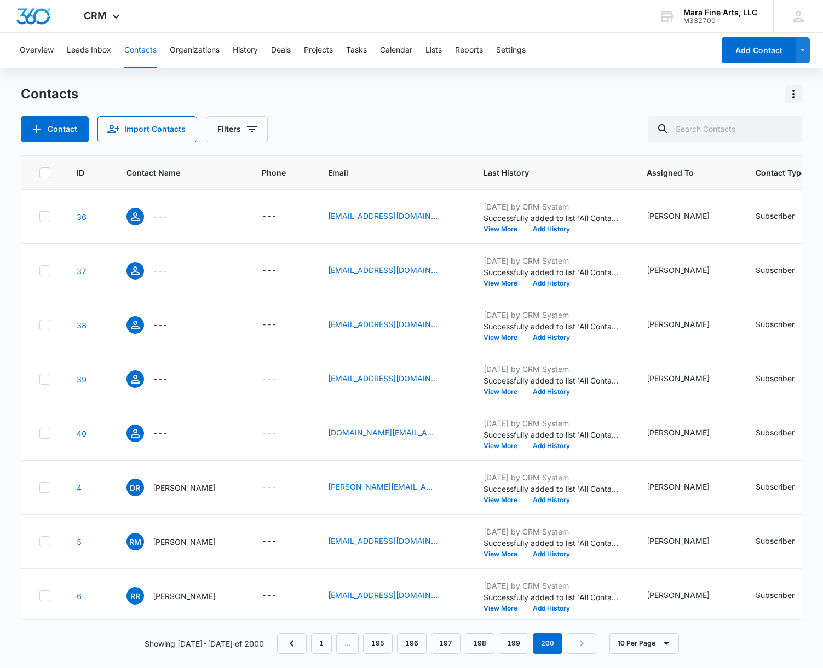
click at [793, 96] on icon "Actions" at bounding box center [793, 94] width 13 height 13
click at [444, 97] on div "Contacts" at bounding box center [412, 94] width 782 height 18
click at [634, 645] on button "10 Per Page" at bounding box center [644, 643] width 70 height 21
click at [637, 614] on div "50 Per Page" at bounding box center [639, 612] width 45 height 8
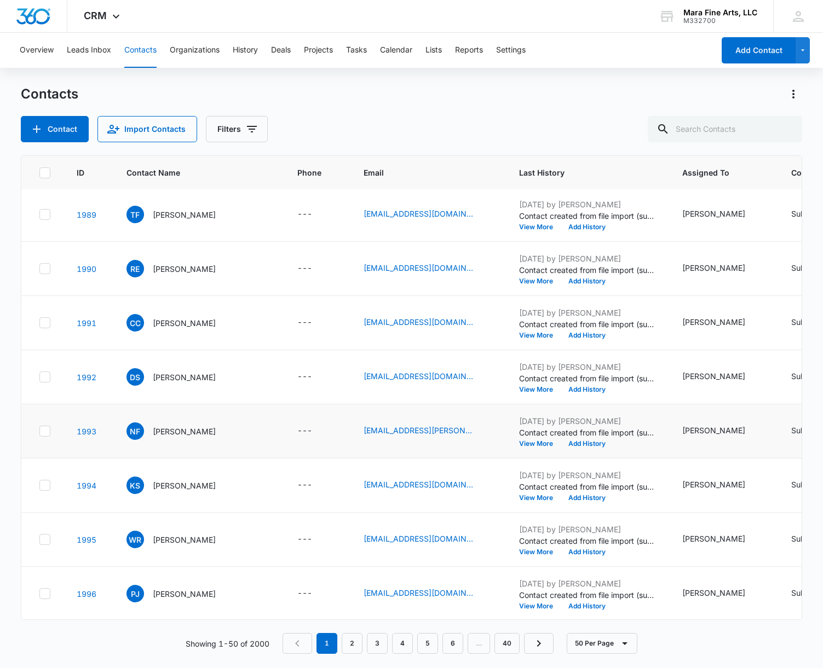
scroll to position [2, 1]
click at [79, 175] on span "ID" at bounding box center [80, 172] width 8 height 11
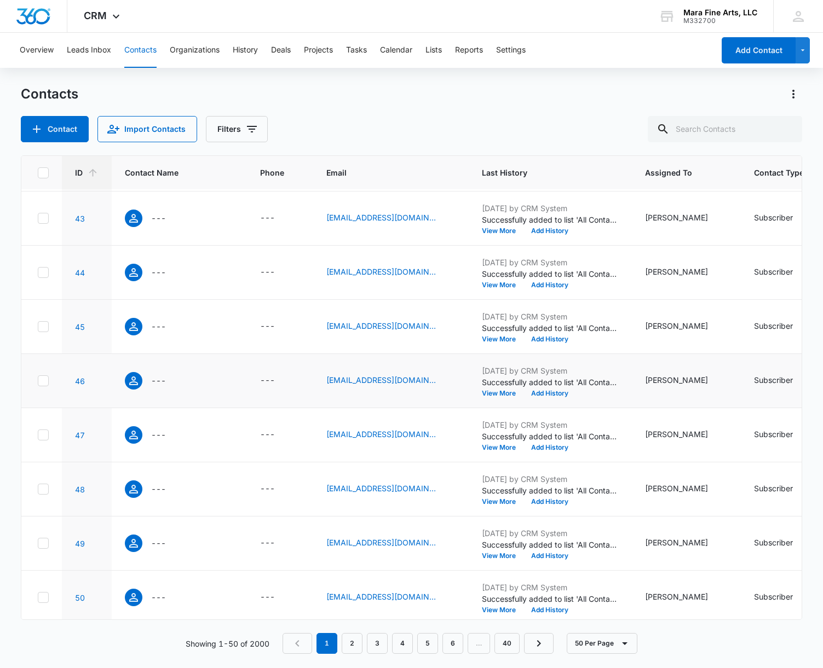
scroll to position [2279, 2]
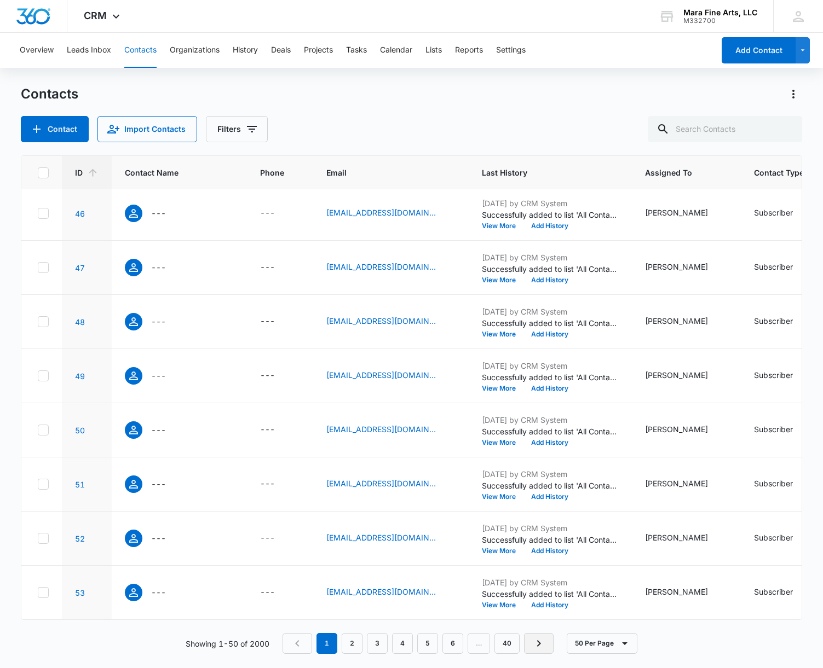
click at [536, 645] on icon "Next Page" at bounding box center [538, 643] width 13 height 13
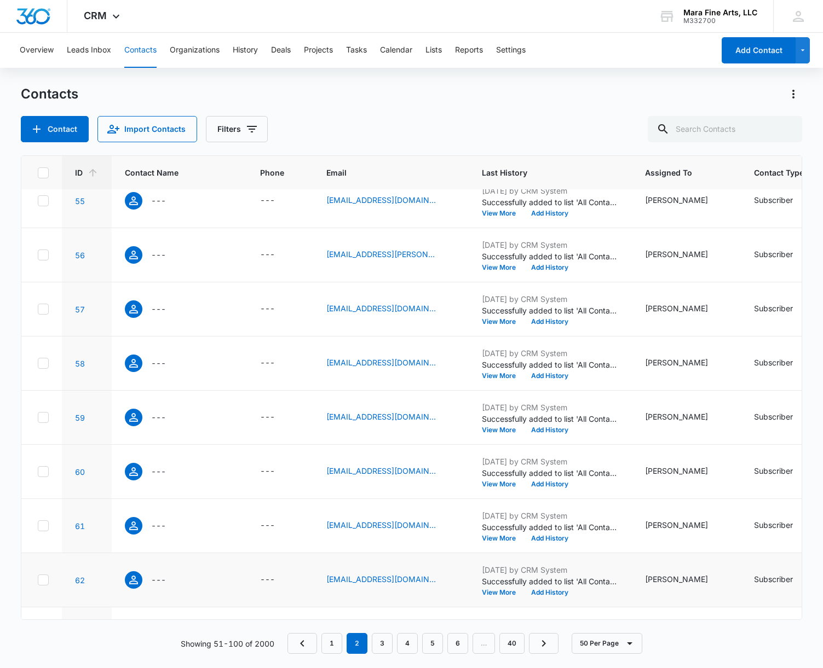
scroll to position [71, 2]
click at [455, 645] on link "6" at bounding box center [457, 643] width 21 height 21
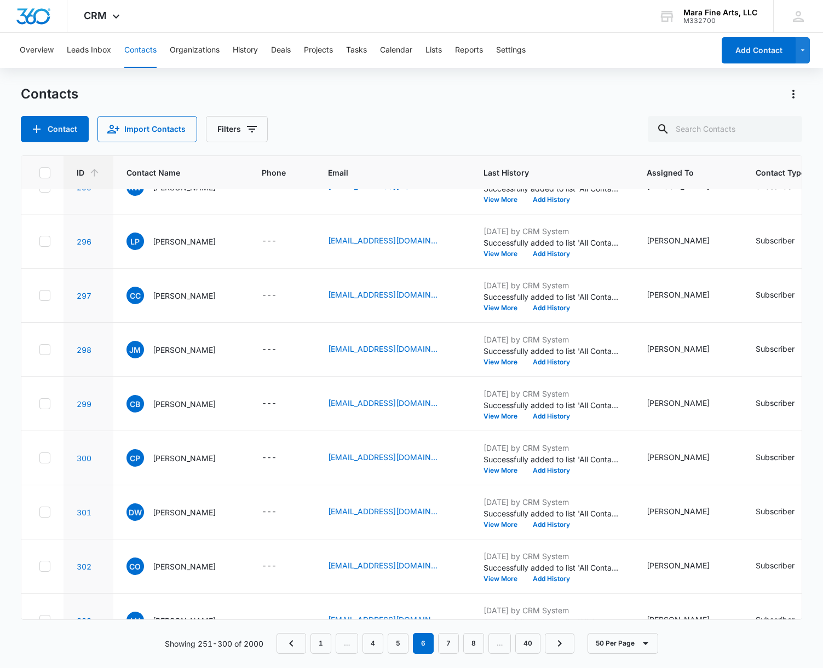
scroll to position [2279, 0]
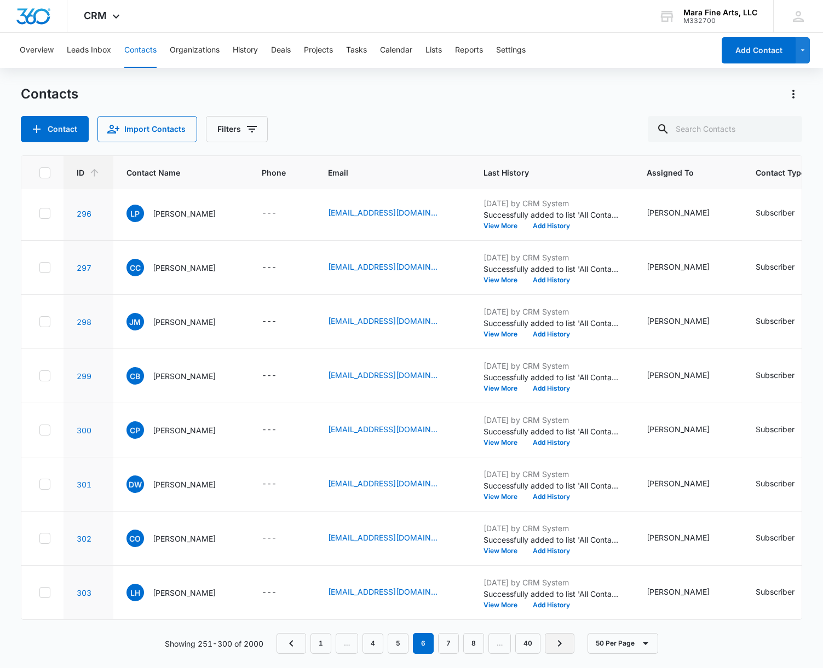
click at [559, 647] on icon "Next Page" at bounding box center [559, 643] width 13 height 13
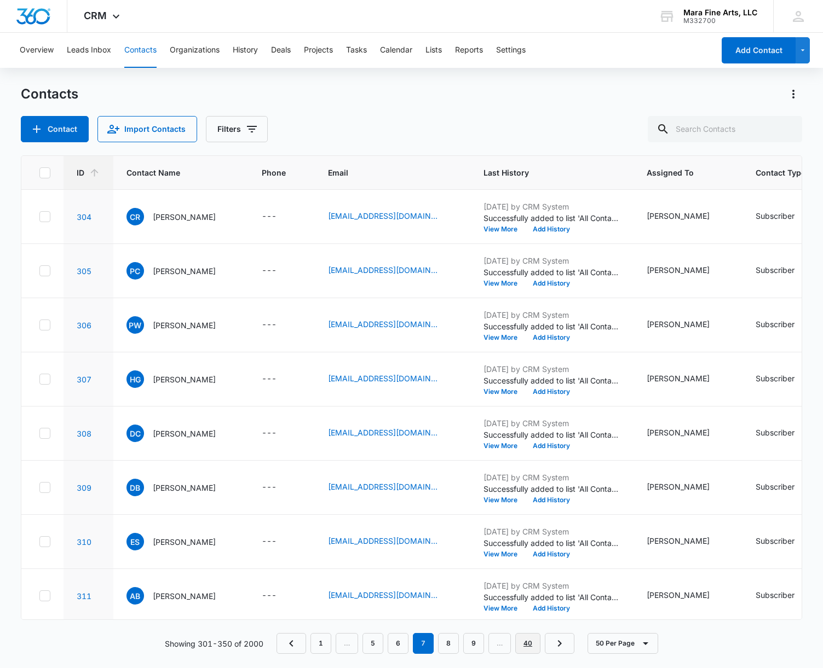
click at [532, 643] on link "40" at bounding box center [527, 643] width 25 height 21
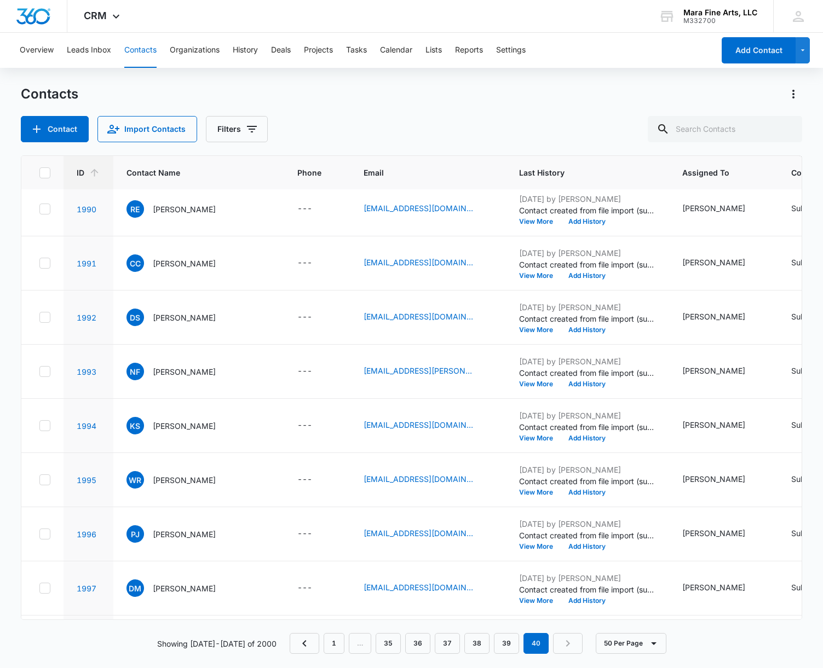
scroll to position [2279, 0]
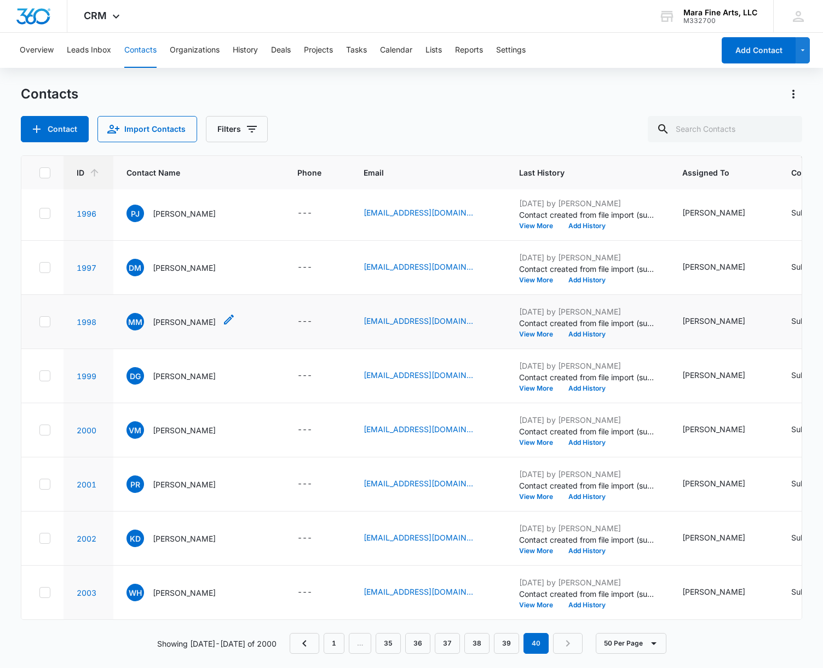
click at [224, 324] on icon "Contact Name - mary Murphy - Select to Edit Field" at bounding box center [229, 320] width 10 height 10
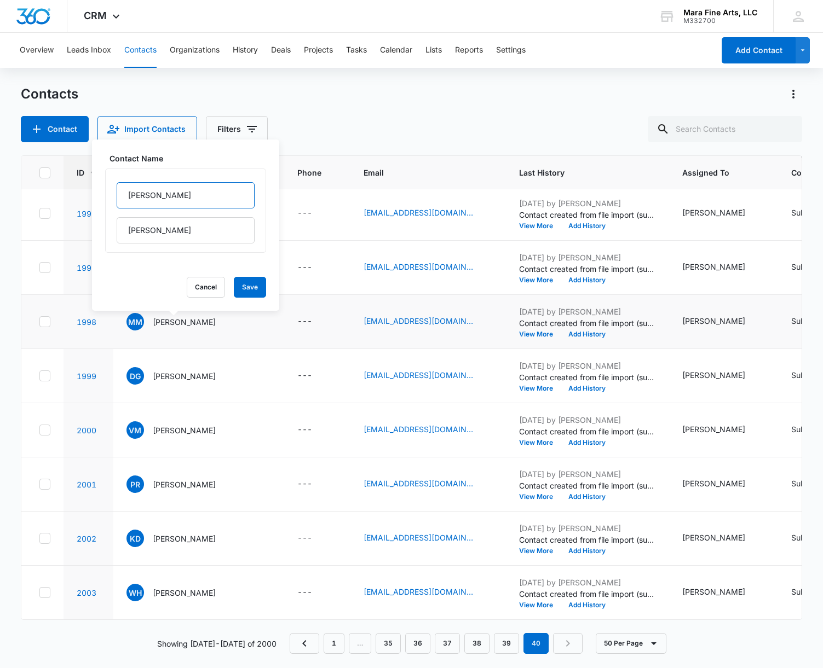
click at [135, 198] on input "[PERSON_NAME]" at bounding box center [186, 195] width 138 height 26
type input "[PERSON_NAME]"
click at [234, 287] on button "Save" at bounding box center [250, 287] width 32 height 21
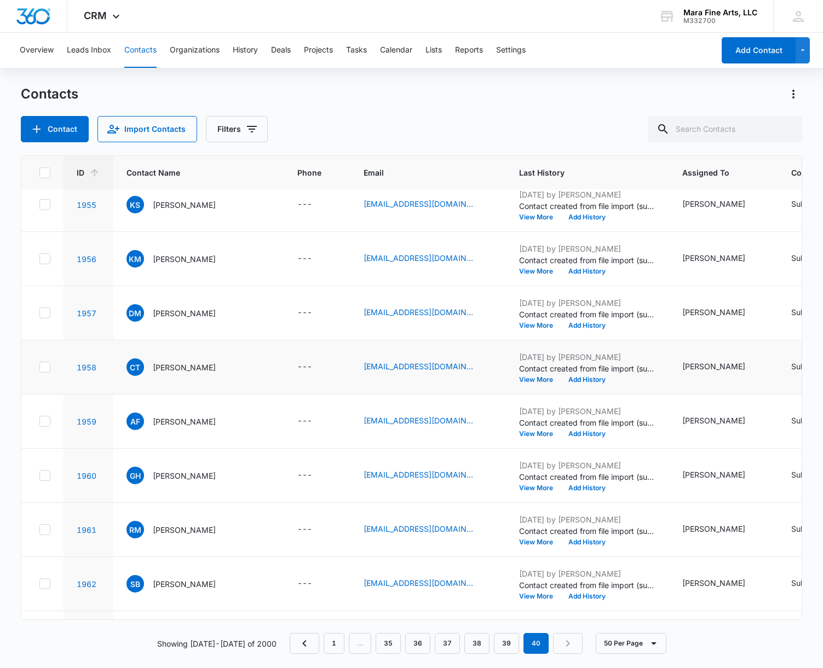
scroll to position [0, 0]
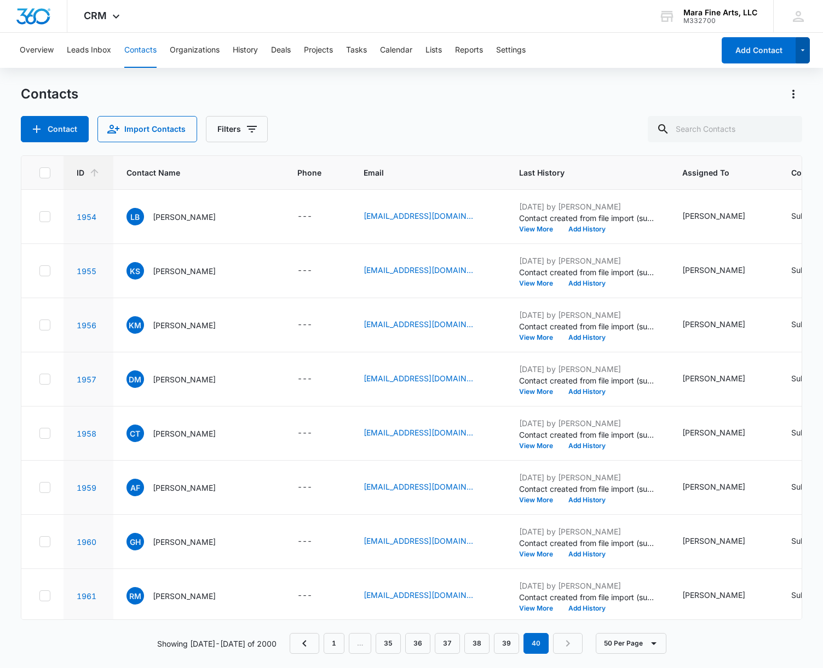
click at [805, 52] on icon "button" at bounding box center [802, 50] width 9 height 13
click at [541, 101] on div "Contacts" at bounding box center [412, 94] width 782 height 18
click at [396, 53] on button "Calendar" at bounding box center [396, 50] width 32 height 35
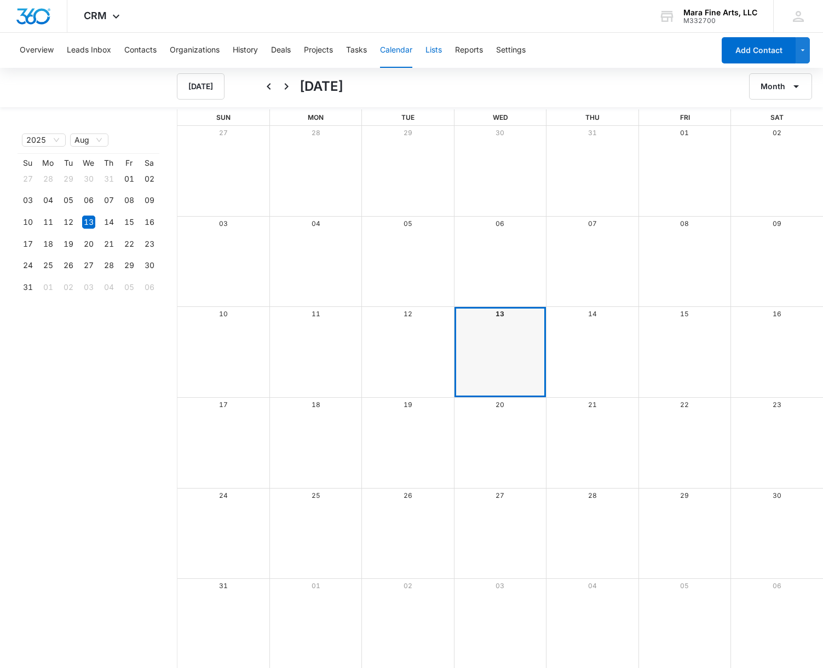
click at [440, 52] on button "Lists" at bounding box center [433, 50] width 16 height 35
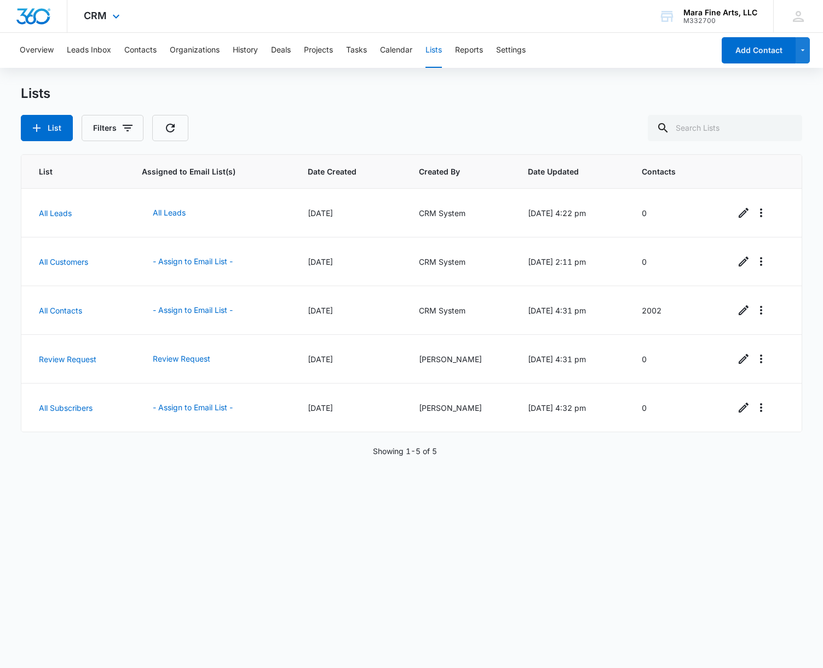
click at [107, 18] on div "CRM Apps Reputation Forms CRM Email Social Content Ads Intelligence Files Brand…" at bounding box center [103, 16] width 72 height 32
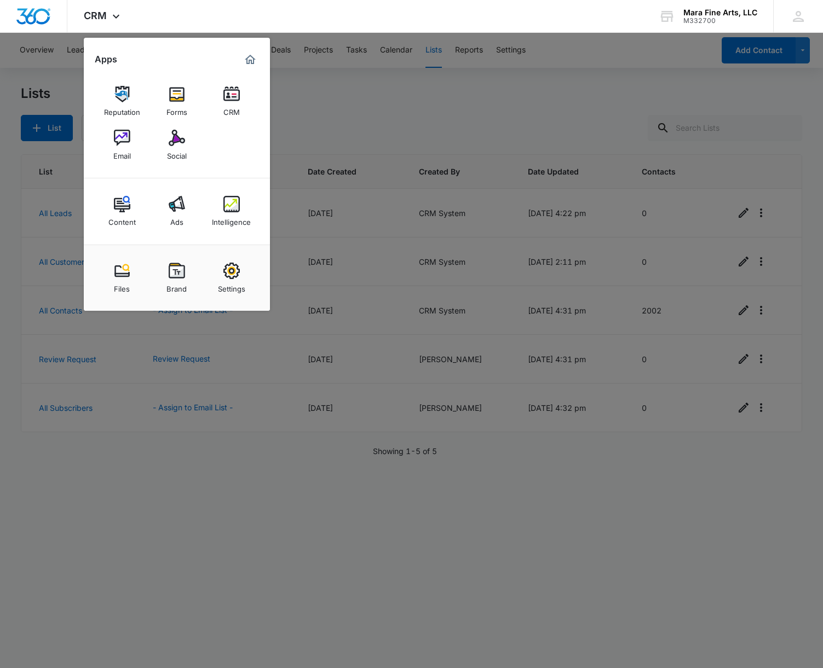
click at [178, 90] on img at bounding box center [177, 94] width 16 height 16
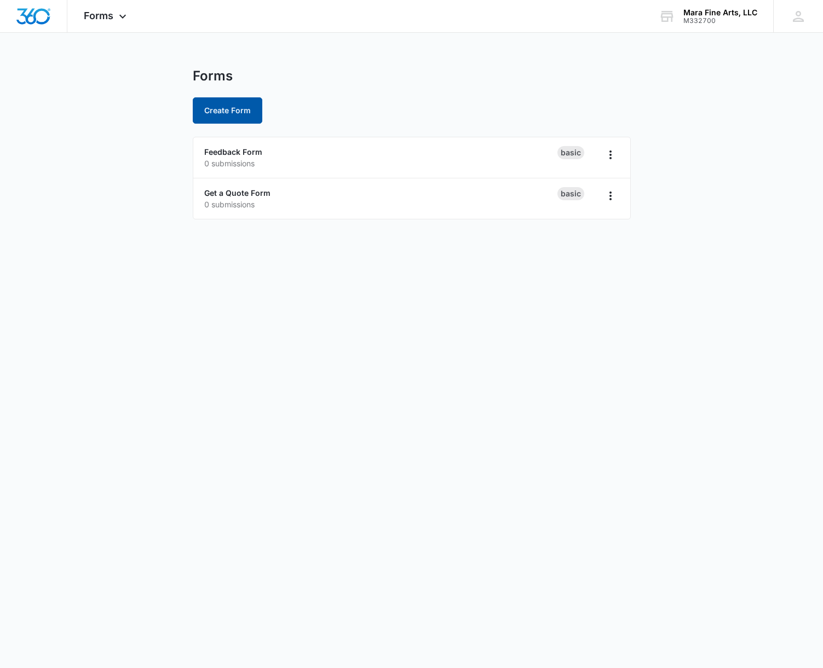
click at [230, 112] on button "Create Form" at bounding box center [228, 110] width 70 height 26
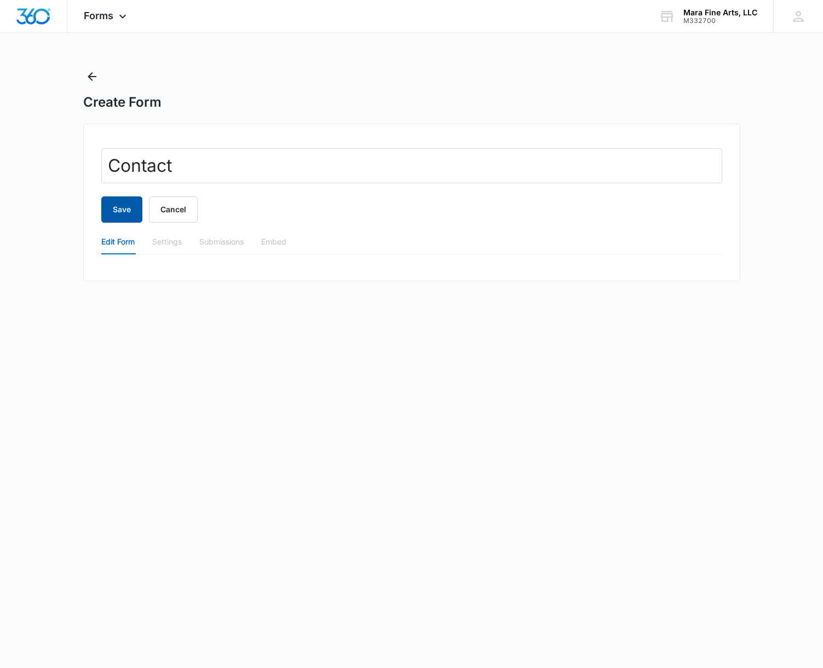
type input "Contact"
click at [130, 215] on button "Save" at bounding box center [121, 210] width 41 height 26
click at [180, 213] on button "Cancel" at bounding box center [190, 210] width 49 height 26
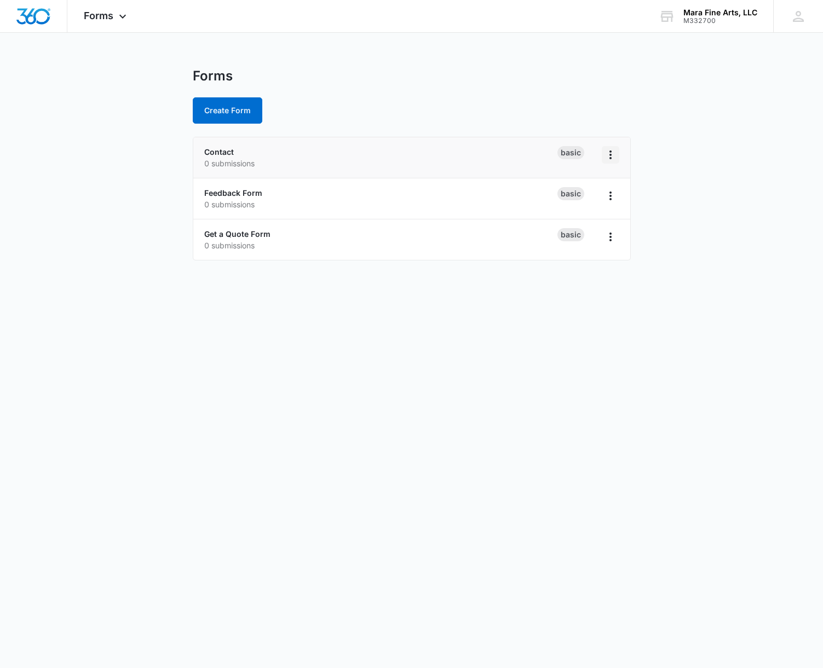
click at [612, 158] on icon "Overflow Menu" at bounding box center [610, 154] width 13 height 13
click at [576, 189] on div "Rename" at bounding box center [575, 186] width 34 height 8
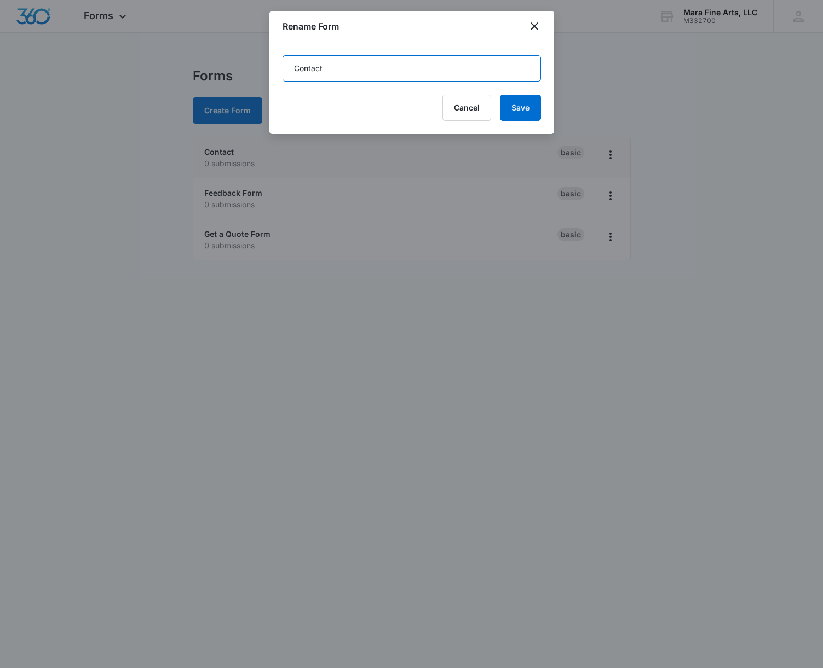
drag, startPoint x: 339, startPoint y: 71, endPoint x: 266, endPoint y: 68, distance: 73.4
click at [266, 68] on body "Forms Apps Reputation Forms CRM Email Social Content Ads Intelligence Files Bra…" at bounding box center [411, 334] width 823 height 668
type input "Subscribe"
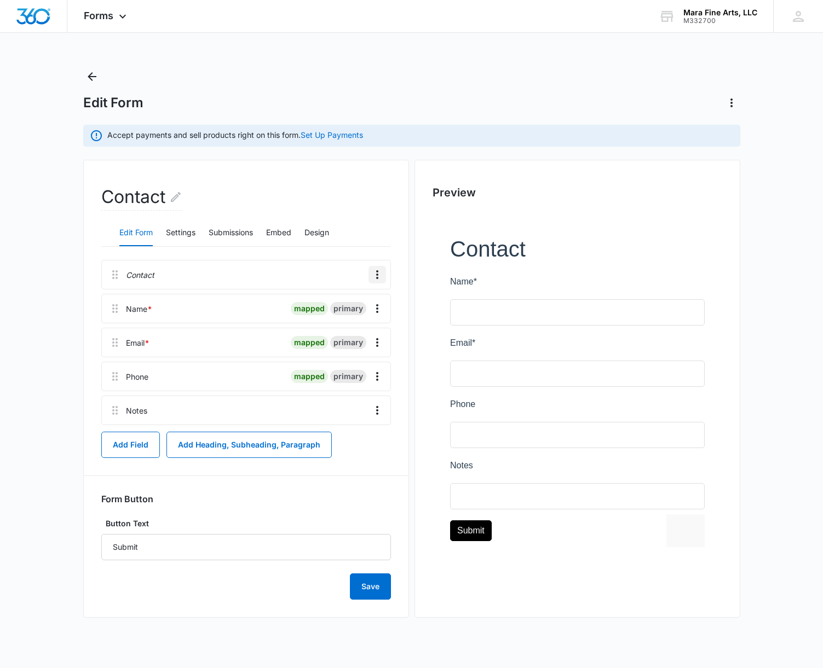
click at [376, 279] on icon "Overflow Menu" at bounding box center [377, 274] width 2 height 9
click at [353, 307] on div "Edit" at bounding box center [347, 306] width 23 height 8
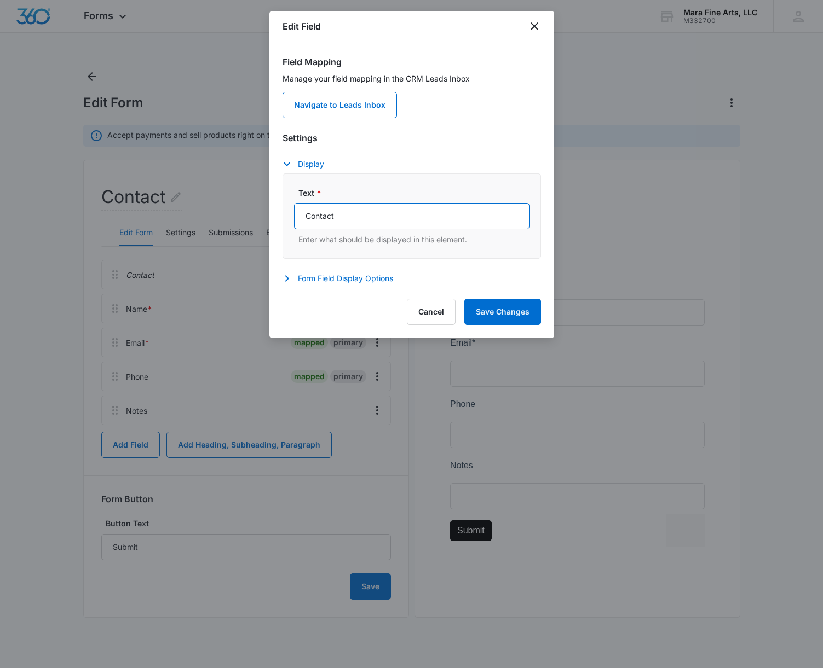
drag, startPoint x: 347, startPoint y: 217, endPoint x: 271, endPoint y: 215, distance: 76.1
click at [271, 215] on div "Field Mapping Manage your field mapping in the CRM Leads Inbox Navigate to Lead…" at bounding box center [411, 165] width 285 height 246
type input "Subscribe"
click at [488, 313] on button "Save Changes" at bounding box center [502, 312] width 77 height 26
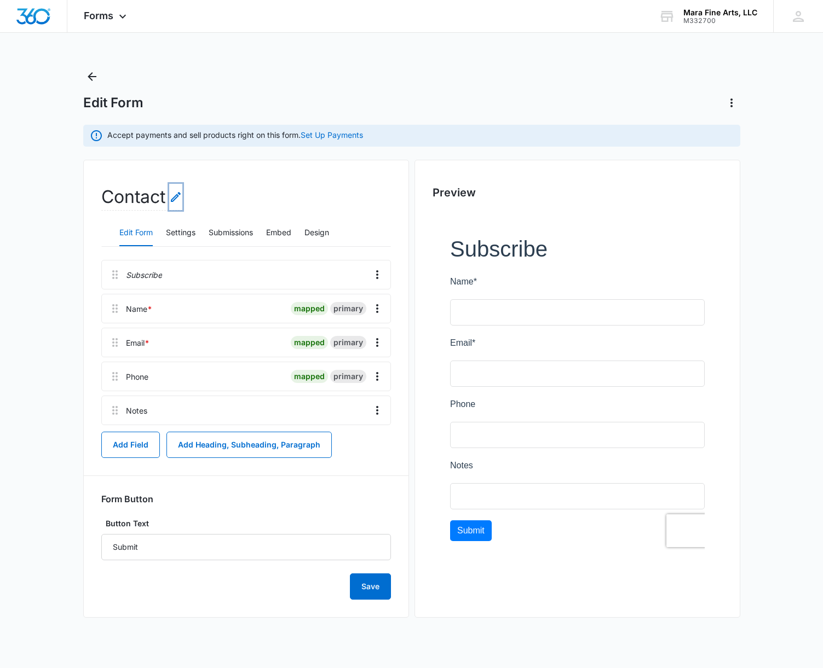
click at [174, 197] on icon "Edit Form Name" at bounding box center [176, 197] width 10 height 10
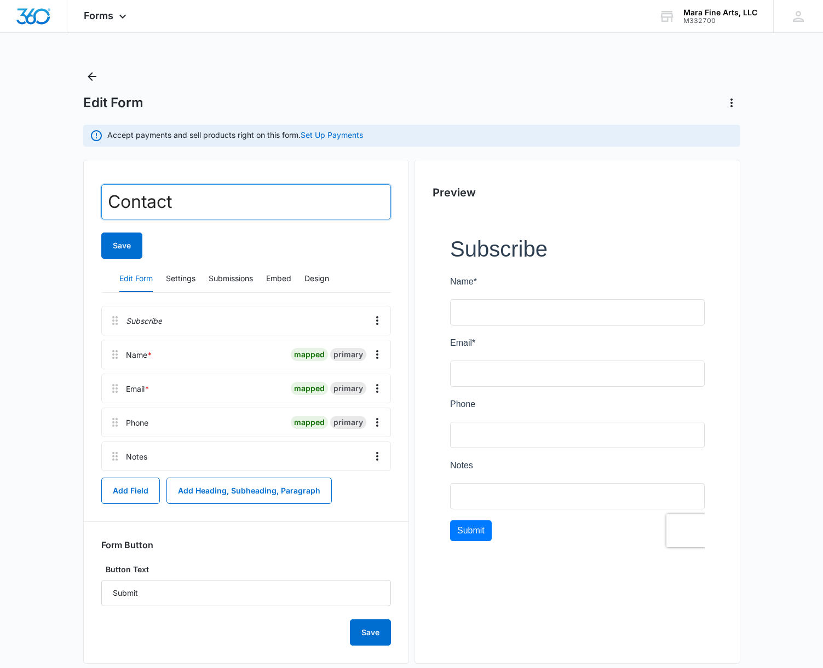
drag, startPoint x: 102, startPoint y: 203, endPoint x: 88, endPoint y: 205, distance: 13.8
click at [88, 205] on div "Contact Save Edit Form Settings Submissions Embed Design Subscribe Name * mappe…" at bounding box center [246, 412] width 326 height 504
click at [137, 206] on input "Sunscribe" at bounding box center [246, 201] width 290 height 35
type input "Subscribe"
click at [126, 247] on button "Save" at bounding box center [121, 246] width 41 height 26
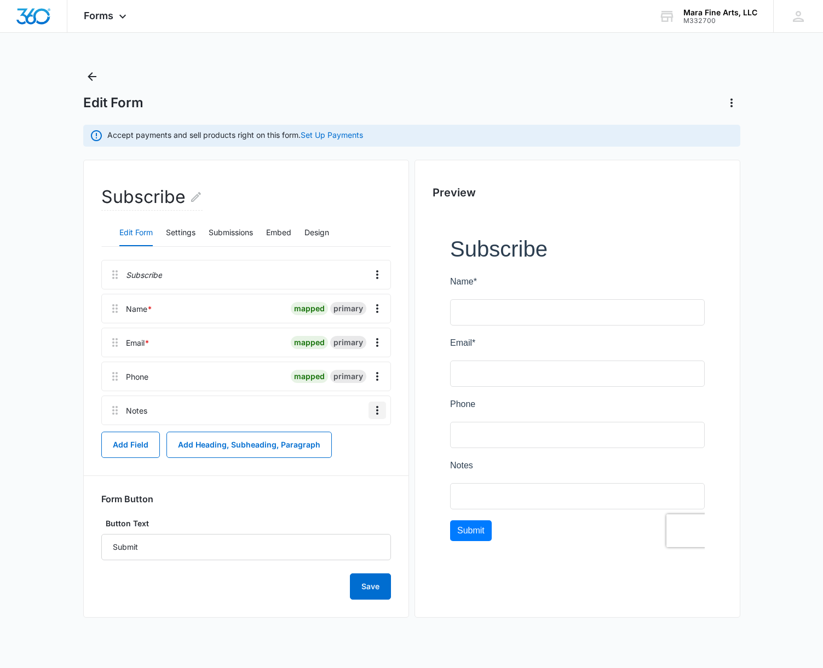
click at [376, 414] on icon "Overflow Menu" at bounding box center [377, 410] width 2 height 9
click at [352, 442] on div "Edit" at bounding box center [347, 441] width 23 height 8
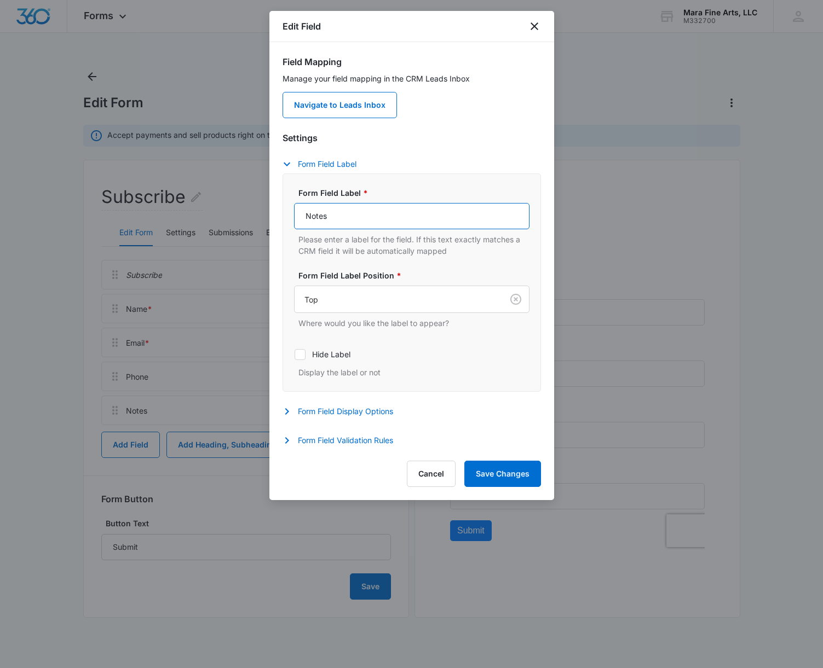
click at [339, 214] on input "Notes" at bounding box center [411, 216] width 235 height 26
drag, startPoint x: 339, startPoint y: 214, endPoint x: 288, endPoint y: 215, distance: 51.5
click at [288, 215] on div "Form Field Label * Notes Please enter a label for the field. If this text exact…" at bounding box center [411, 283] width 258 height 218
click at [370, 218] on input "Notes" at bounding box center [411, 216] width 235 height 26
click at [447, 476] on button "Cancel" at bounding box center [431, 474] width 49 height 26
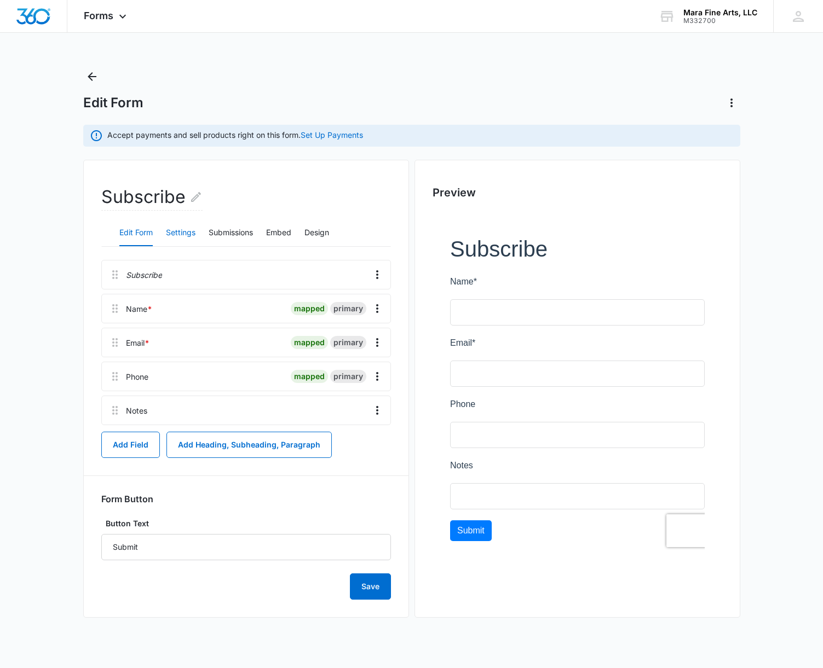
click at [183, 233] on button "Settings" at bounding box center [181, 233] width 30 height 26
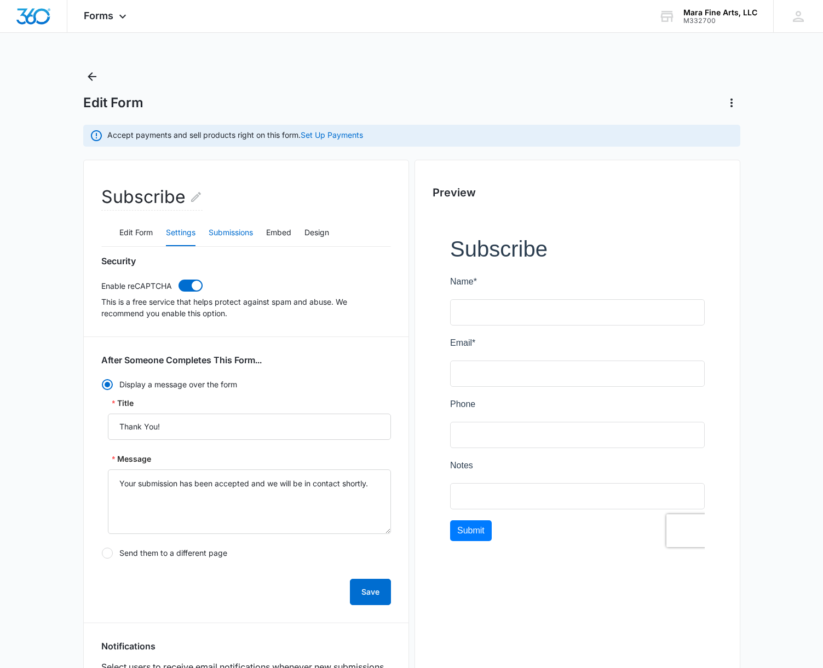
click at [218, 234] on button "Submissions" at bounding box center [231, 233] width 44 height 26
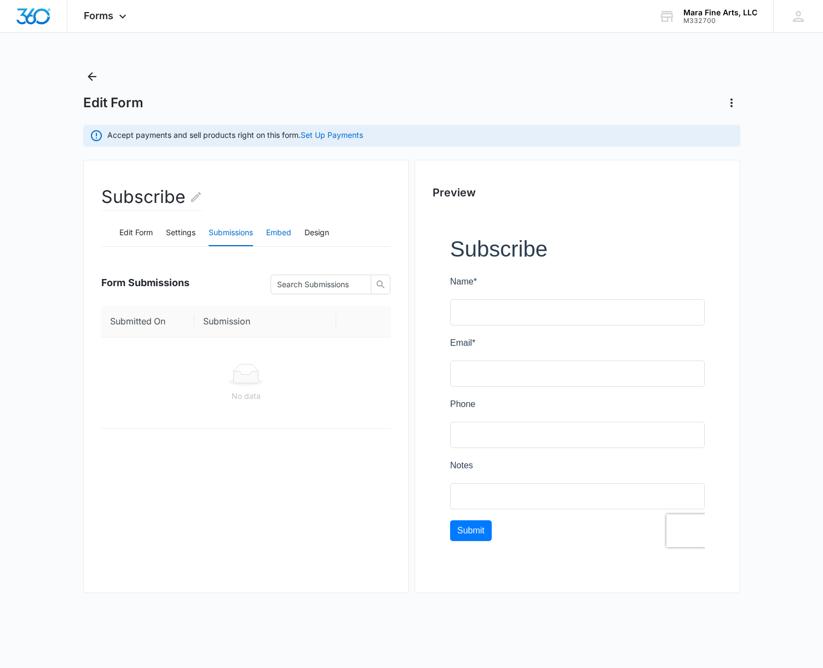
click at [276, 234] on button "Embed" at bounding box center [278, 233] width 25 height 26
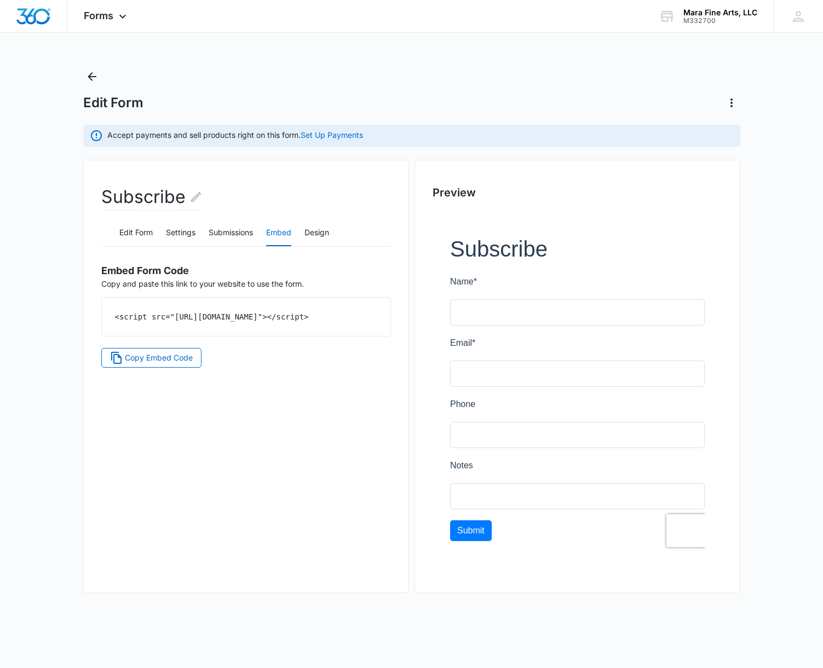
drag, startPoint x: 295, startPoint y: 327, endPoint x: 105, endPoint y: 317, distance: 189.7
click at [105, 317] on div "<script src="[URL][DOMAIN_NAME]"></script>" at bounding box center [246, 317] width 288 height 38
click at [175, 364] on span "Copy Embed Code" at bounding box center [159, 358] width 68 height 12
click at [317, 234] on button "Design" at bounding box center [316, 233] width 25 height 26
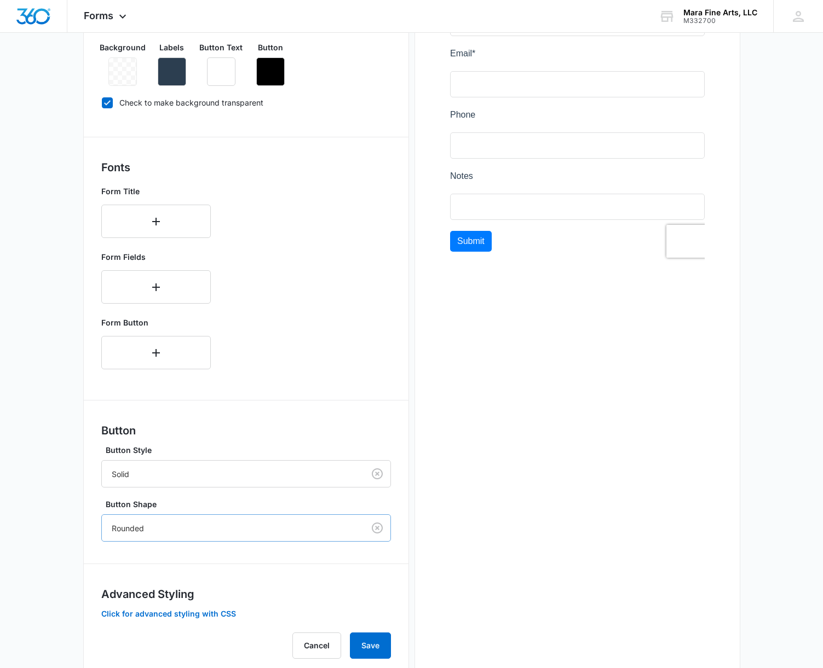
scroll to position [320, 0]
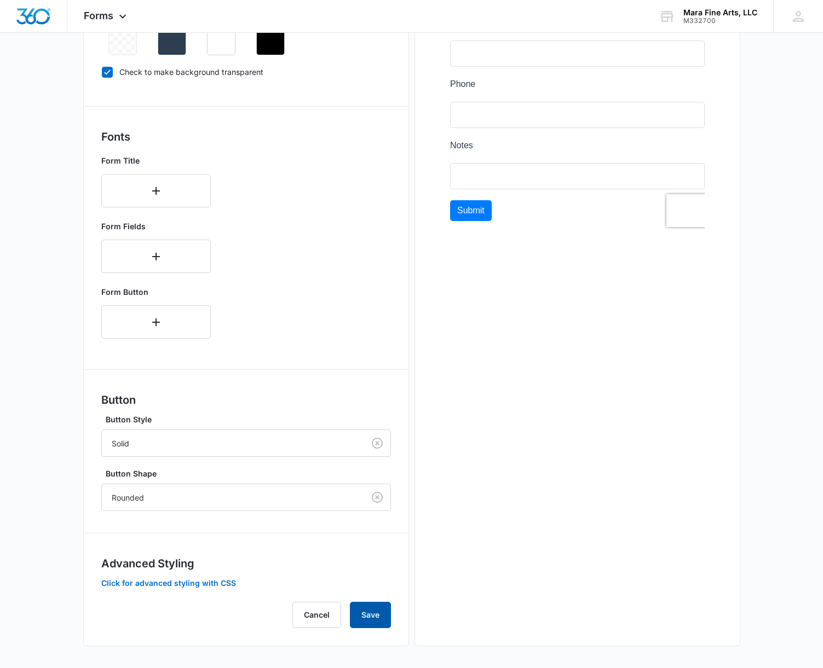
click at [373, 620] on button "Save" at bounding box center [370, 615] width 41 height 26
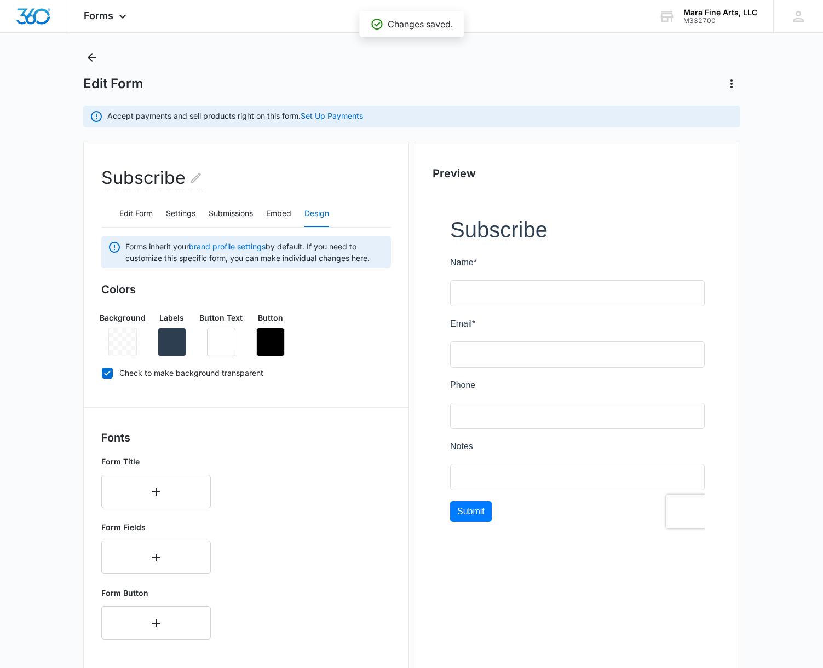
scroll to position [0, 0]
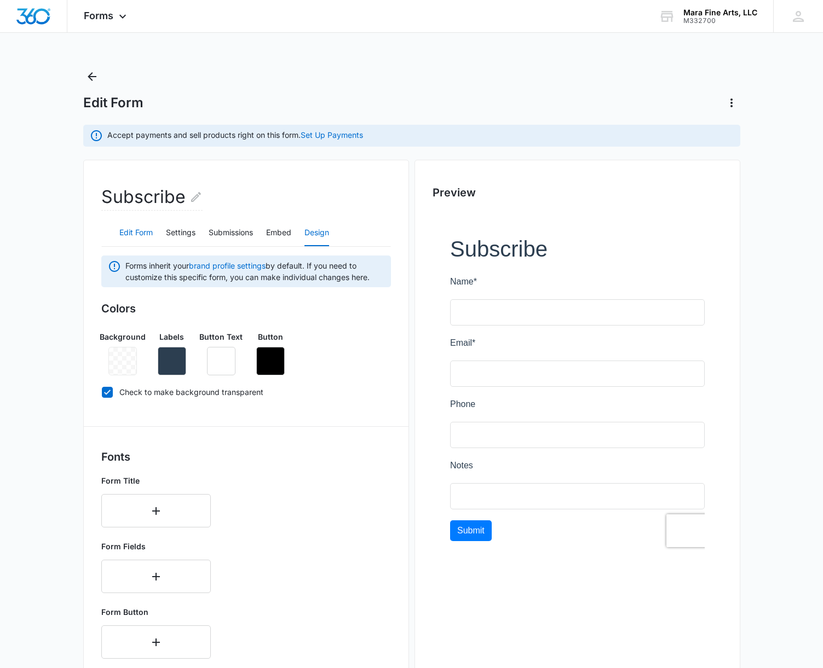
click at [143, 234] on button "Edit Form" at bounding box center [135, 233] width 33 height 26
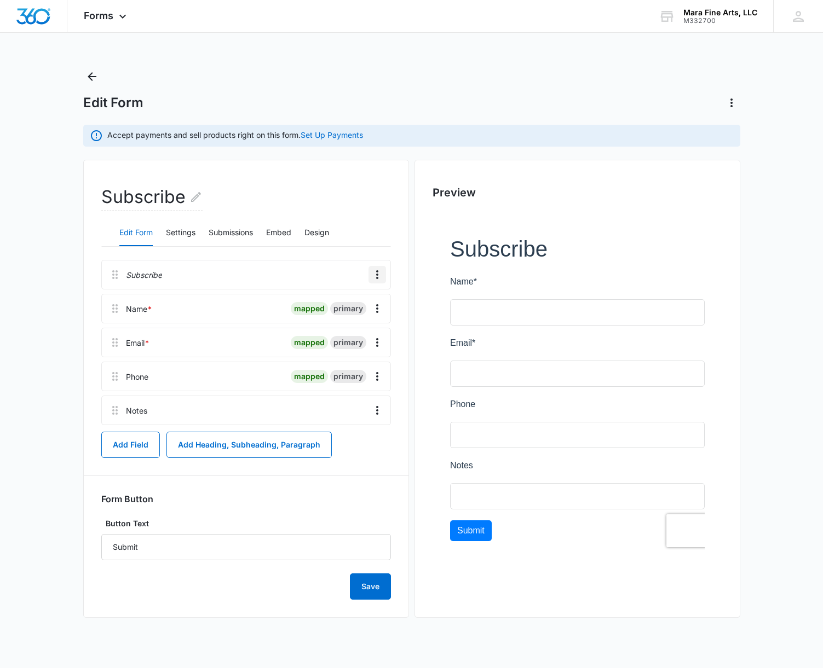
click at [373, 274] on icon "Overflow Menu" at bounding box center [377, 274] width 13 height 13
click at [351, 305] on div "Edit" at bounding box center [347, 306] width 23 height 8
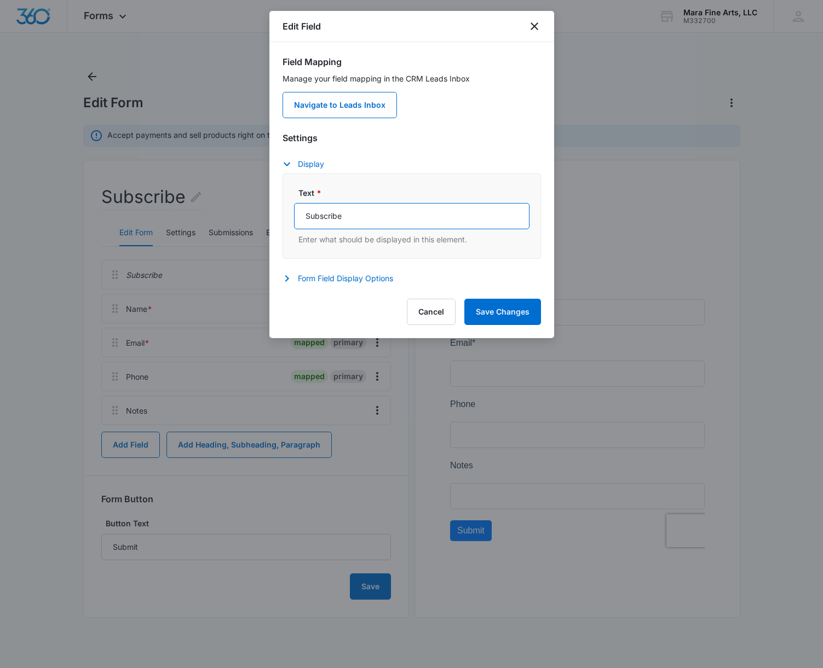
drag, startPoint x: 344, startPoint y: 217, endPoint x: 285, endPoint y: 216, distance: 59.1
click at [285, 216] on div "Text * Subscribe Enter what should be displayed in this element." at bounding box center [411, 216] width 258 height 85
type input "Contact"
click at [491, 308] on button "Save Changes" at bounding box center [502, 312] width 77 height 26
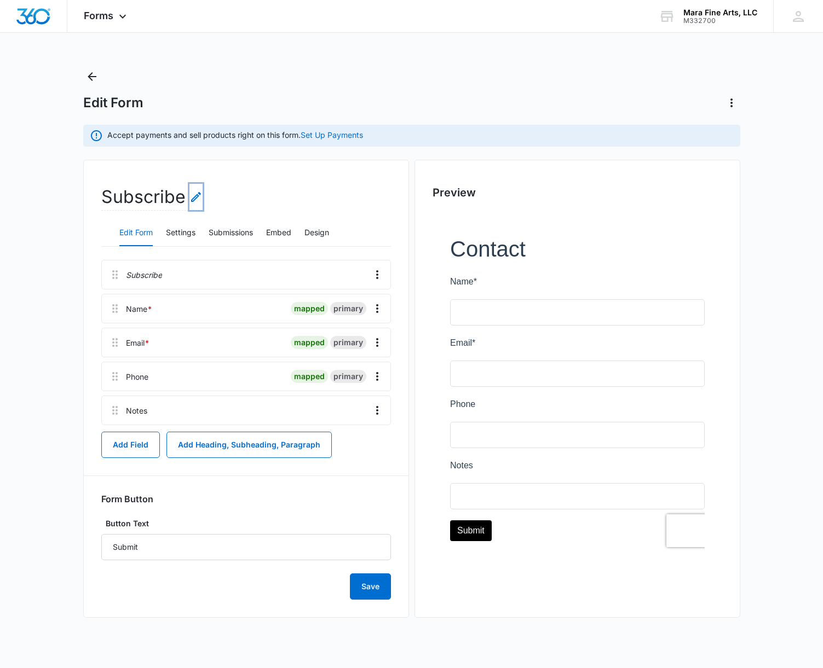
click at [193, 198] on icon "Edit Form Name" at bounding box center [195, 196] width 13 height 13
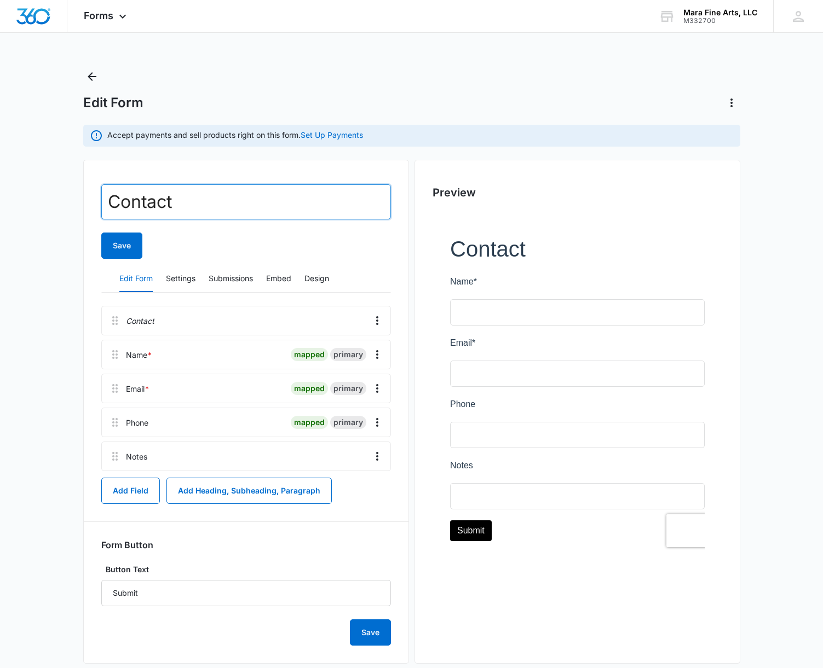
drag, startPoint x: 177, startPoint y: 204, endPoint x: 81, endPoint y: 204, distance: 95.8
click at [81, 204] on main "Edit Form Accept payments and sell products right on this form. Set Up Payments…" at bounding box center [411, 377] width 823 height 618
type input "Contact"
click at [132, 247] on button "Save" at bounding box center [121, 246] width 41 height 26
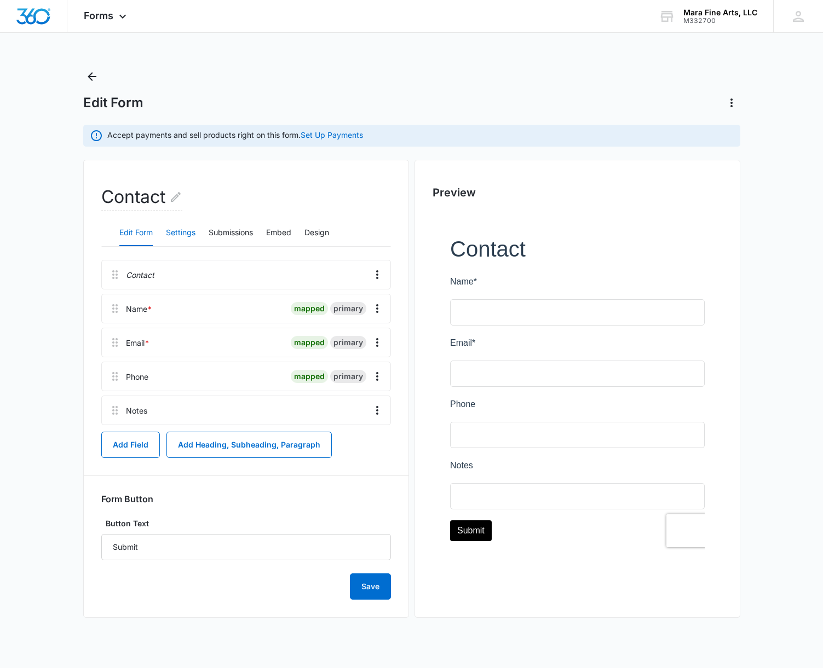
click at [177, 234] on button "Settings" at bounding box center [181, 233] width 30 height 26
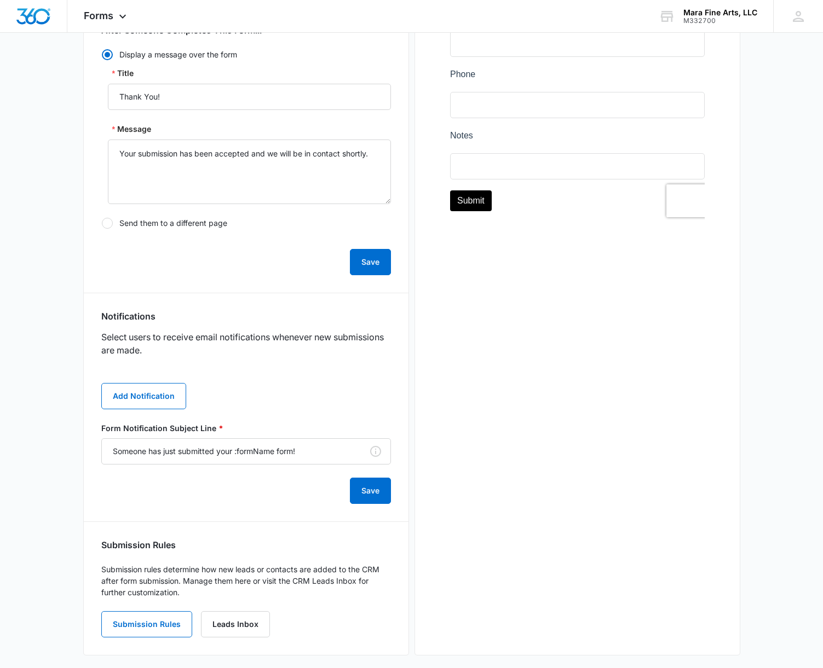
scroll to position [339, 0]
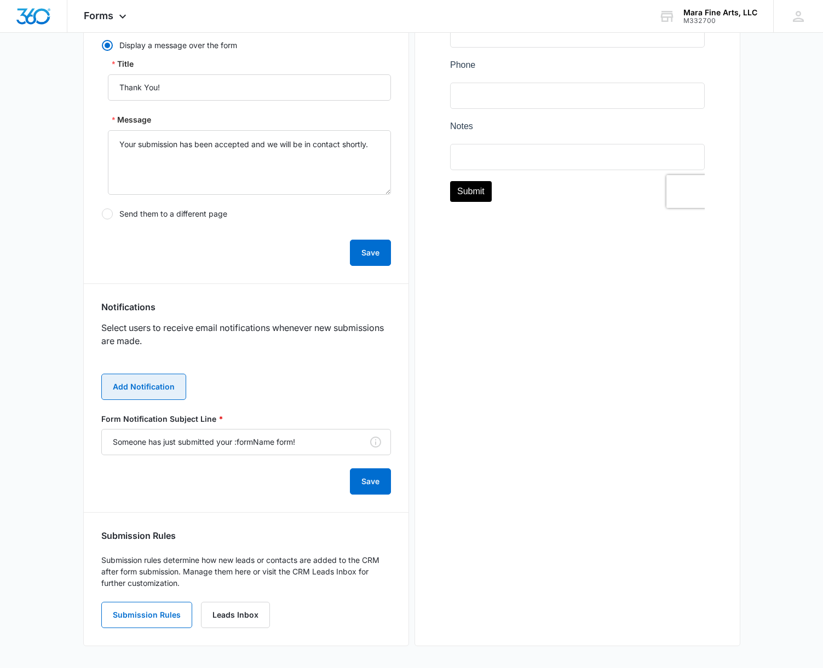
click at [156, 394] on button "Add Notification" at bounding box center [143, 387] width 85 height 26
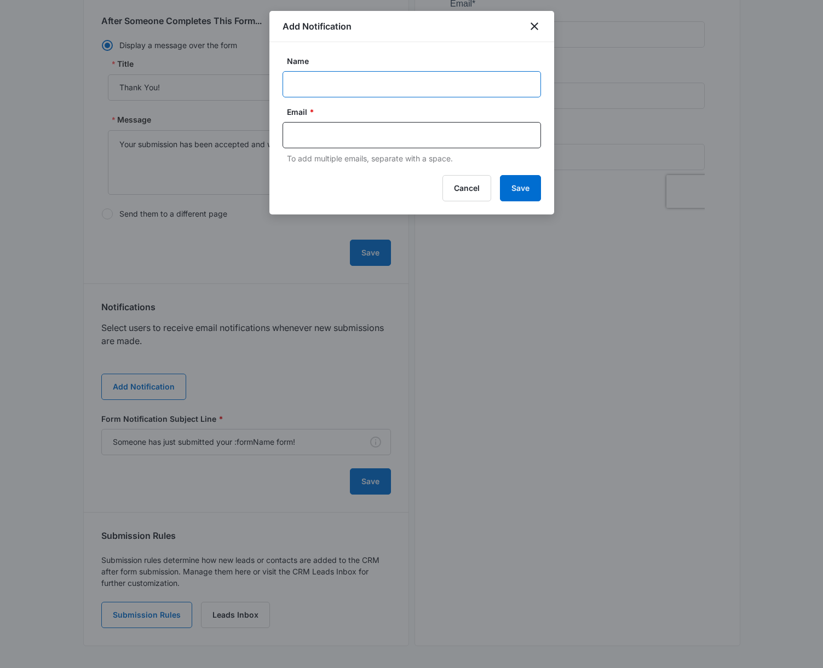
click at [303, 84] on input "Name" at bounding box center [411, 84] width 258 height 26
click at [344, 135] on input "text" at bounding box center [413, 135] width 238 height 16
click at [296, 85] on input "Contact" at bounding box center [411, 84] width 258 height 26
click at [373, 87] on input "[PERSON_NAME] Contact" at bounding box center [411, 84] width 258 height 26
type input "[PERSON_NAME] Contact Form"
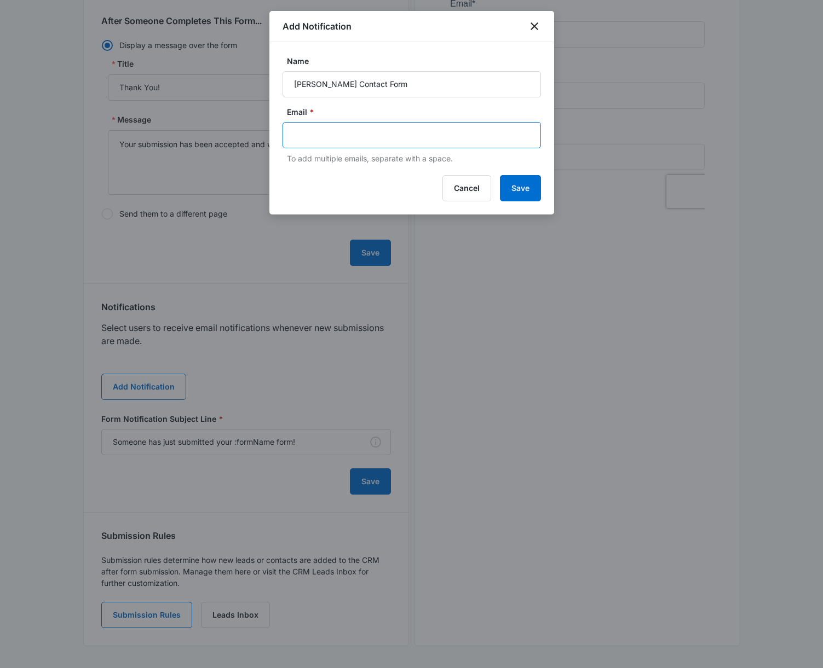
click at [314, 132] on input "text" at bounding box center [413, 135] width 238 height 16
paste input "<script src="[URL][DOMAIN_NAME]"></script>"
type input "<script src="[URL][DOMAIN_NAME]"></script>"
paste input "<script src="[URL][DOMAIN_NAME]"></script>"
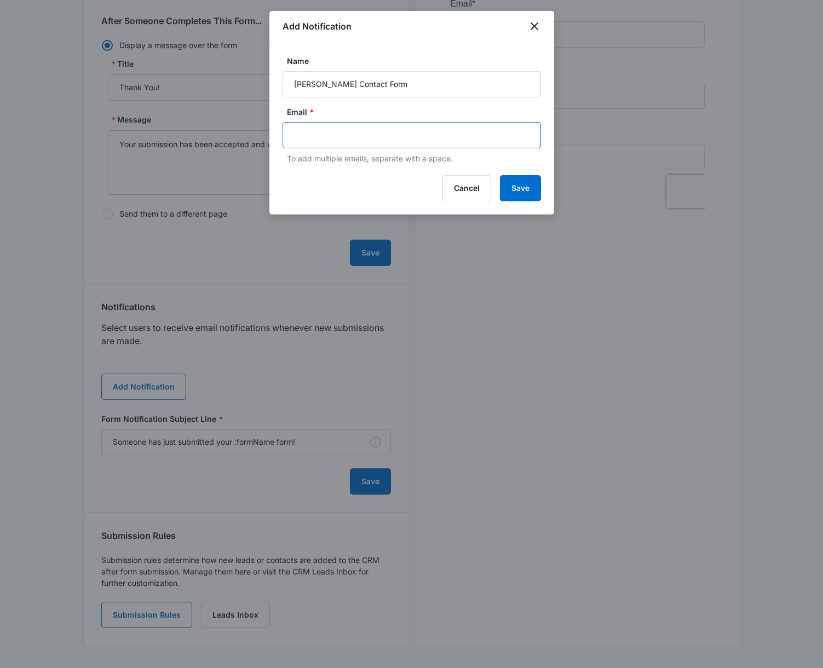
type input "<script src="[URL][DOMAIN_NAME]"></script>"
drag, startPoint x: 530, startPoint y: 137, endPoint x: 210, endPoint y: 136, distance: 319.7
click at [210, 136] on body "Forms Apps Reputation Forms CRM Email Social Content Ads Intelligence Files Bra…" at bounding box center [411, 165] width 823 height 1008
type input "[EMAIL_ADDRESS][DOMAIN_NAME]"
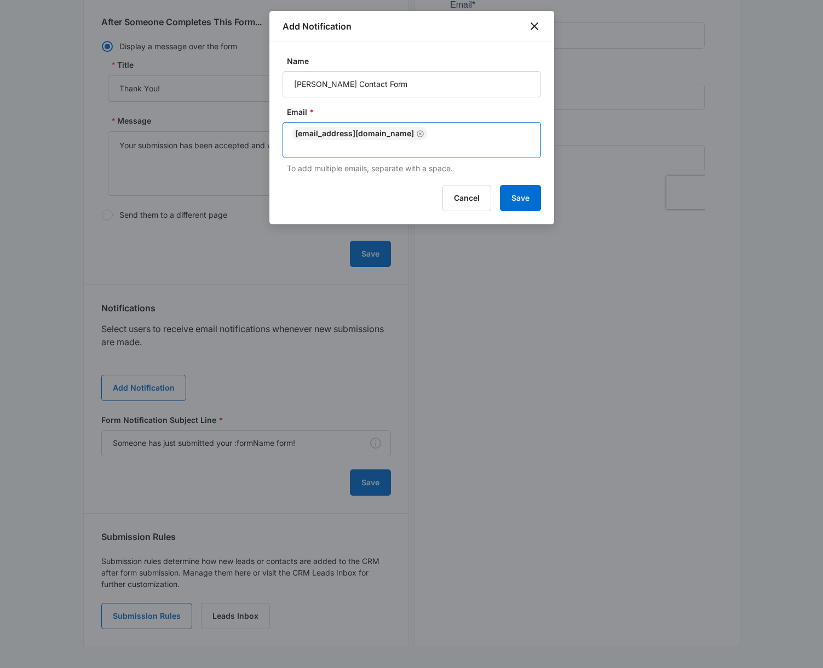
type input "r"
click at [416, 140] on input ",[EMAIL_ADDRESS][DOMAIN_NAME]" at bounding box center [413, 146] width 238 height 13
type input "[EMAIL_ADDRESS][DOMAIN_NAME]"
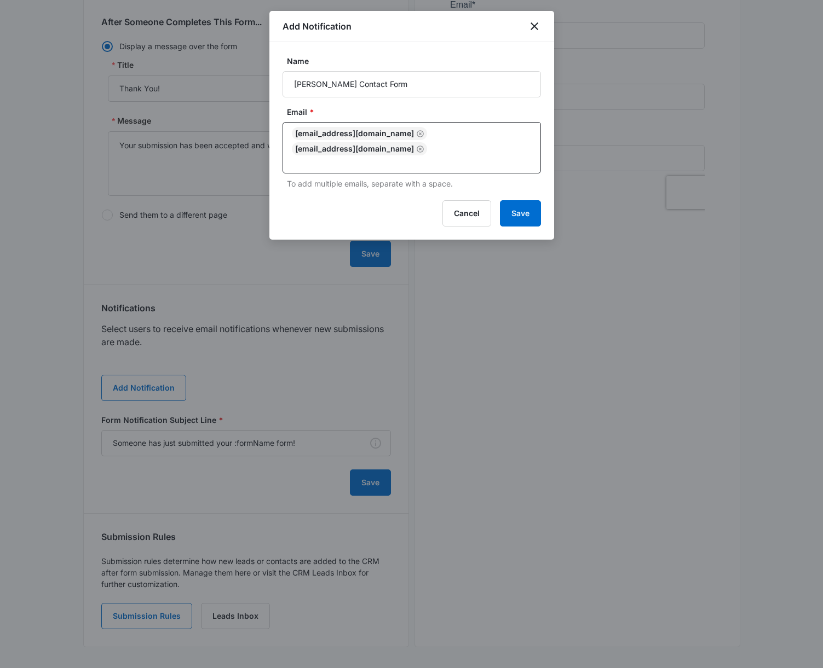
click at [407, 160] on div "Email * [EMAIL_ADDRESS][DOMAIN_NAME] [EMAIL_ADDRESS][DOMAIN_NAME] To add multip…" at bounding box center [411, 147] width 258 height 83
click at [336, 85] on input "[PERSON_NAME] Contact Form" at bounding box center [411, 84] width 258 height 26
type input "[PERSON_NAME] - Contact Form"
click at [517, 200] on button "Save" at bounding box center [520, 213] width 41 height 26
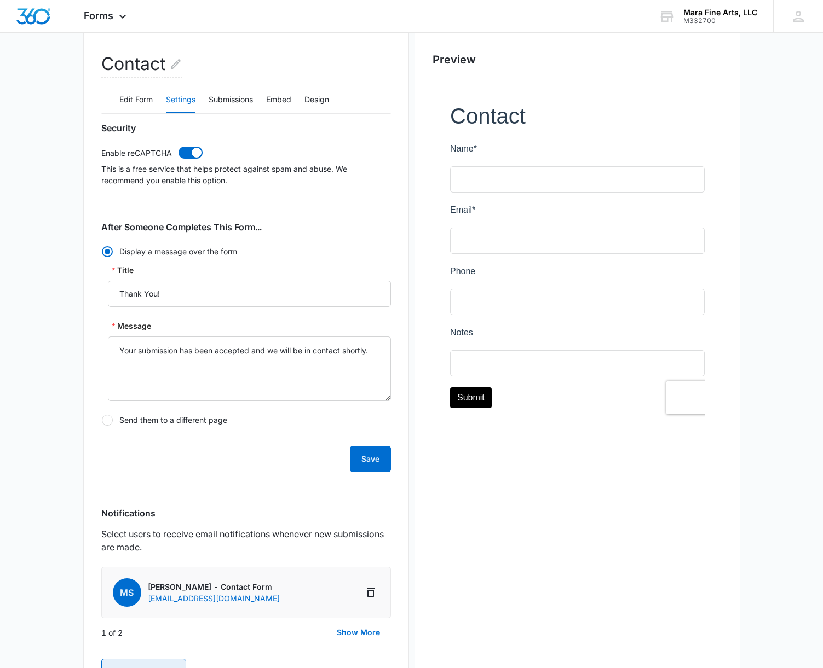
scroll to position [124, 0]
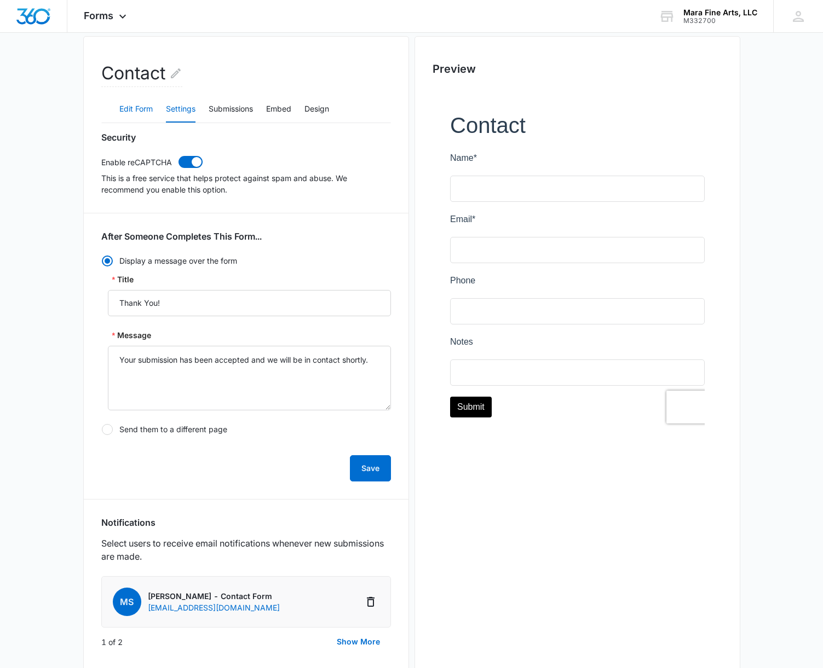
click at [135, 112] on div "Contact Edit Form Settings Submissions Embed Design Security Enable reCAPTCHA T…" at bounding box center [246, 492] width 290 height 862
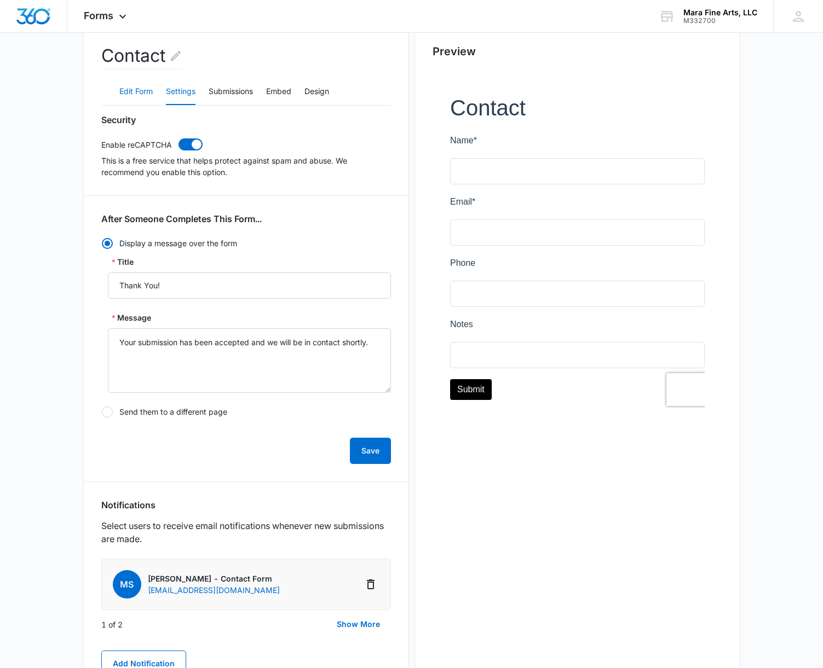
scroll to position [141, 0]
click at [131, 91] on button "Edit Form" at bounding box center [135, 92] width 33 height 26
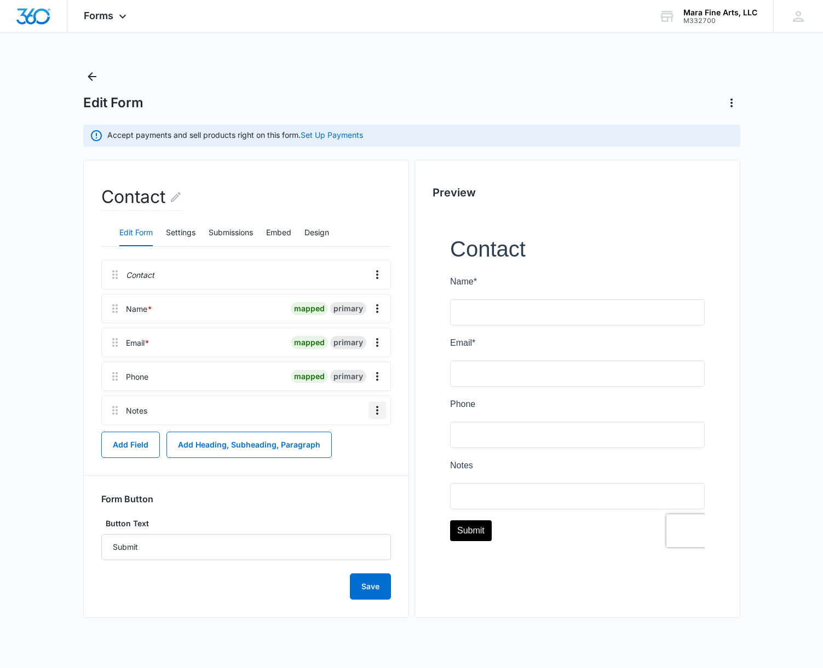
click at [376, 411] on icon "Overflow Menu" at bounding box center [377, 410] width 2 height 9
click at [354, 442] on div "Edit" at bounding box center [347, 441] width 23 height 8
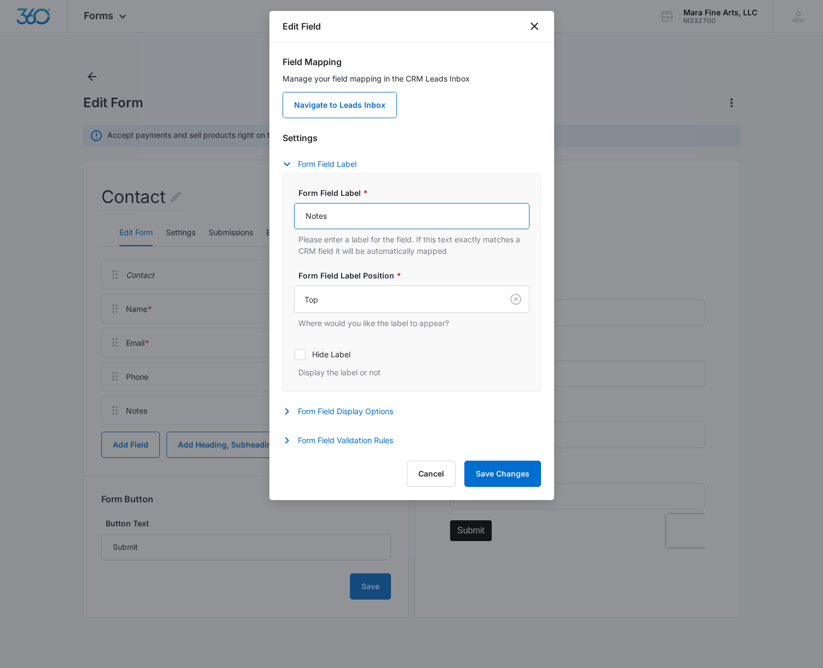
drag, startPoint x: 347, startPoint y: 220, endPoint x: 269, endPoint y: 215, distance: 78.4
click at [269, 215] on div "Field Mapping Manage your field mapping in the CRM Leads Inbox Navigate to Lead…" at bounding box center [411, 246] width 285 height 408
type input "Message"
click at [513, 473] on button "Save Changes" at bounding box center [502, 474] width 77 height 26
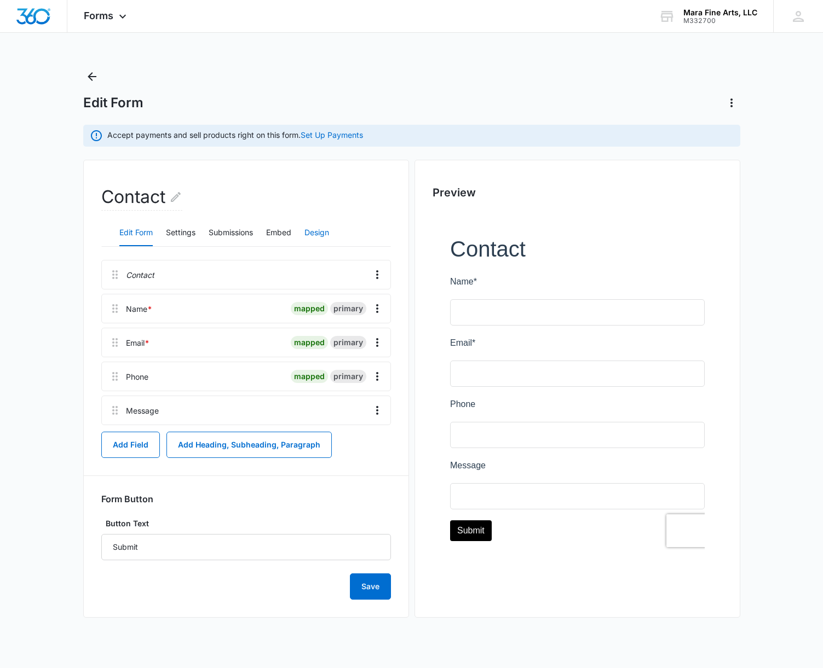
click at [320, 235] on button "Design" at bounding box center [316, 233] width 25 height 26
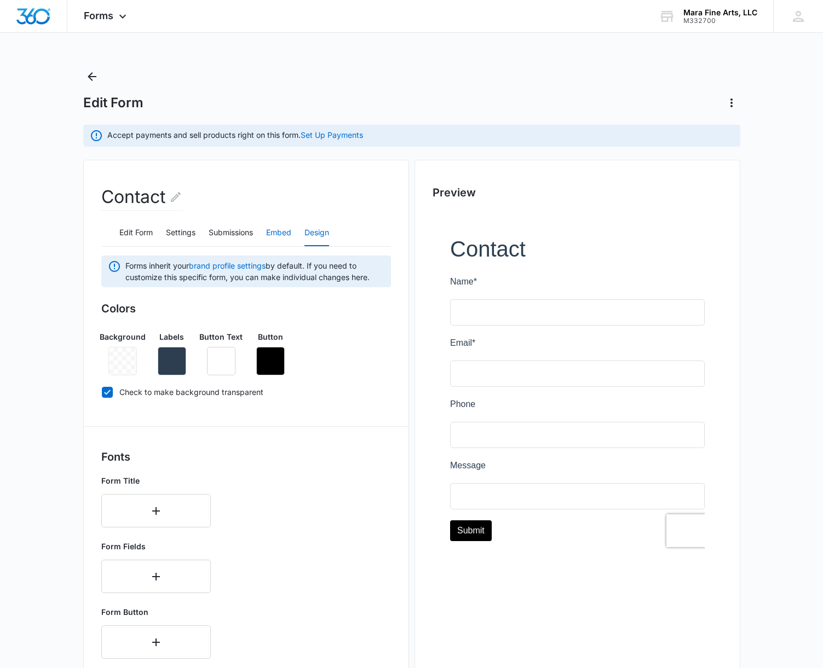
click at [279, 234] on button "Embed" at bounding box center [278, 233] width 25 height 26
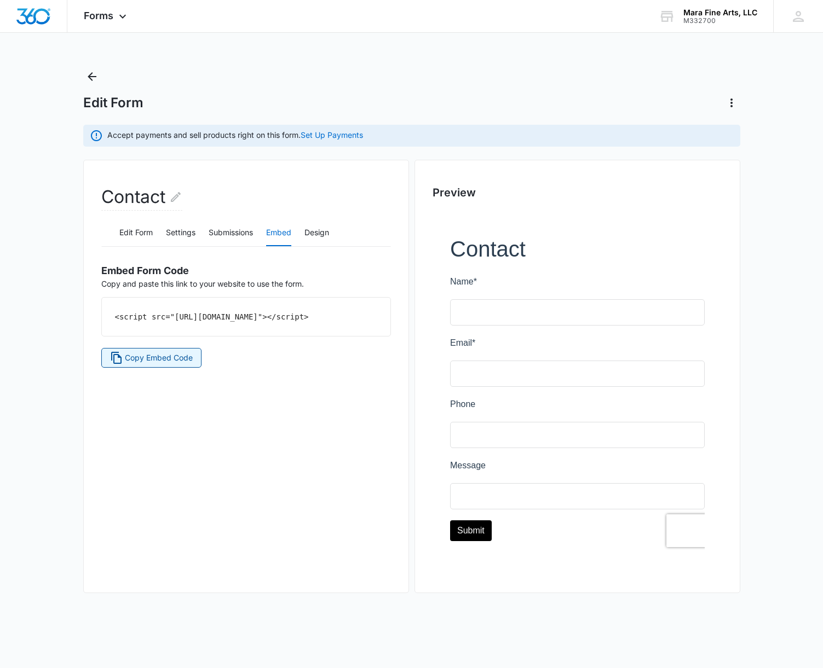
click at [146, 364] on span "Copy Embed Code" at bounding box center [159, 358] width 68 height 12
click at [110, 17] on span "Forms" at bounding box center [99, 15] width 30 height 11
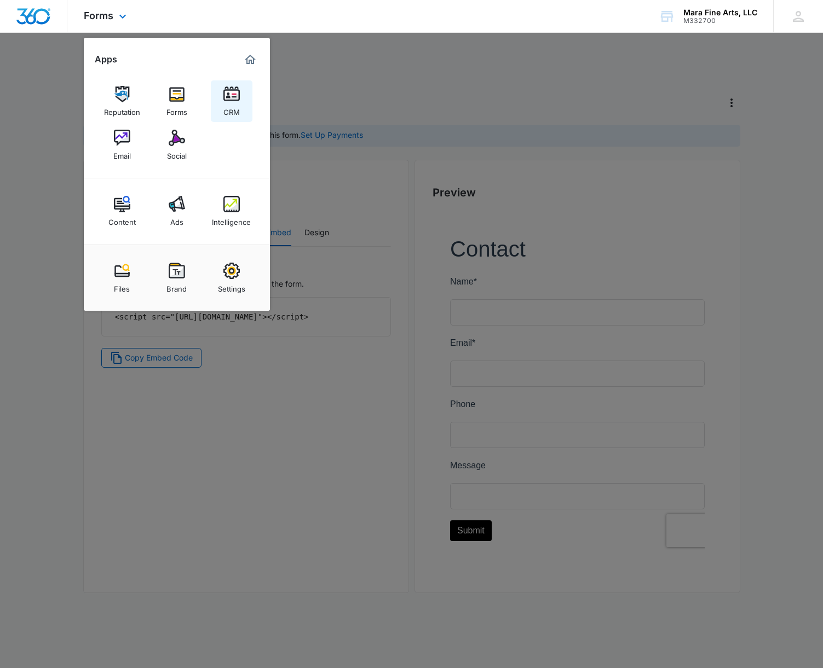
click at [229, 96] on img at bounding box center [231, 94] width 16 height 16
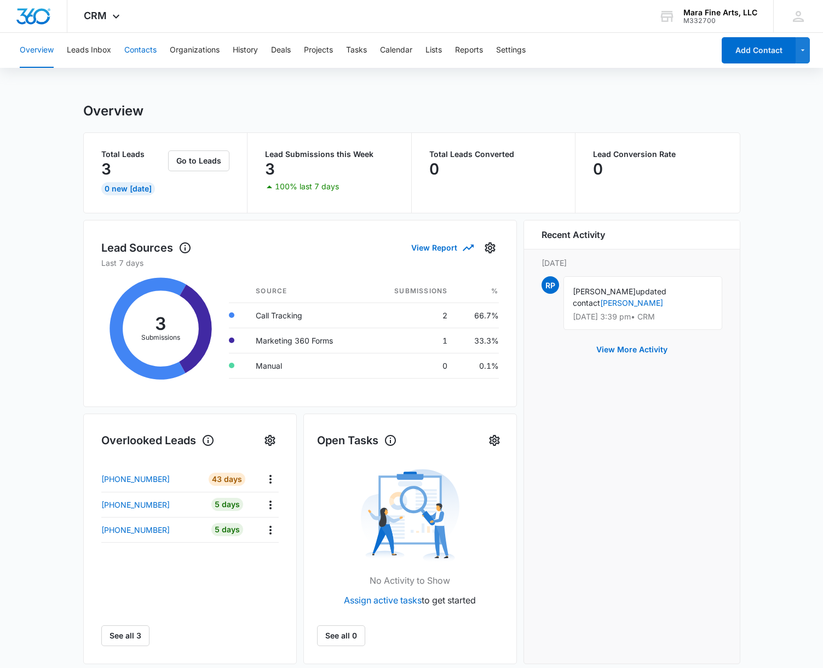
click at [140, 53] on button "Contacts" at bounding box center [140, 50] width 32 height 35
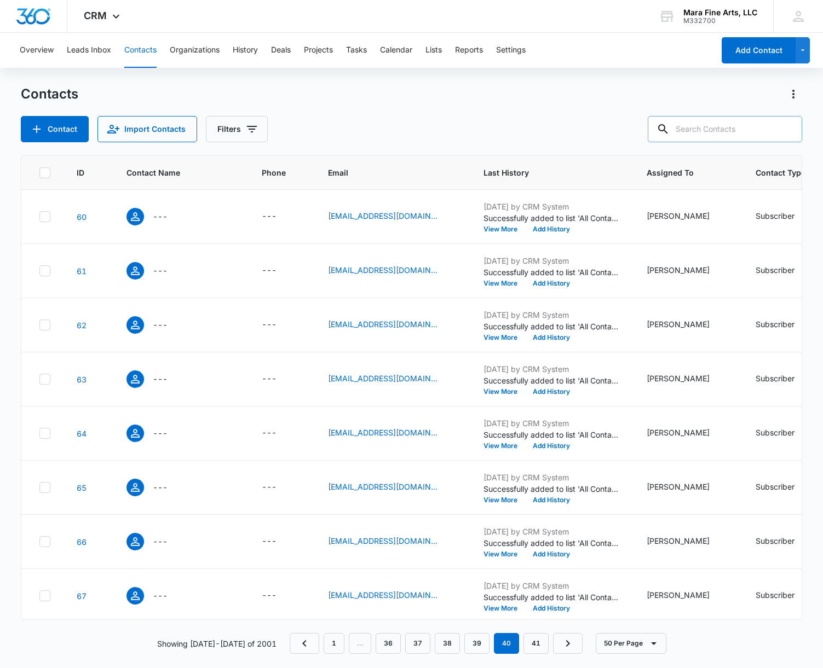
click at [727, 130] on input "text" at bounding box center [725, 129] width 154 height 26
type input "[PERSON_NAME]"
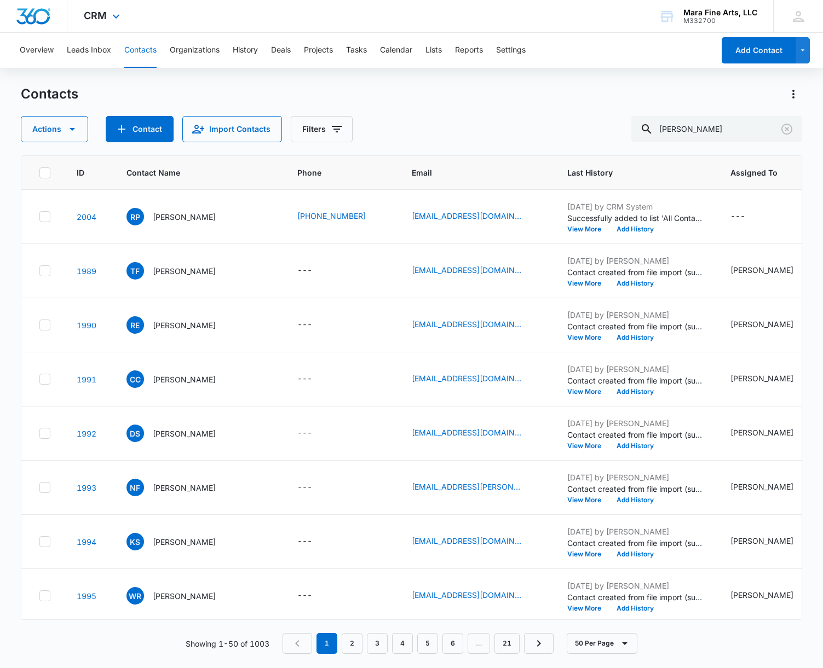
click at [44, 21] on img "Dashboard" at bounding box center [33, 16] width 35 height 16
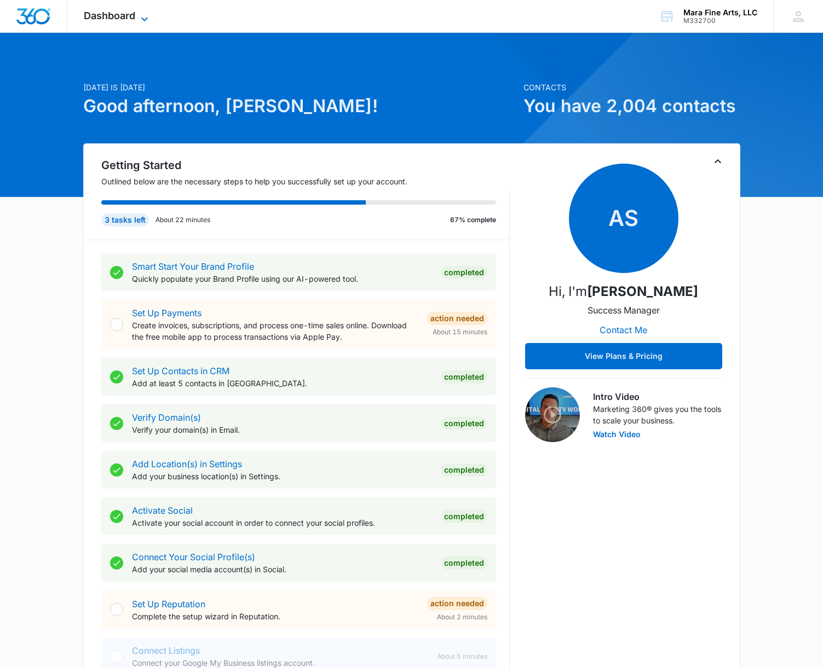
click at [100, 20] on span "Dashboard" at bounding box center [109, 15] width 51 height 11
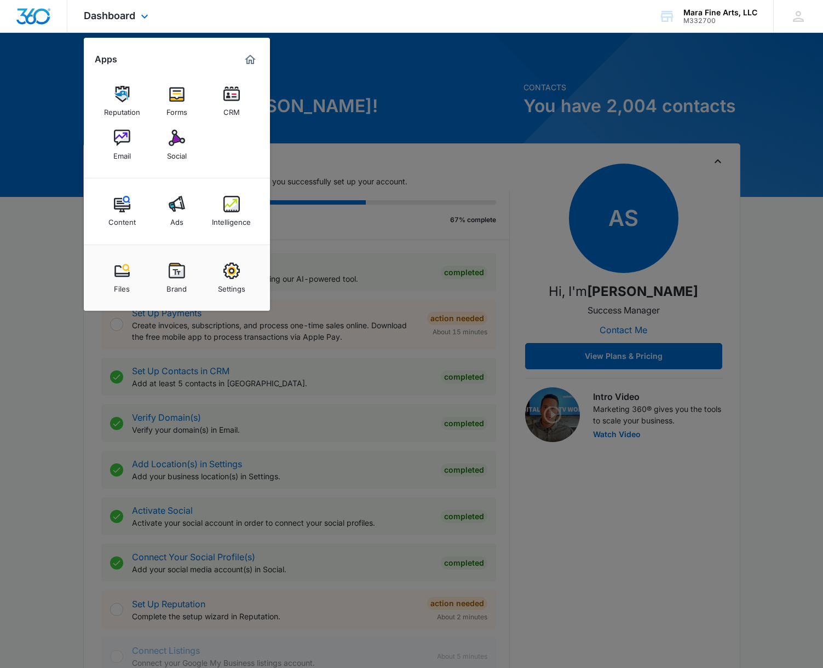
click at [455, 28] on div "Dashboard Apps Reputation Forms CRM Email Social Content Ads Intelligence Files…" at bounding box center [411, 16] width 823 height 33
